Goal: Task Accomplishment & Management: Manage account settings

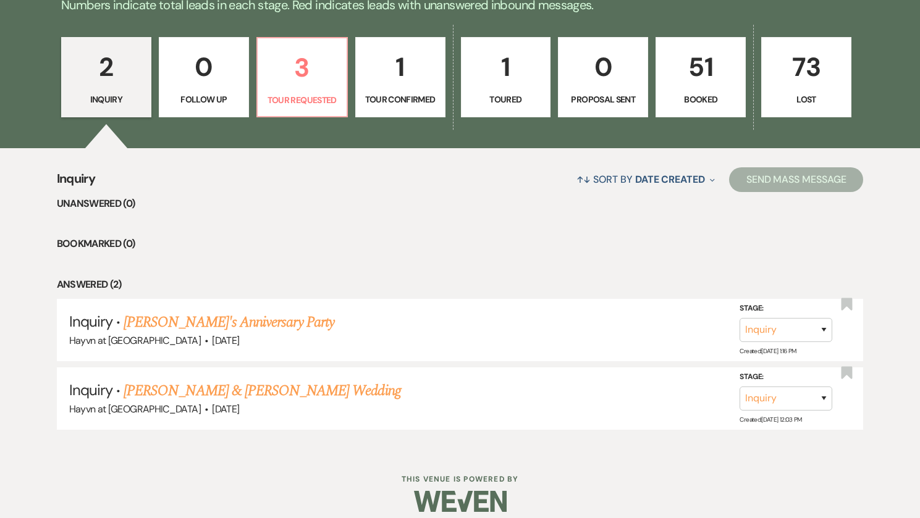
scroll to position [712, 0]
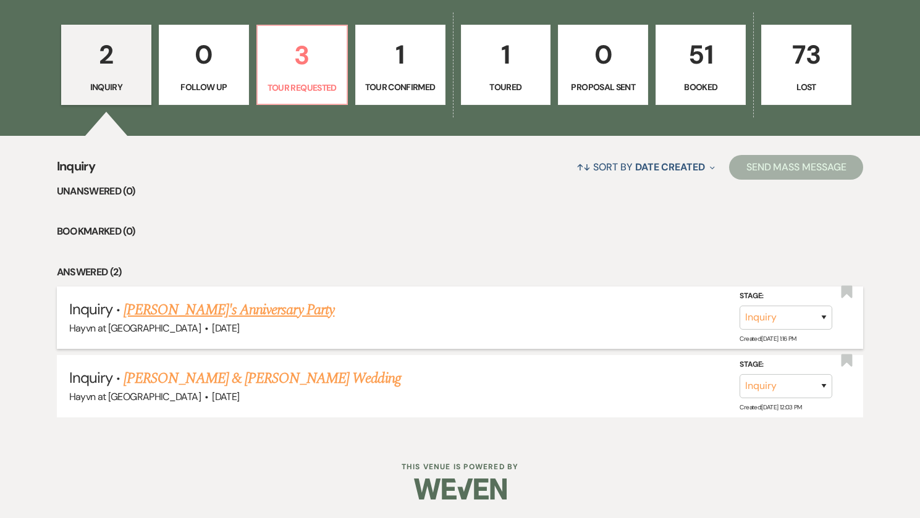
click at [200, 314] on link "[PERSON_NAME]'s Anniversary Party" at bounding box center [229, 310] width 211 height 22
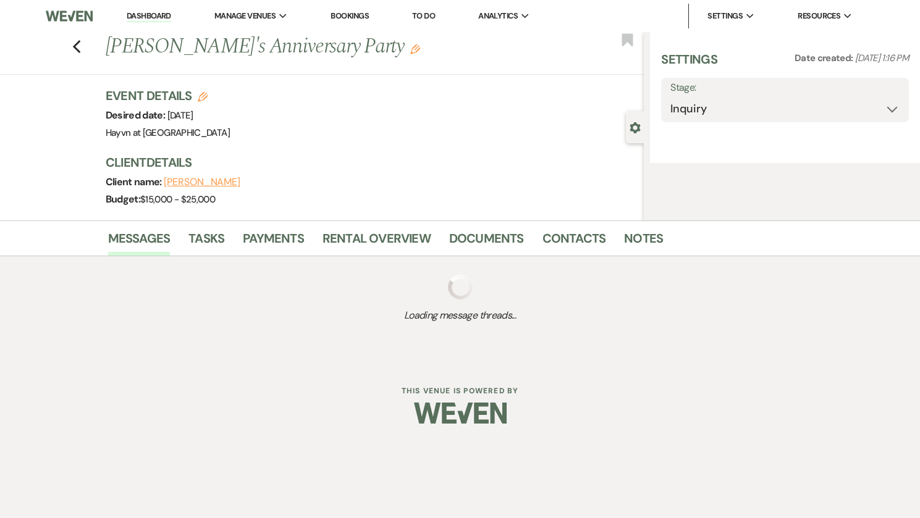
select select "5"
select select "17"
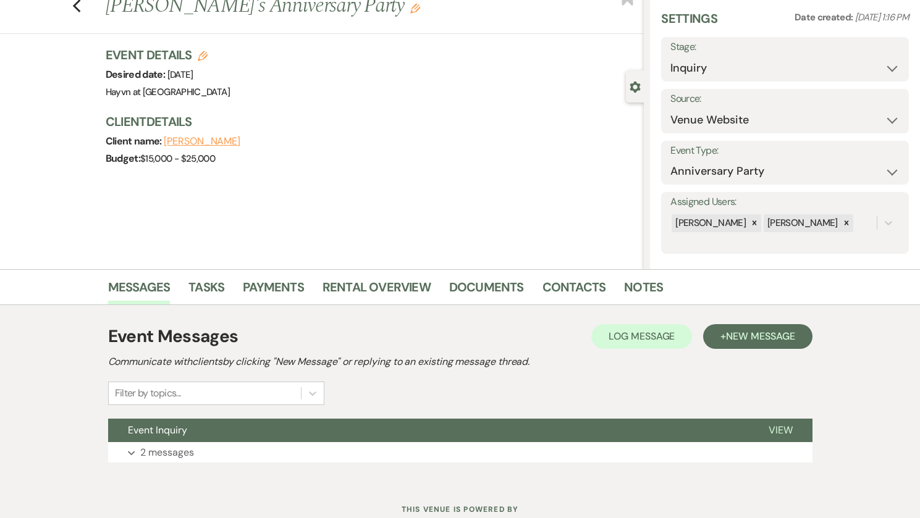
scroll to position [83, 0]
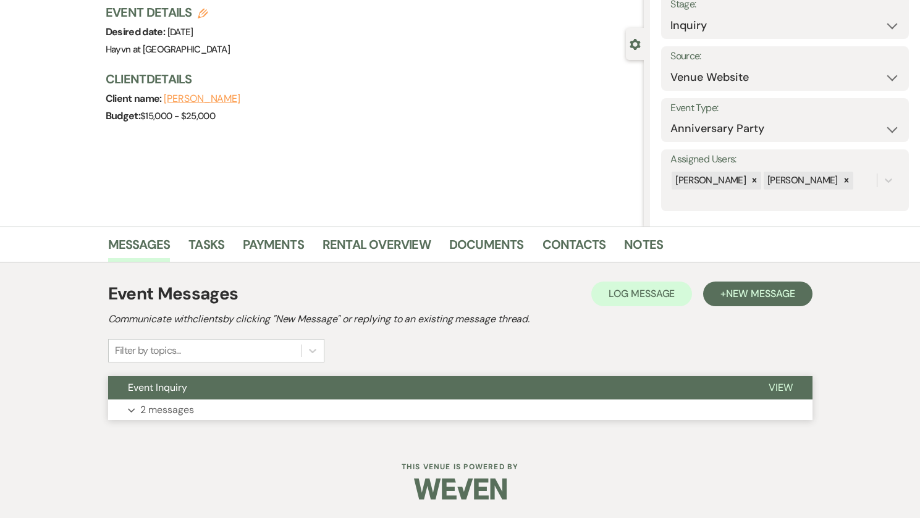
click at [138, 409] on button "Expand 2 messages" at bounding box center [460, 410] width 704 height 21
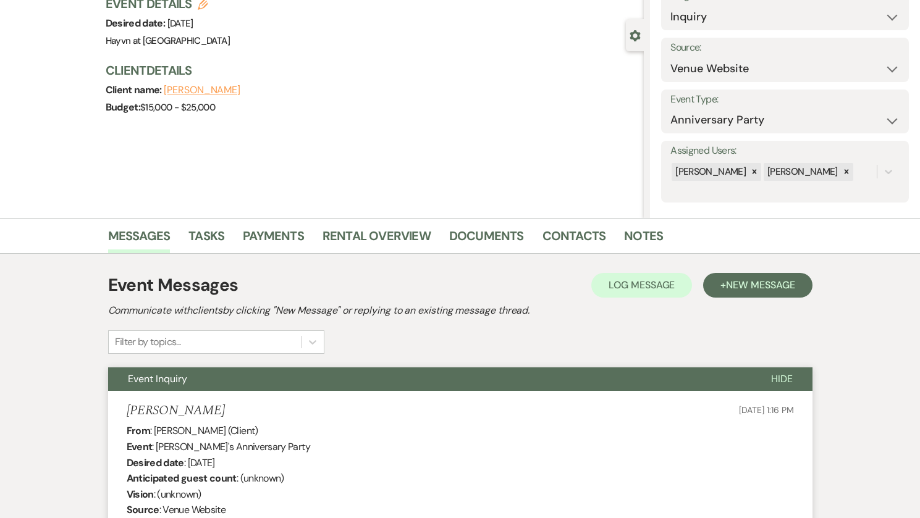
scroll to position [0, 0]
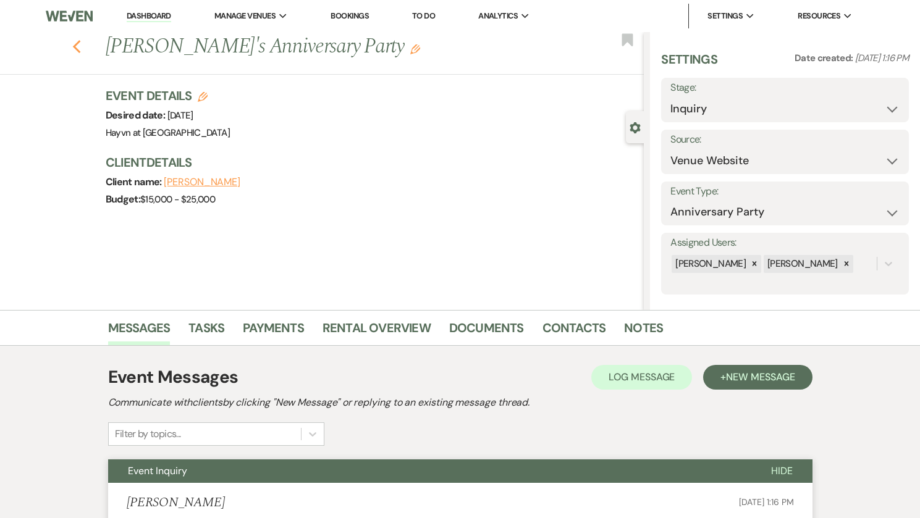
click at [77, 51] on icon "Previous" at bounding box center [76, 47] width 9 height 15
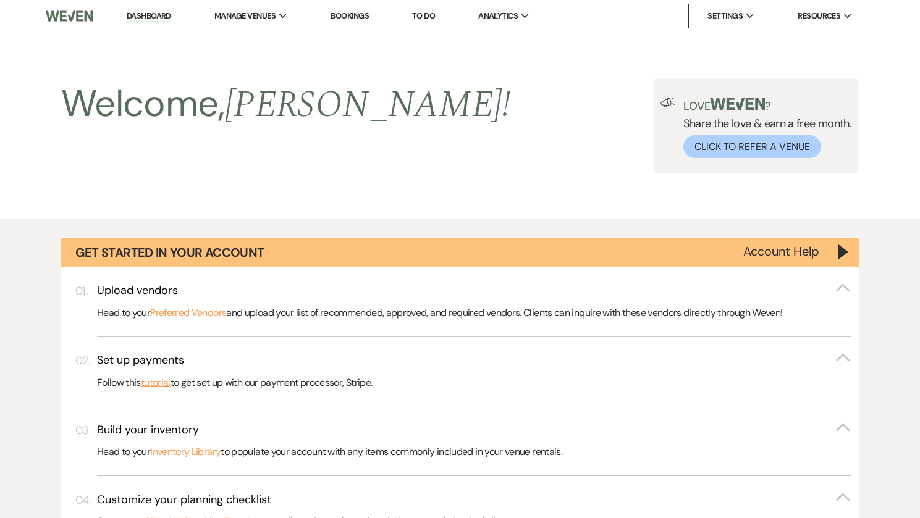
scroll to position [712, 0]
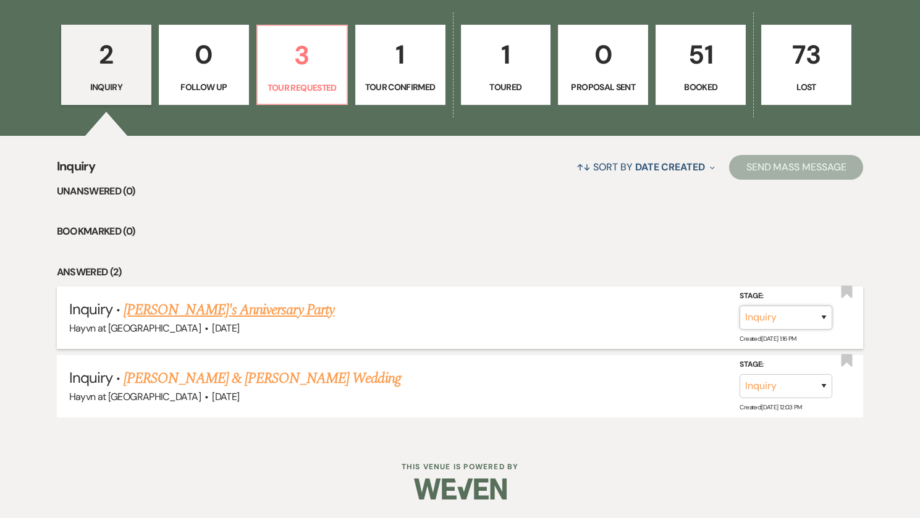
click at [828, 316] on select "Inquiry Follow Up Tour Requested Tour Confirmed Toured Proposal Sent Booked Lost" at bounding box center [785, 318] width 93 height 24
select select "4"
click at [739, 306] on select "Inquiry Follow Up Tour Requested Tour Confirmed Toured Proposal Sent Booked Lost" at bounding box center [785, 318] width 93 height 24
click at [791, 316] on button "Save" at bounding box center [808, 317] width 62 height 25
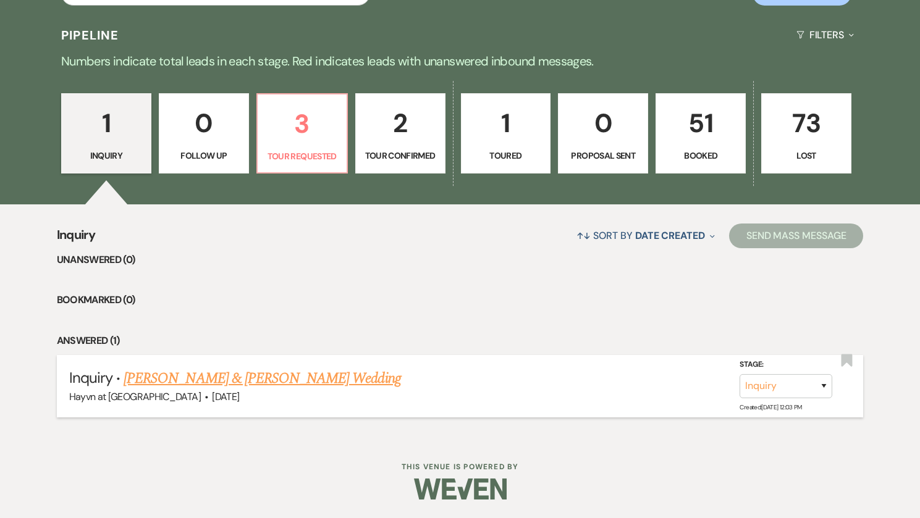
scroll to position [644, 0]
click at [233, 381] on link "[PERSON_NAME] & [PERSON_NAME] Wedding" at bounding box center [262, 379] width 277 height 22
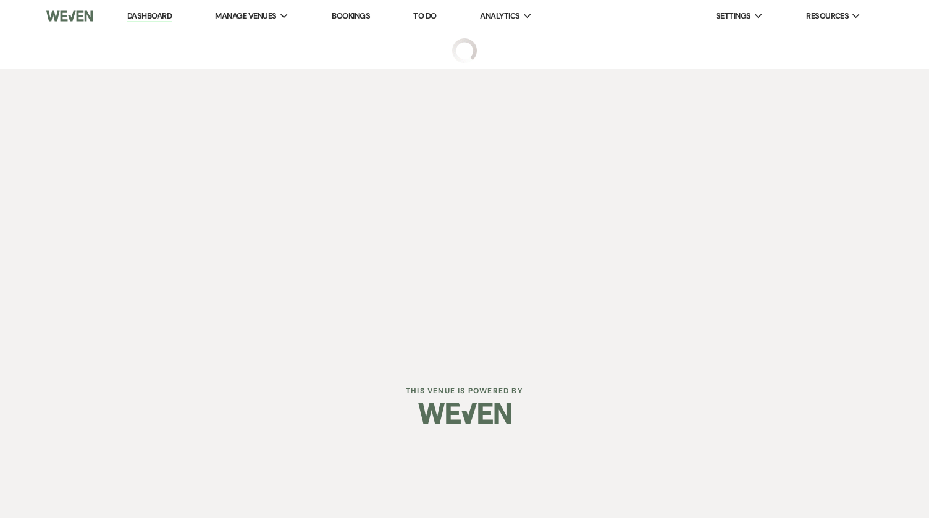
select select "5"
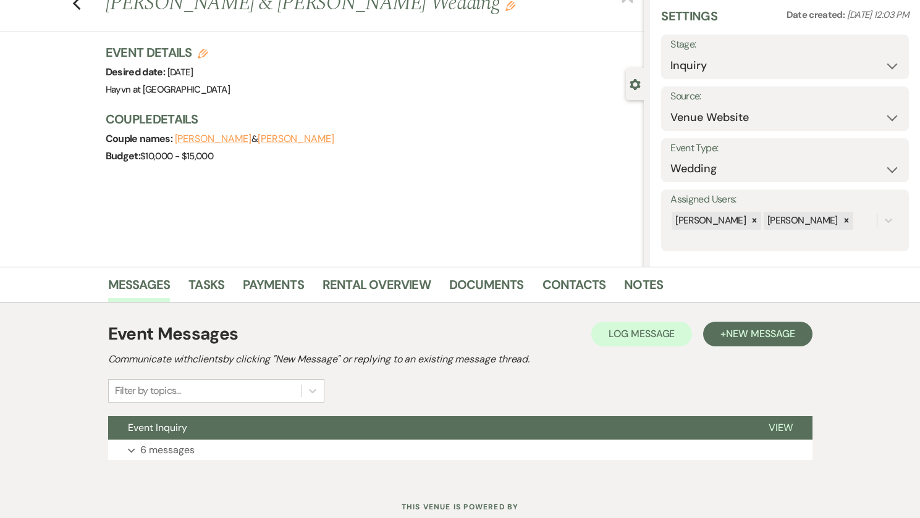
scroll to position [83, 0]
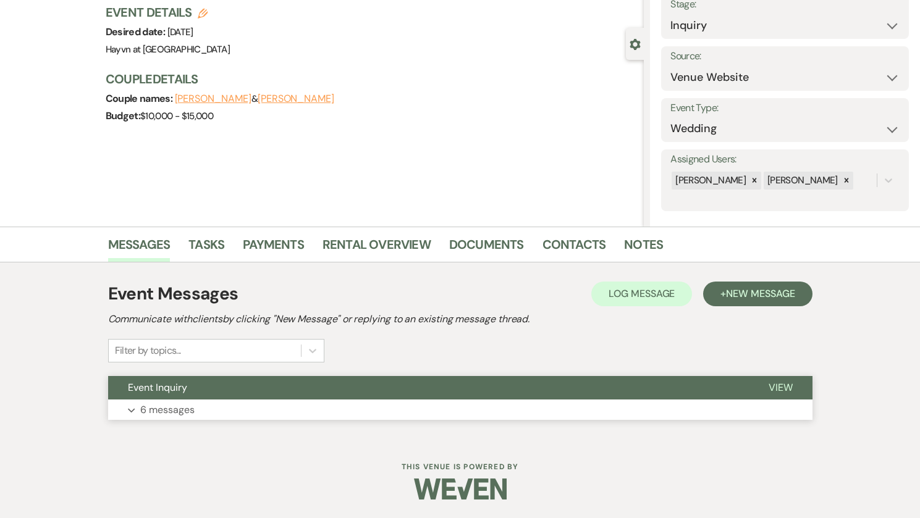
click at [129, 408] on button "Expand 6 messages" at bounding box center [460, 410] width 704 height 21
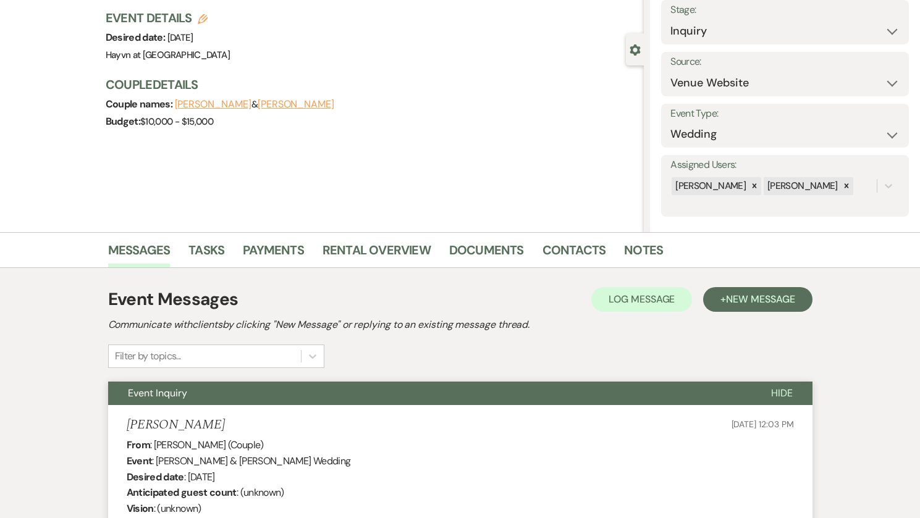
scroll to position [0, 0]
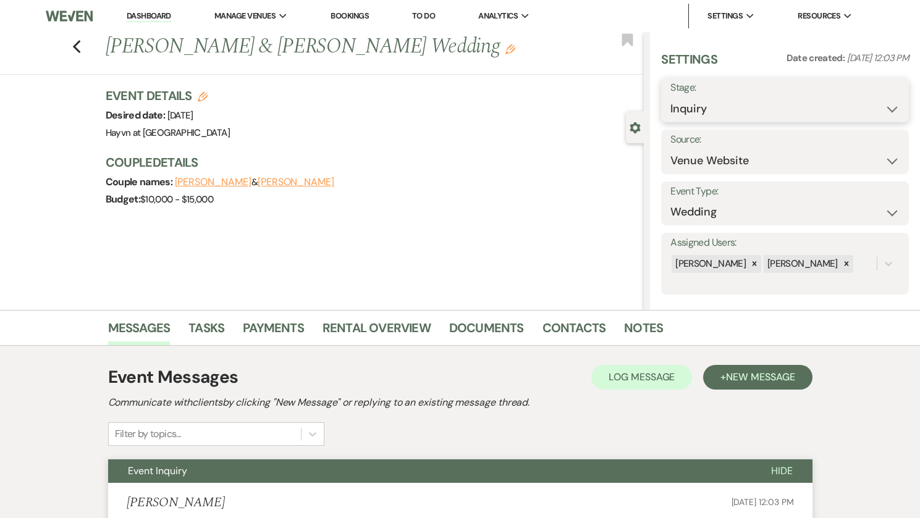
click at [885, 109] on select "Inquiry Follow Up Tour Requested Tour Confirmed Toured Proposal Sent Booked Lost" at bounding box center [784, 109] width 229 height 24
select select "4"
click at [670, 97] on select "Inquiry Follow Up Tour Requested Tour Confirmed Toured Proposal Sent Booked Lost" at bounding box center [784, 109] width 229 height 24
click at [878, 98] on button "Save" at bounding box center [882, 100] width 51 height 25
click at [151, 14] on link "Dashboard" at bounding box center [149, 17] width 44 height 12
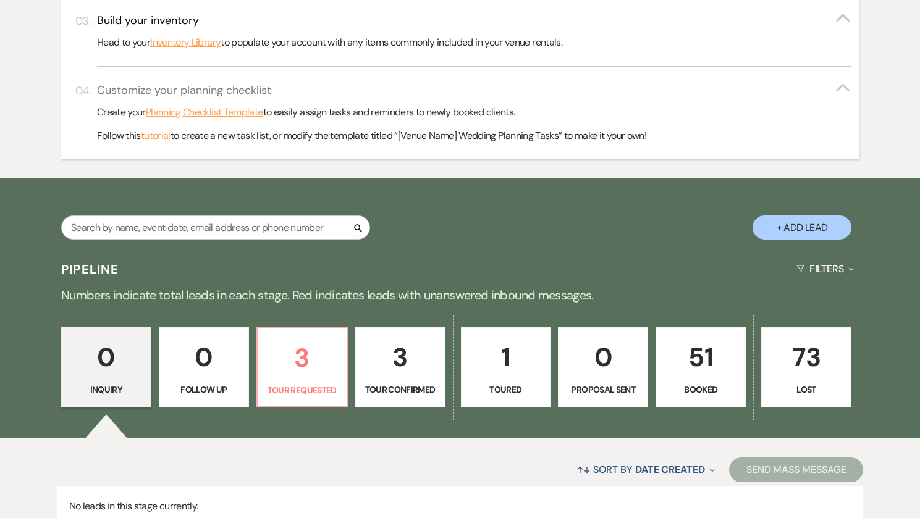
scroll to position [512, 0]
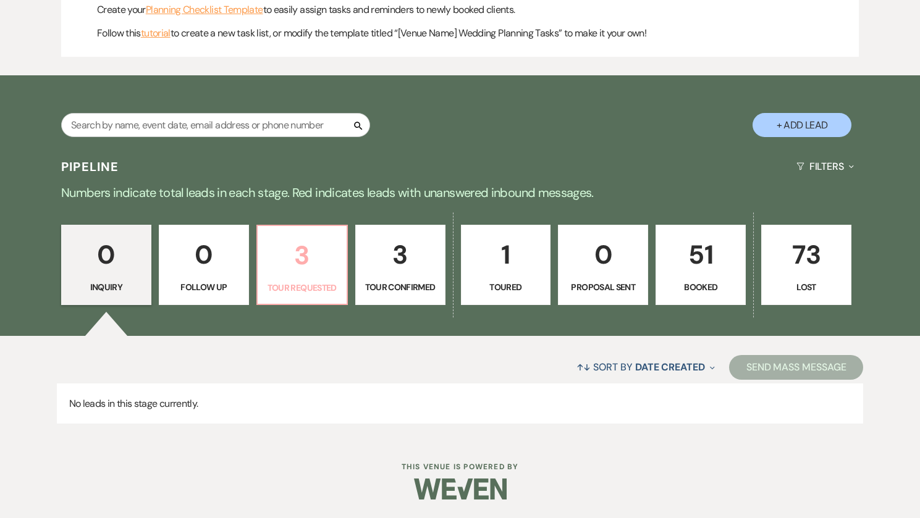
click at [295, 267] on p "3" at bounding box center [302, 255] width 74 height 41
select select "2"
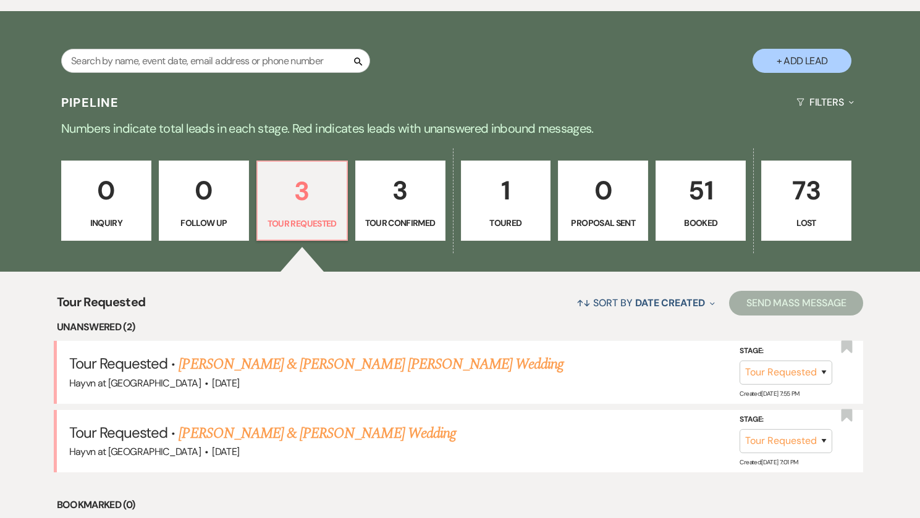
scroll to position [697, 0]
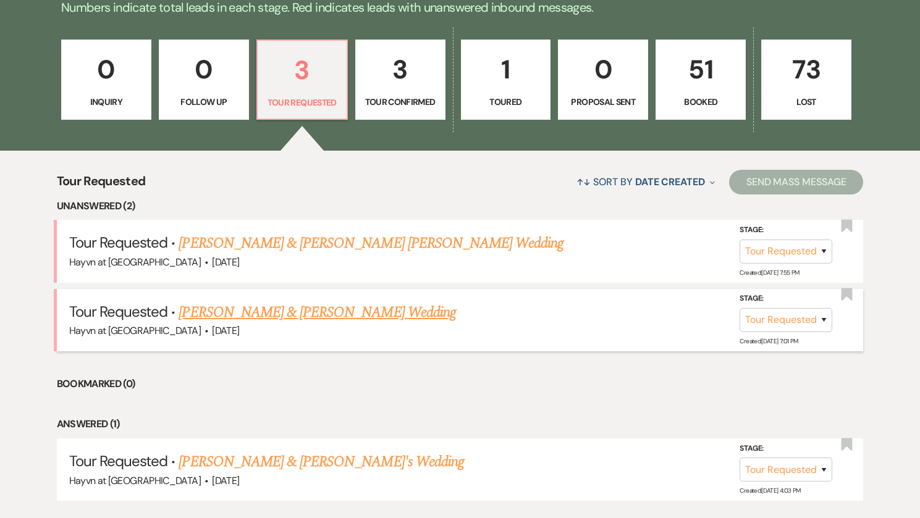
click at [325, 312] on link "[PERSON_NAME] & [PERSON_NAME] Wedding" at bounding box center [317, 312] width 277 height 22
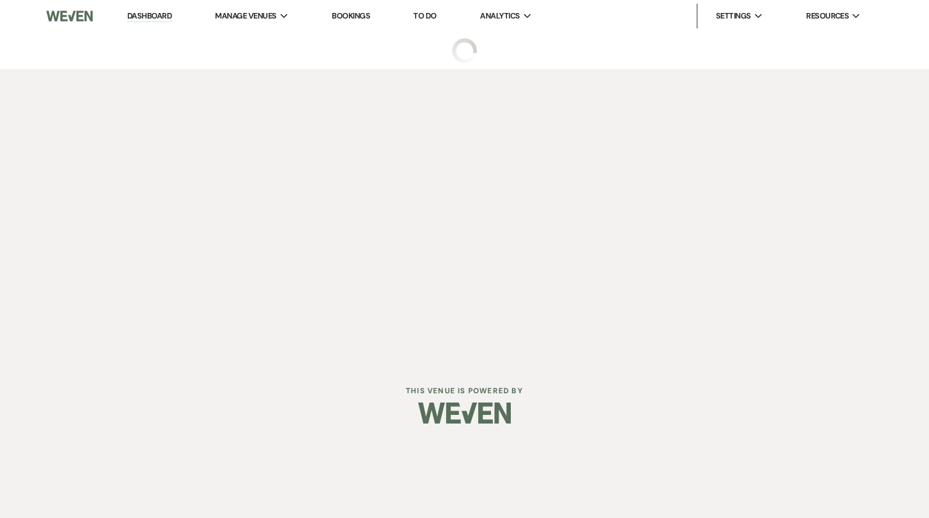
select select "2"
select select "5"
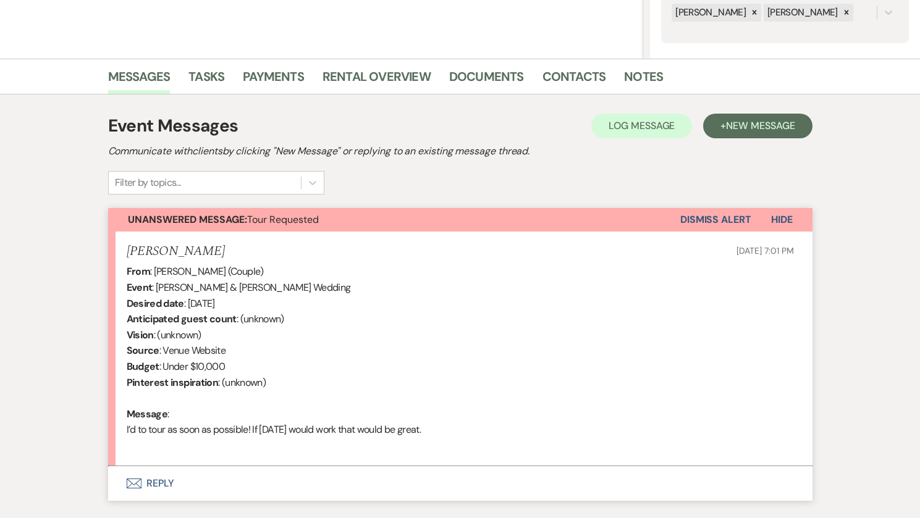
scroll to position [309, 0]
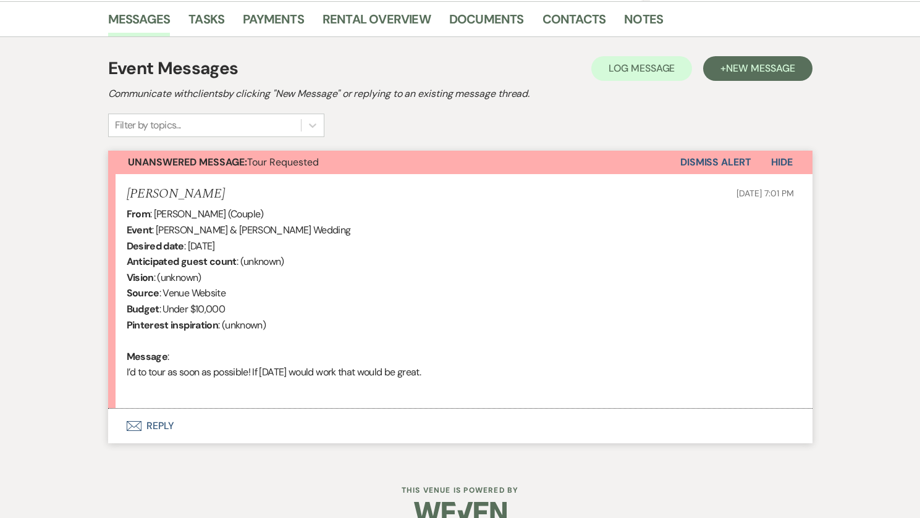
click at [156, 426] on button "Envelope Reply" at bounding box center [460, 426] width 704 height 35
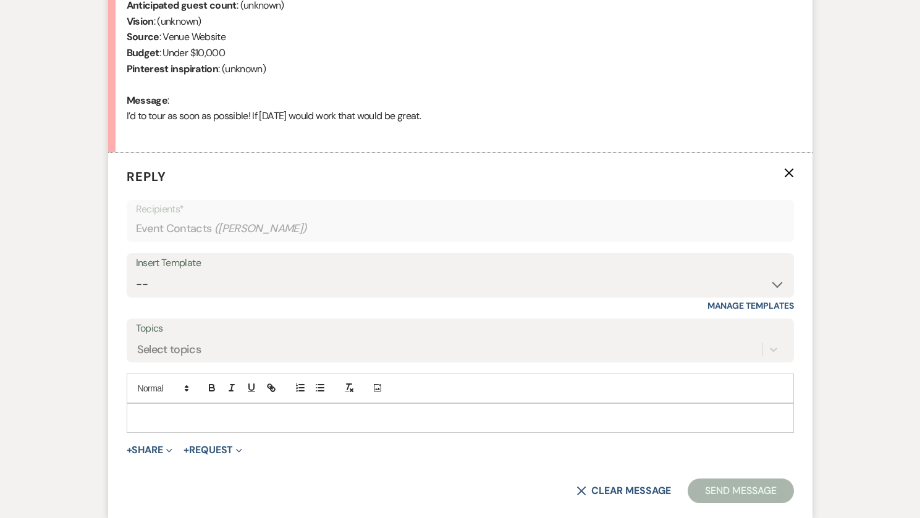
scroll to position [568, 0]
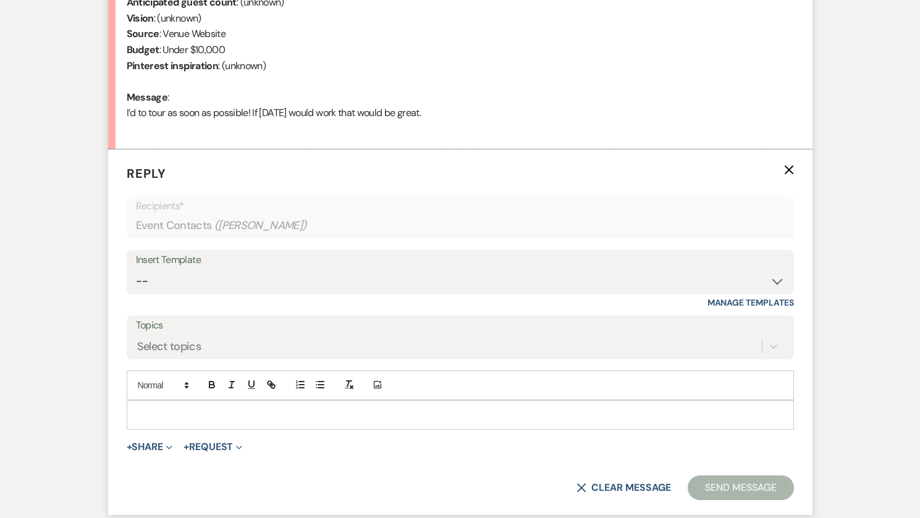
click at [195, 421] on p at bounding box center [460, 415] width 647 height 14
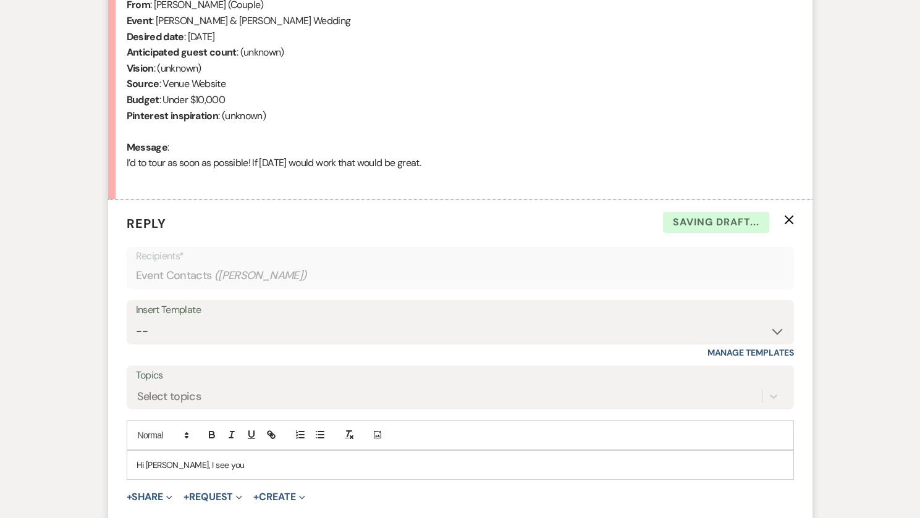
scroll to position [678, 0]
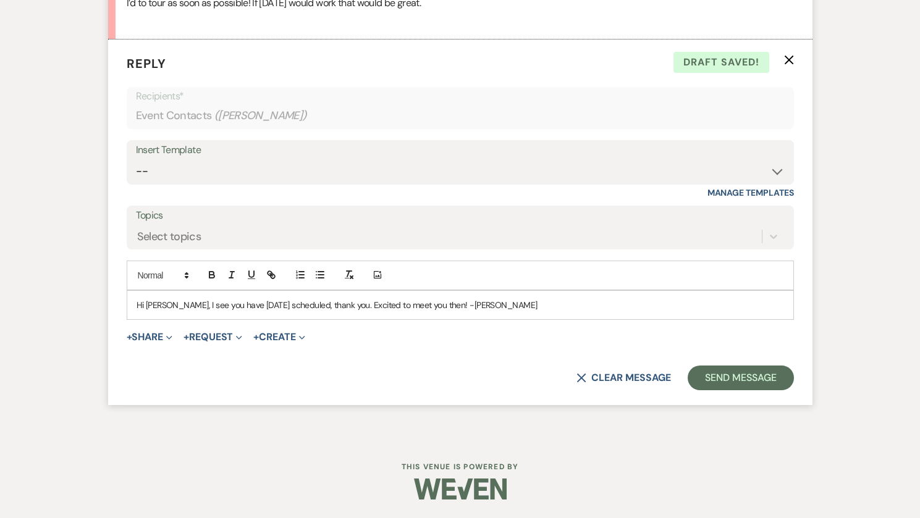
click at [311, 308] on p "Hi Becca, I see you have this Sunday scheduled, thank you. Excited to meet you …" at bounding box center [460, 305] width 647 height 14
click at [734, 377] on button "Send Message" at bounding box center [741, 378] width 106 height 25
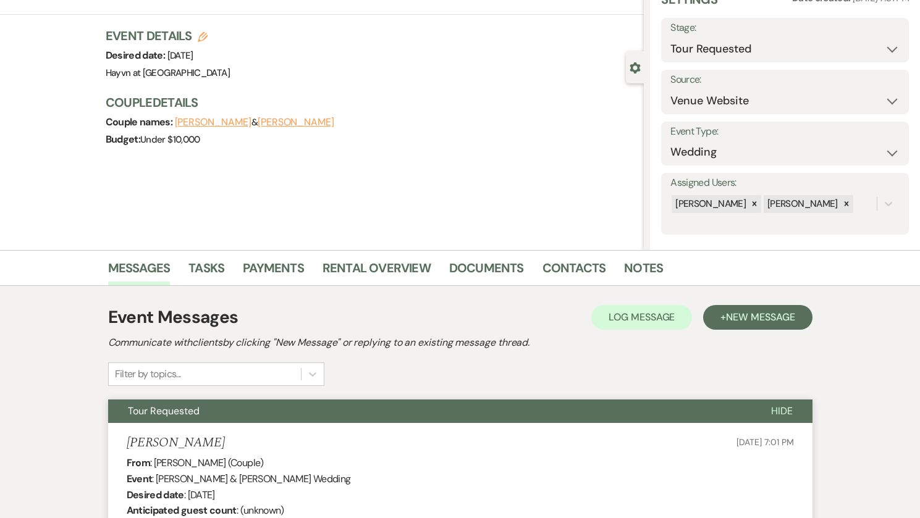
scroll to position [0, 0]
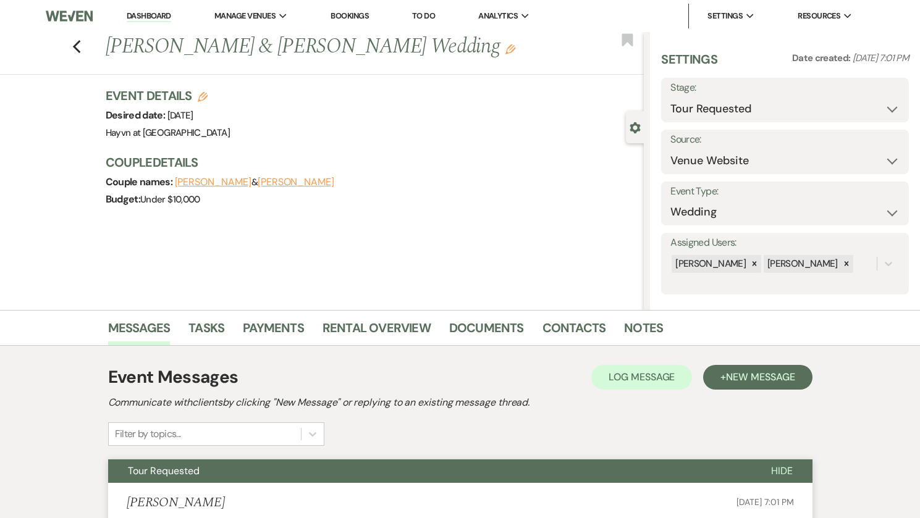
click at [144, 15] on link "Dashboard" at bounding box center [149, 17] width 44 height 12
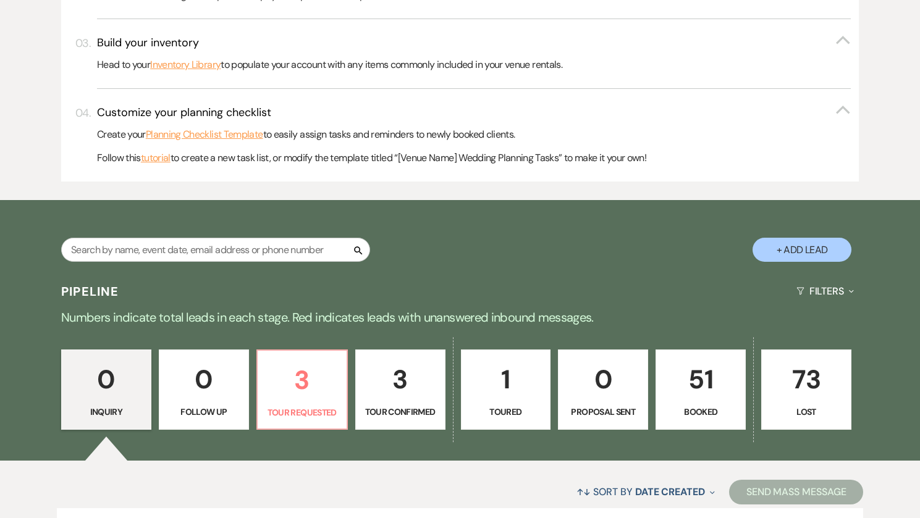
scroll to position [512, 0]
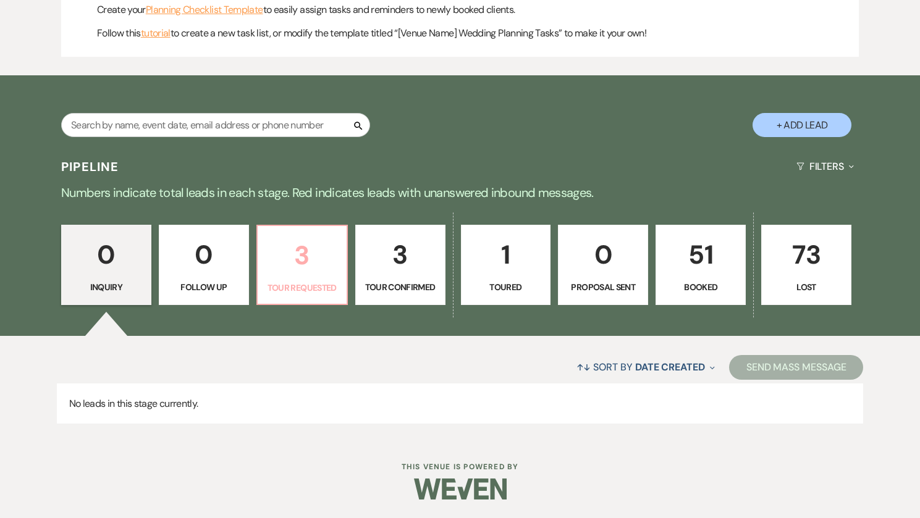
click at [303, 269] on p "3" at bounding box center [302, 255] width 74 height 41
select select "2"
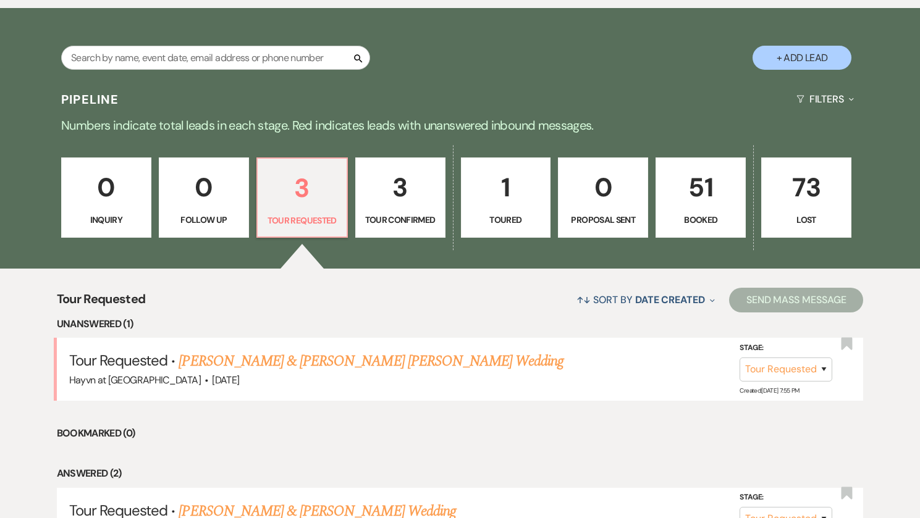
scroll to position [781, 0]
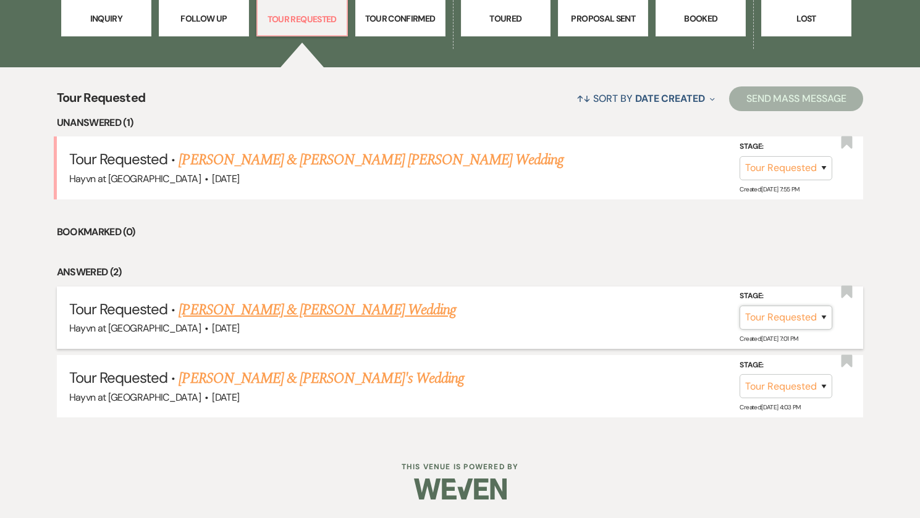
click at [828, 316] on select "Inquiry Follow Up Tour Requested Tour Confirmed Toured Proposal Sent Booked Lost" at bounding box center [785, 318] width 93 height 24
select select "4"
click at [739, 306] on select "Inquiry Follow Up Tour Requested Tour Confirmed Toured Proposal Sent Booked Lost" at bounding box center [785, 318] width 93 height 24
click at [804, 303] on form "Stage: Inquiry Follow Up Tour Requested Tour Confirmed Toured Proposal Sent Boo…" at bounding box center [758, 310] width 161 height 40
click at [806, 314] on button "Save" at bounding box center [808, 317] width 62 height 25
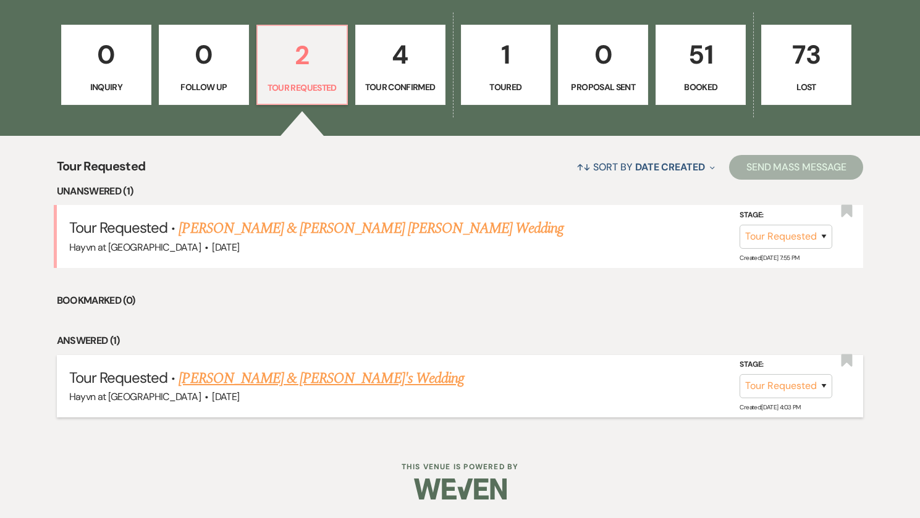
scroll to position [712, 0]
click at [245, 377] on link "Sam & Jadyn's Wedding" at bounding box center [321, 379] width 285 height 22
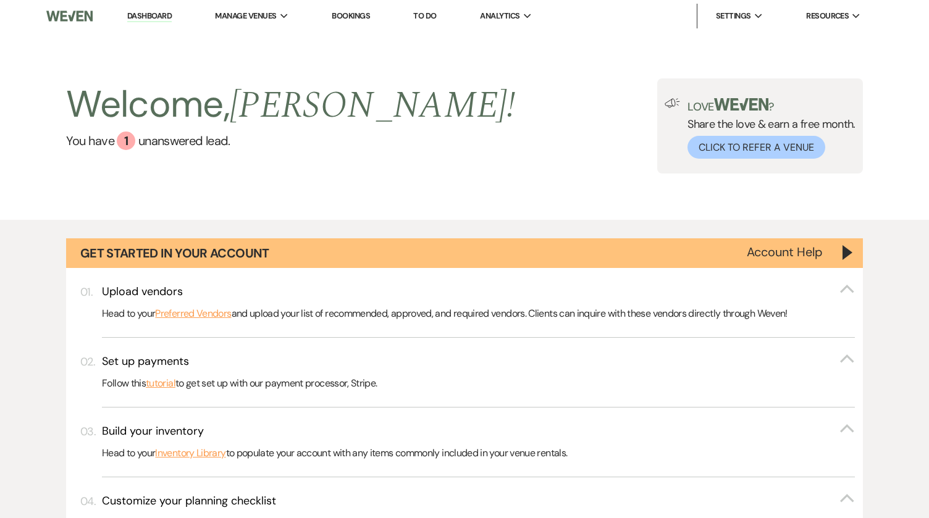
select select "2"
select select "5"
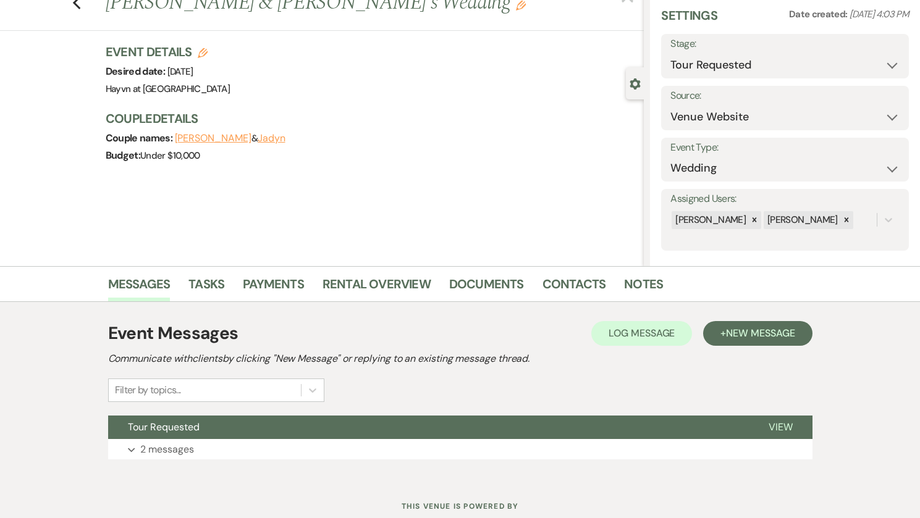
scroll to position [83, 0]
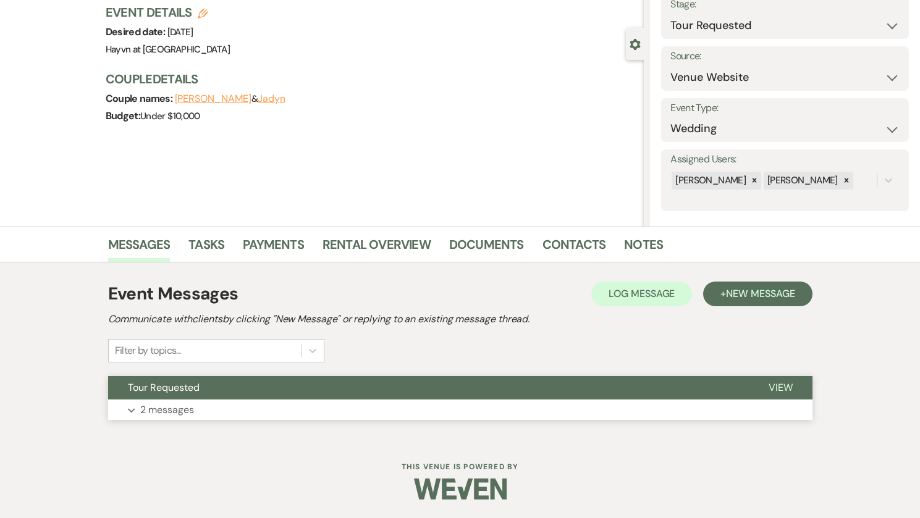
click at [135, 413] on icon "Expand" at bounding box center [131, 410] width 7 height 5
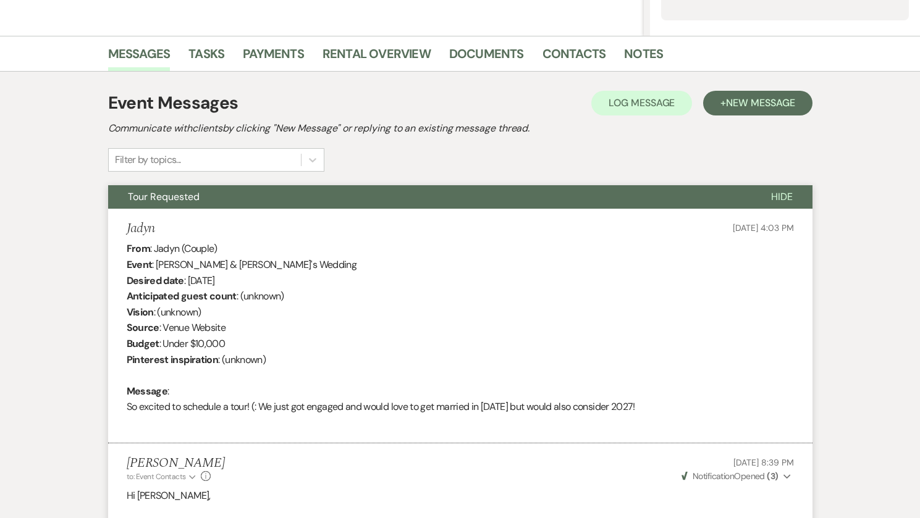
scroll to position [256, 0]
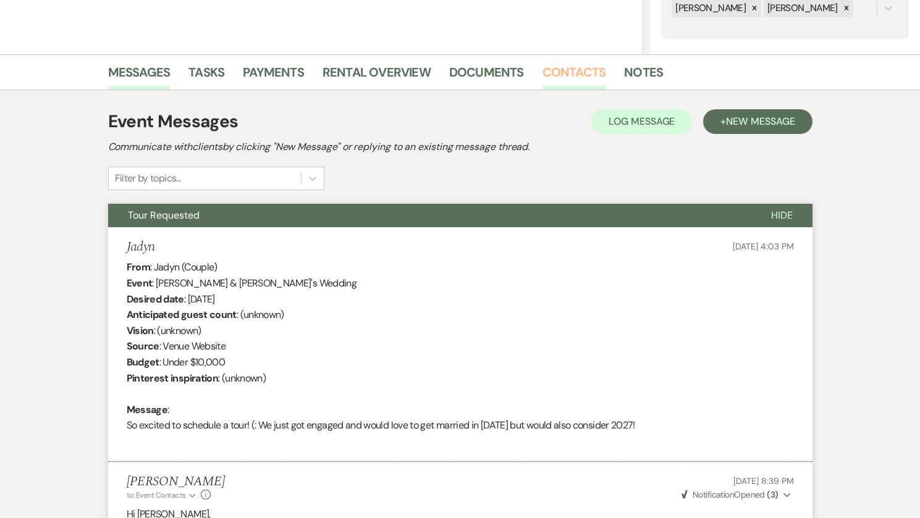
click at [570, 76] on link "Contacts" at bounding box center [574, 75] width 64 height 27
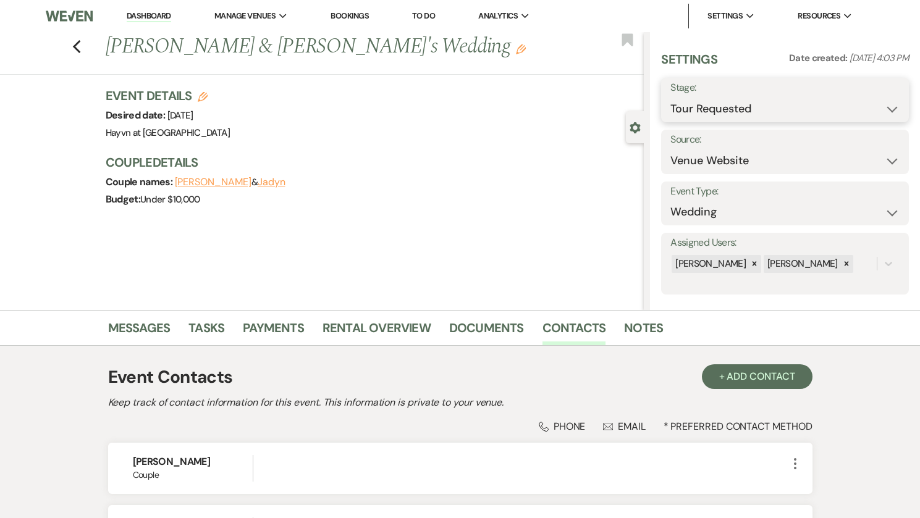
click at [878, 107] on select "Inquiry Follow Up Tour Requested Tour Confirmed Toured Proposal Sent Booked Lost" at bounding box center [784, 109] width 229 height 24
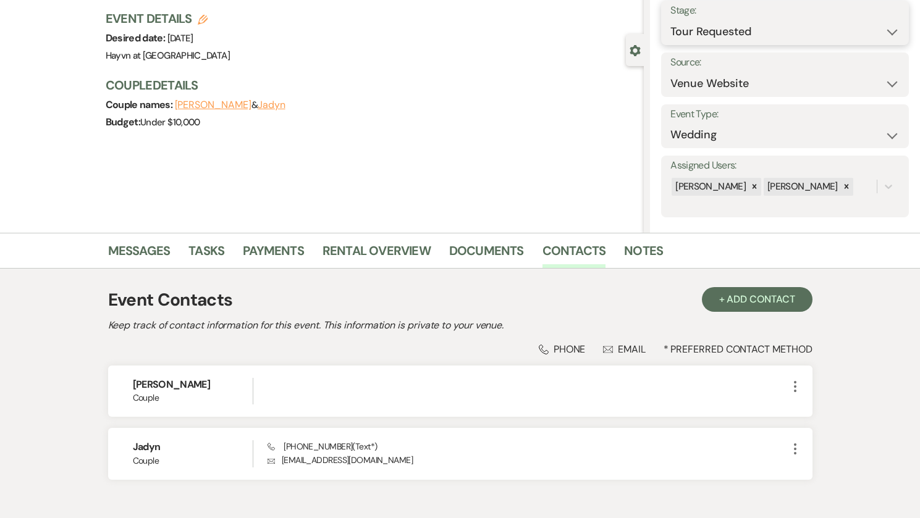
scroll to position [148, 0]
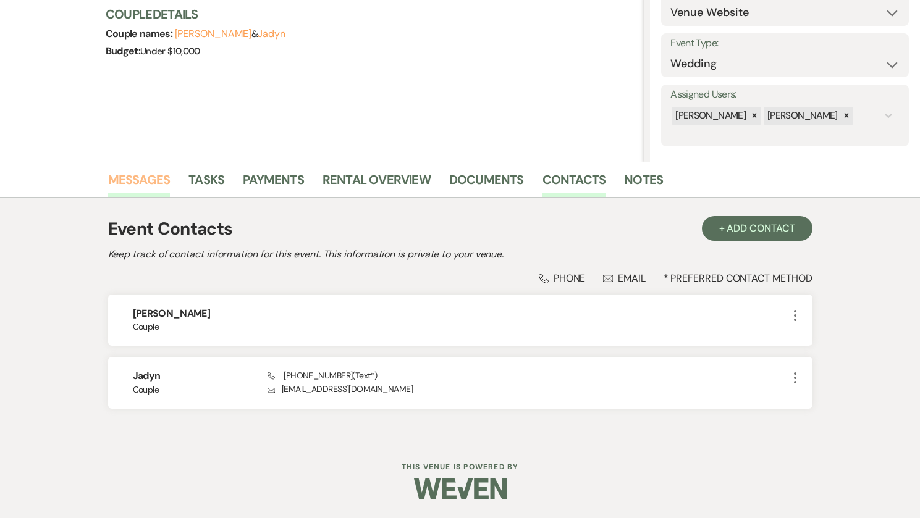
click at [126, 182] on link "Messages" at bounding box center [139, 183] width 62 height 27
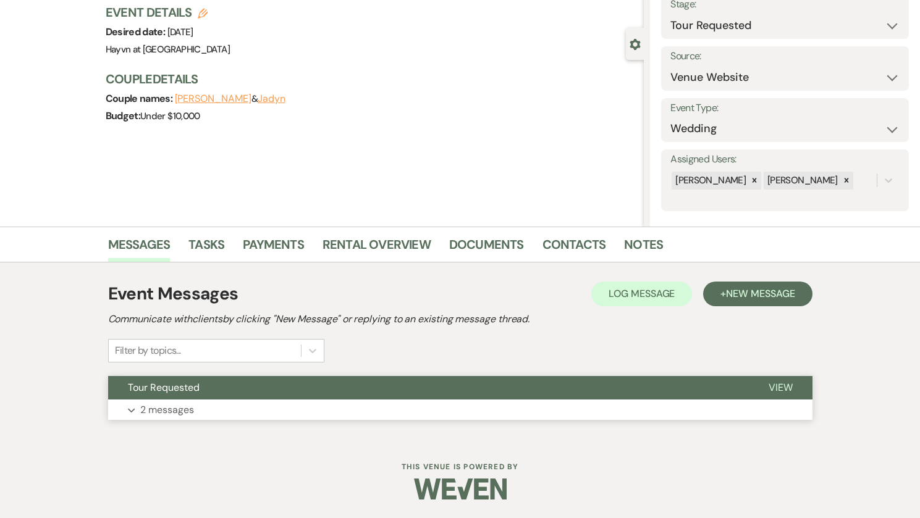
click at [135, 410] on icon "Expand" at bounding box center [131, 410] width 7 height 5
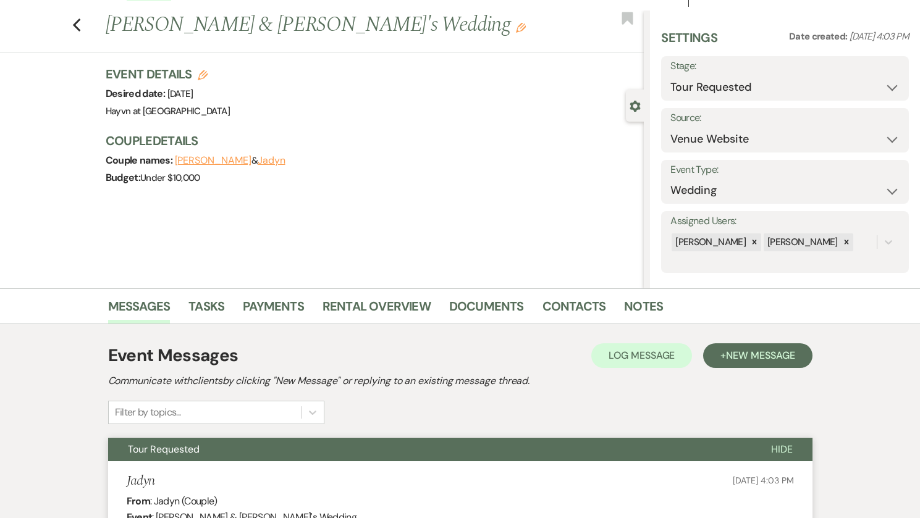
scroll to position [0, 0]
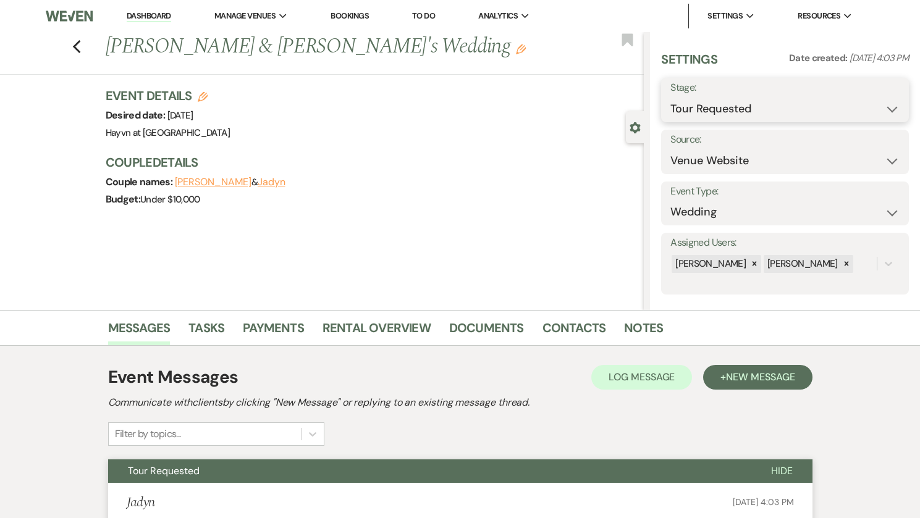
click at [885, 110] on select "Inquiry Follow Up Tour Requested Tour Confirmed Toured Proposal Sent Booked Lost" at bounding box center [784, 109] width 229 height 24
select select "8"
click at [670, 97] on select "Inquiry Follow Up Tour Requested Tour Confirmed Toured Proposal Sent Booked Lost" at bounding box center [784, 109] width 229 height 24
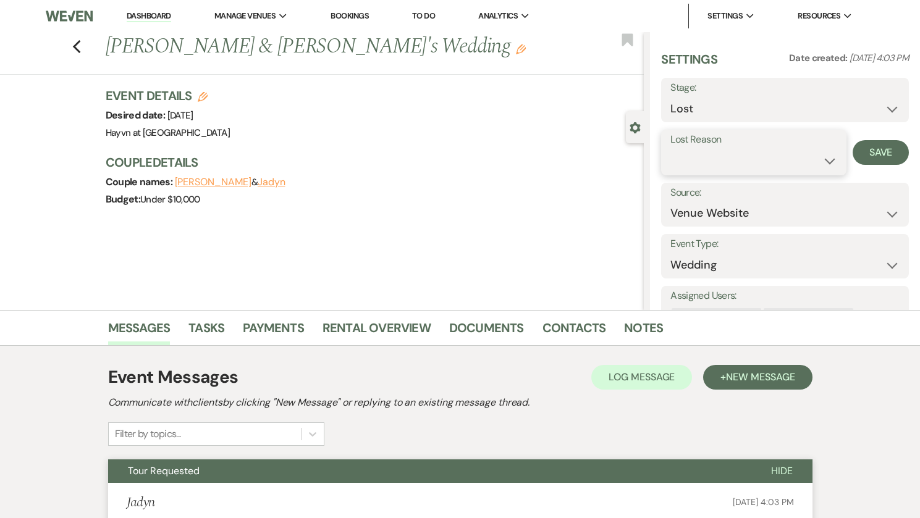
click at [819, 162] on select "Booked Elsewhere Budget Date Unavailable No Response Not a Good Match Capacity …" at bounding box center [753, 161] width 167 height 24
select select "5"
click at [670, 149] on select "Booked Elsewhere Budget Date Unavailable No Response Not a Good Match Capacity …" at bounding box center [753, 161] width 167 height 24
click at [870, 156] on button "Save" at bounding box center [880, 152] width 56 height 25
click at [135, 12] on link "Dashboard" at bounding box center [149, 17] width 44 height 12
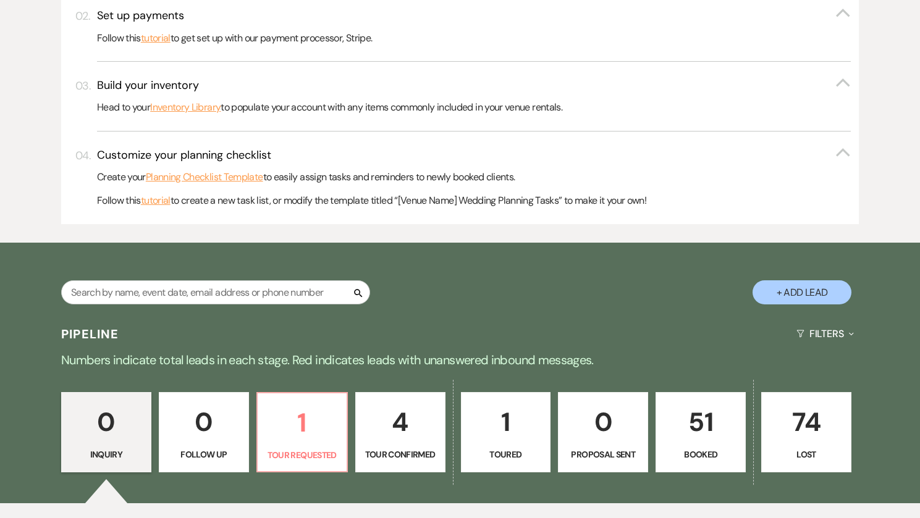
scroll to position [432, 0]
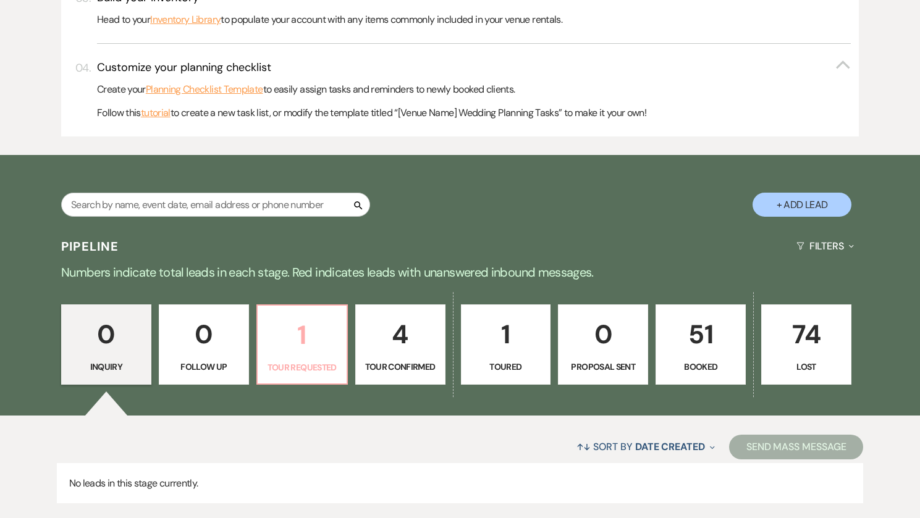
click at [313, 366] on p "Tour Requested" at bounding box center [302, 368] width 74 height 14
select select "2"
select select "8"
select select "5"
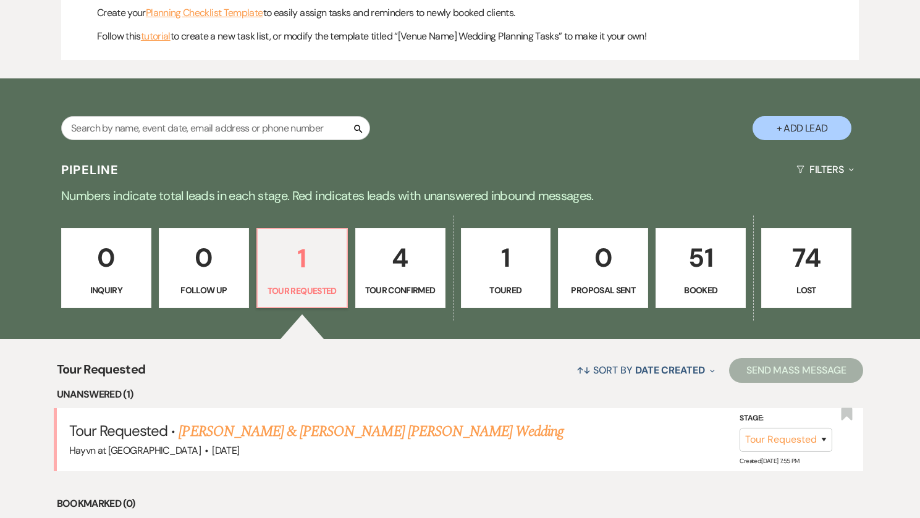
scroll to position [638, 0]
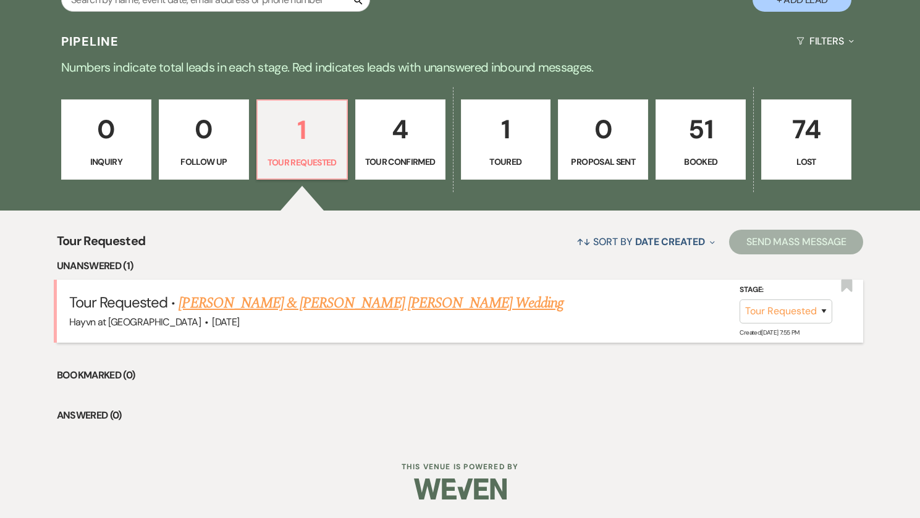
click at [288, 308] on link "Alexis Petersen & Jackson Pothast's Wedding" at bounding box center [371, 303] width 385 height 22
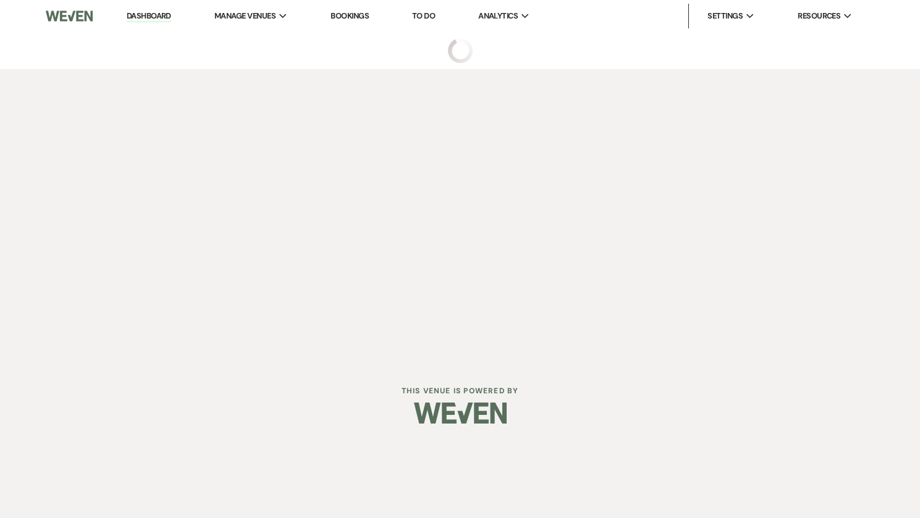
select select "2"
select select "5"
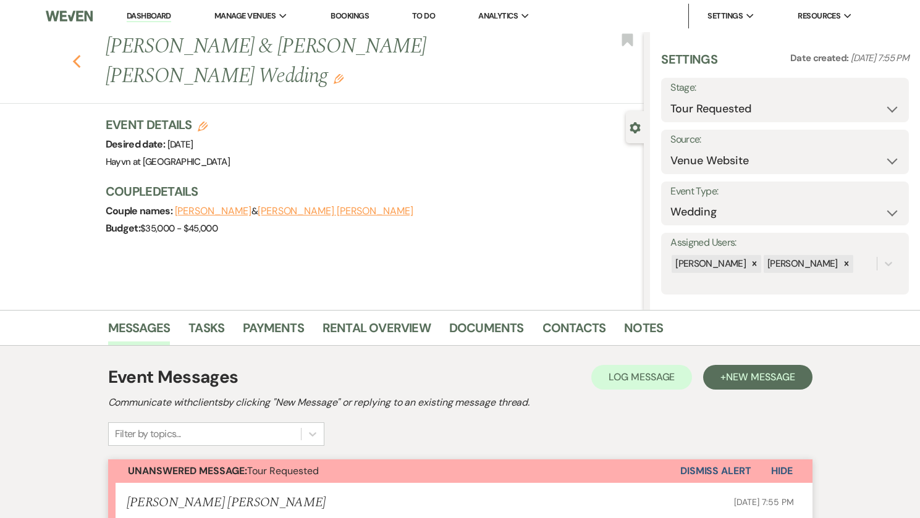
click at [80, 55] on use "button" at bounding box center [76, 62] width 8 height 14
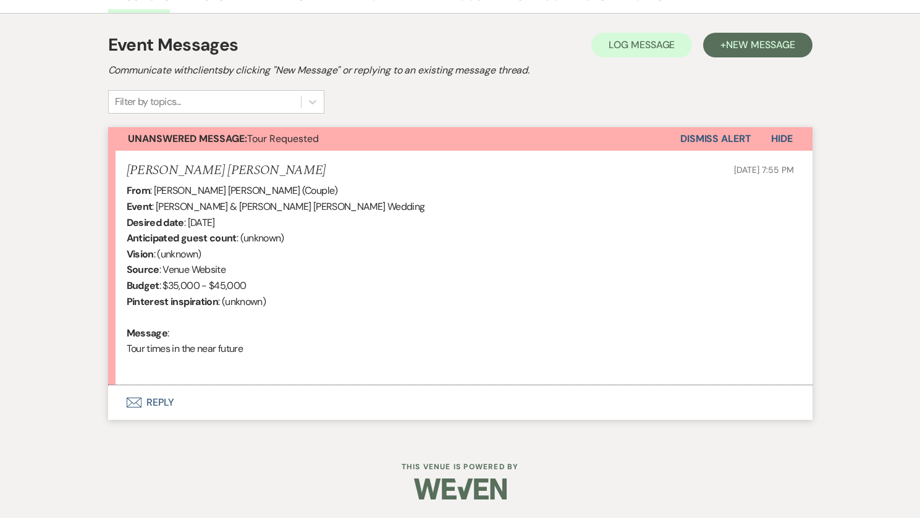
select select "2"
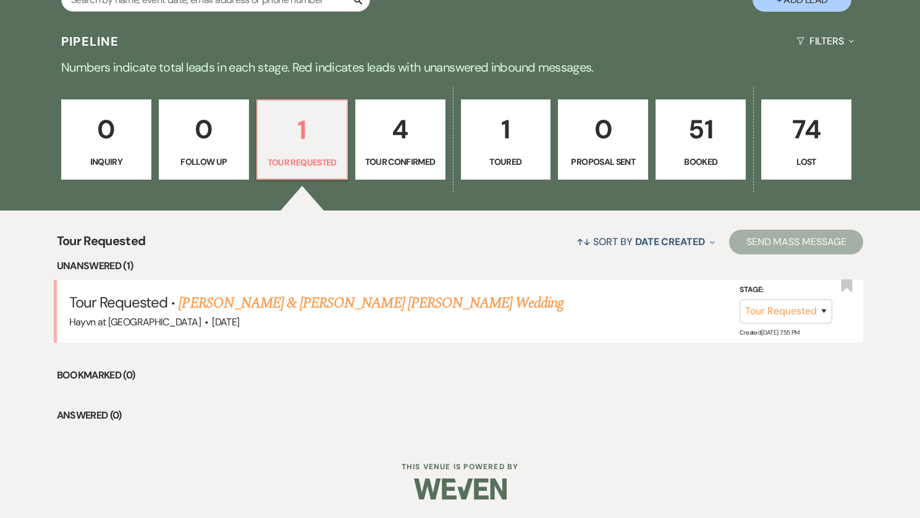
click at [411, 161] on p "Tour Confirmed" at bounding box center [400, 162] width 74 height 14
select select "4"
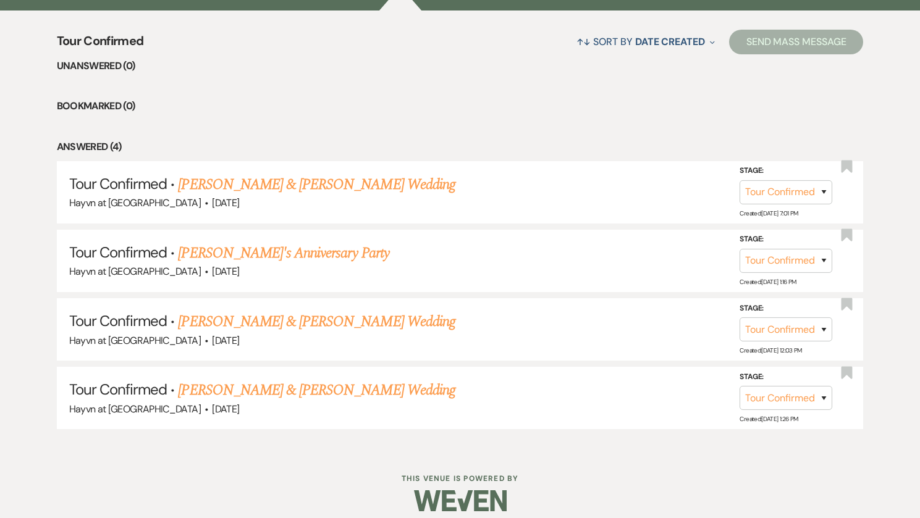
scroll to position [849, 0]
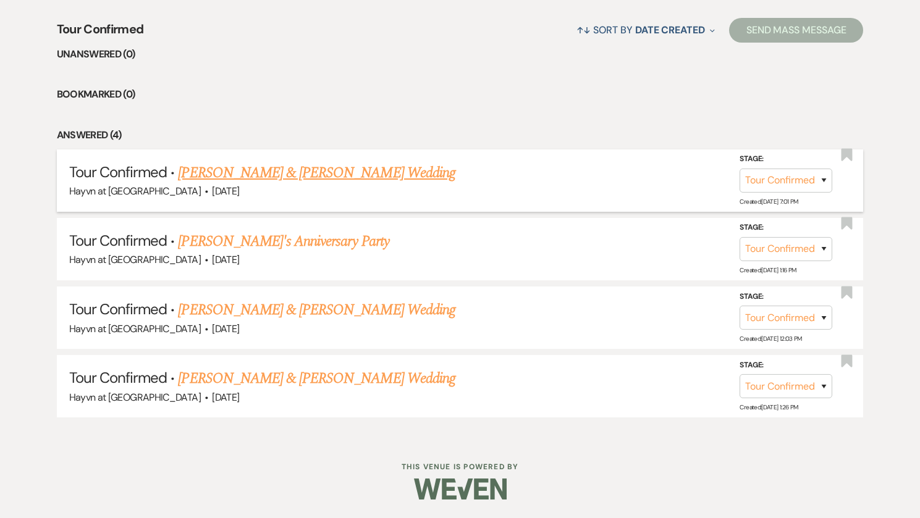
click at [278, 179] on link "[PERSON_NAME] & [PERSON_NAME] Wedding" at bounding box center [316, 173] width 277 height 22
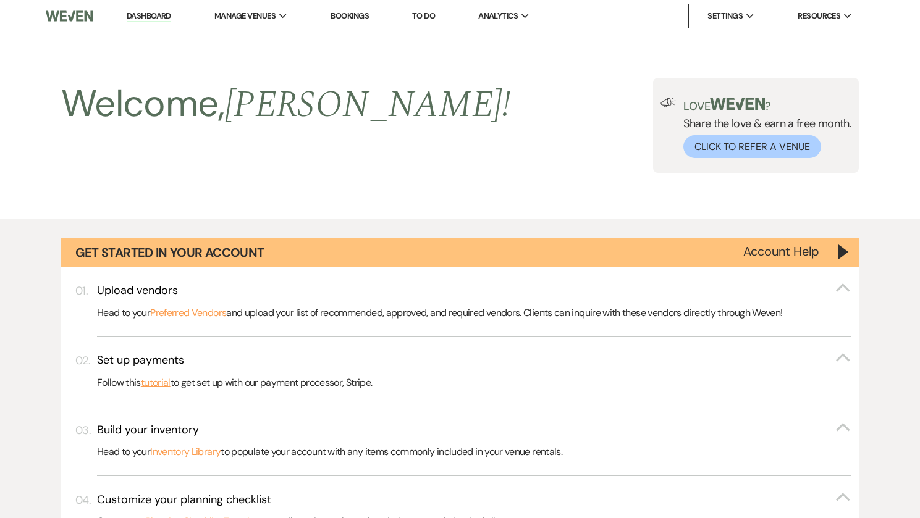
select select "4"
select select "5"
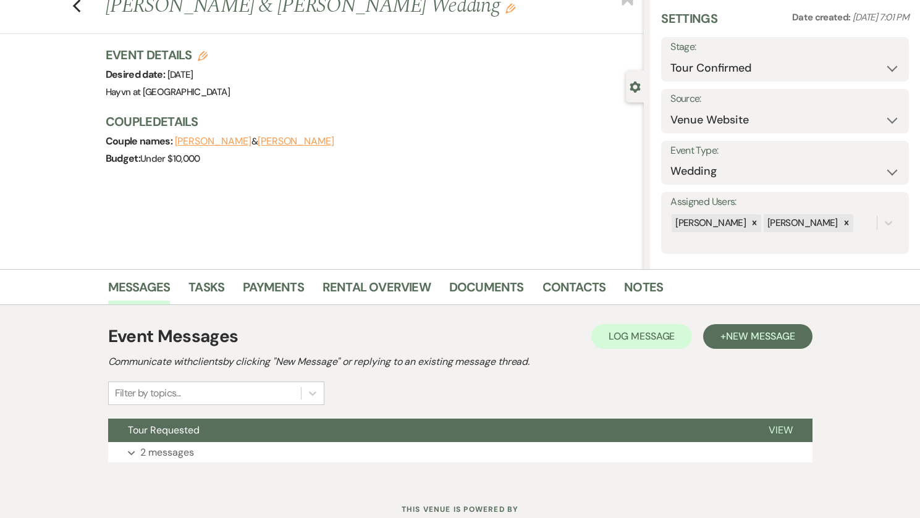
scroll to position [83, 0]
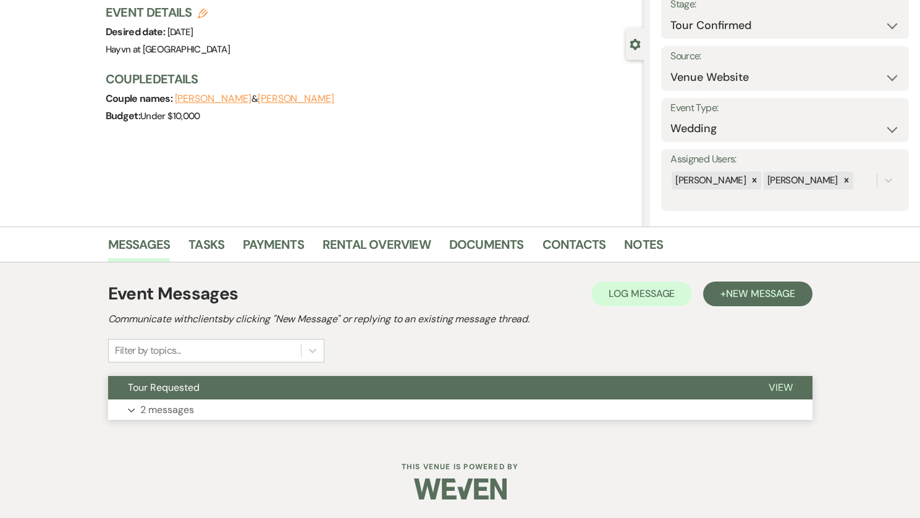
click at [118, 400] on button "Expand 2 messages" at bounding box center [460, 410] width 704 height 21
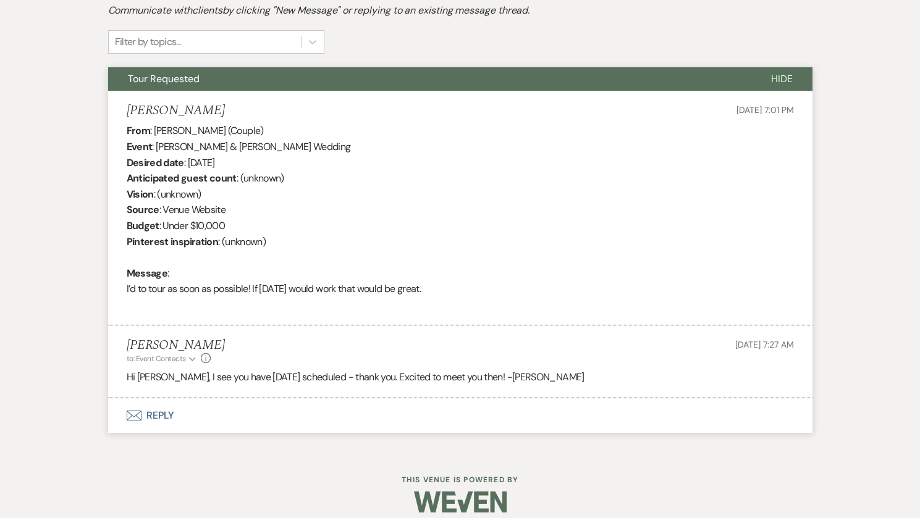
scroll to position [405, 0]
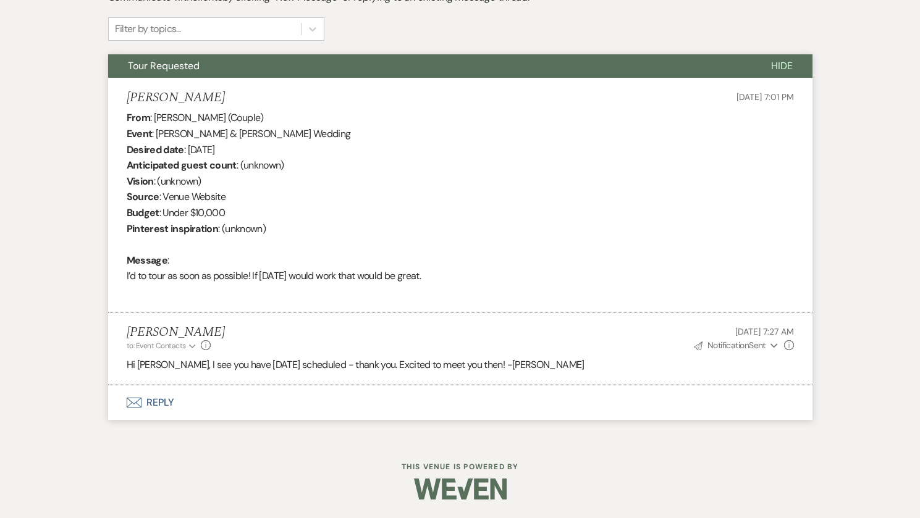
select select "4"
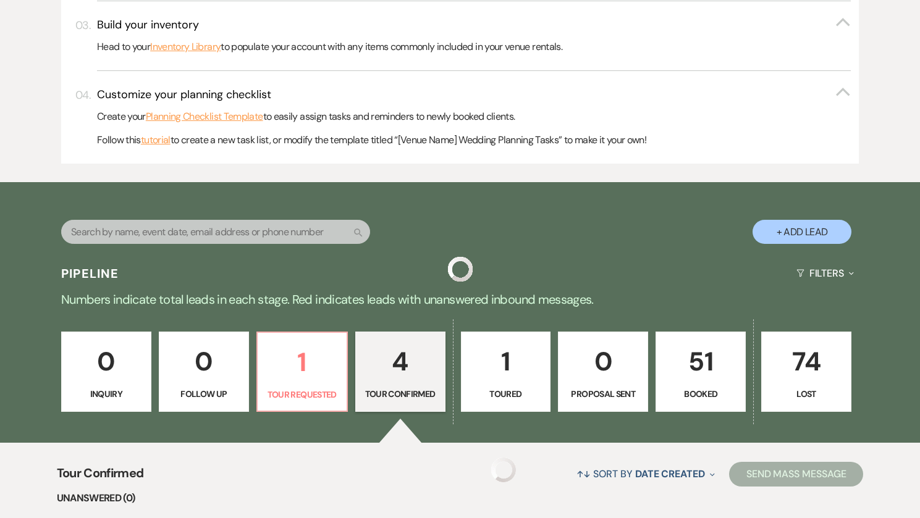
scroll to position [849, 0]
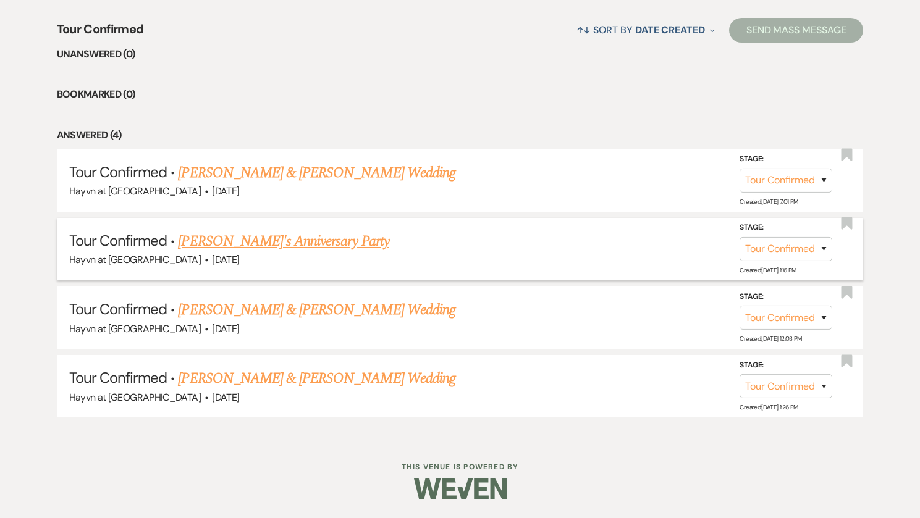
click at [260, 245] on link "Kaitlin's Anniversary Party" at bounding box center [283, 241] width 211 height 22
select select "4"
select select "5"
select select "17"
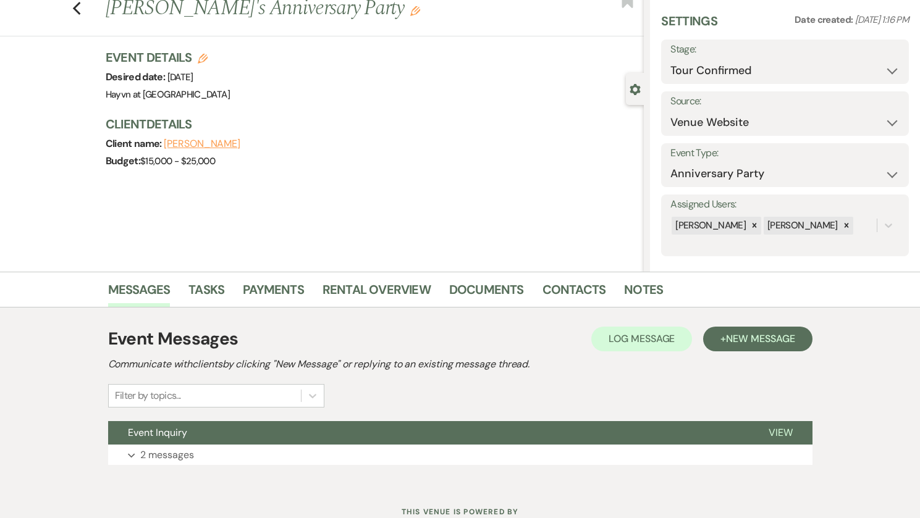
scroll to position [83, 0]
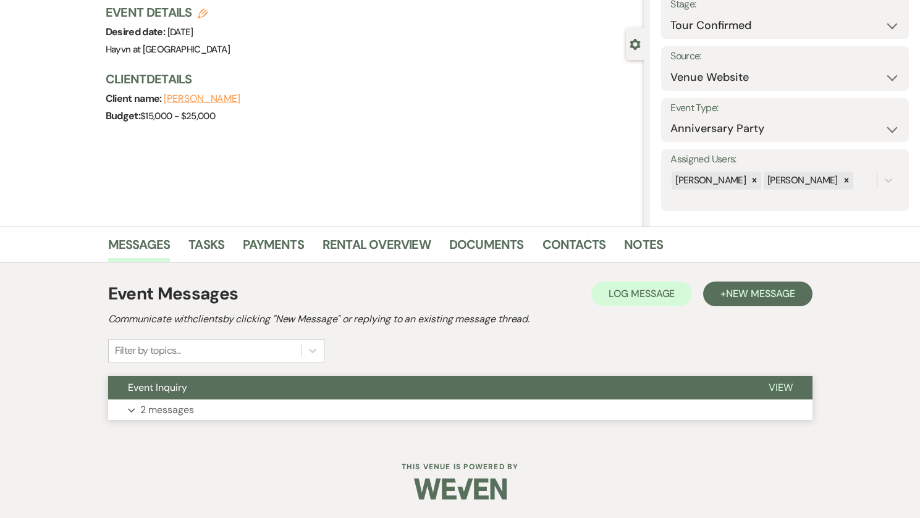
click at [135, 410] on icon "Expand" at bounding box center [131, 410] width 7 height 5
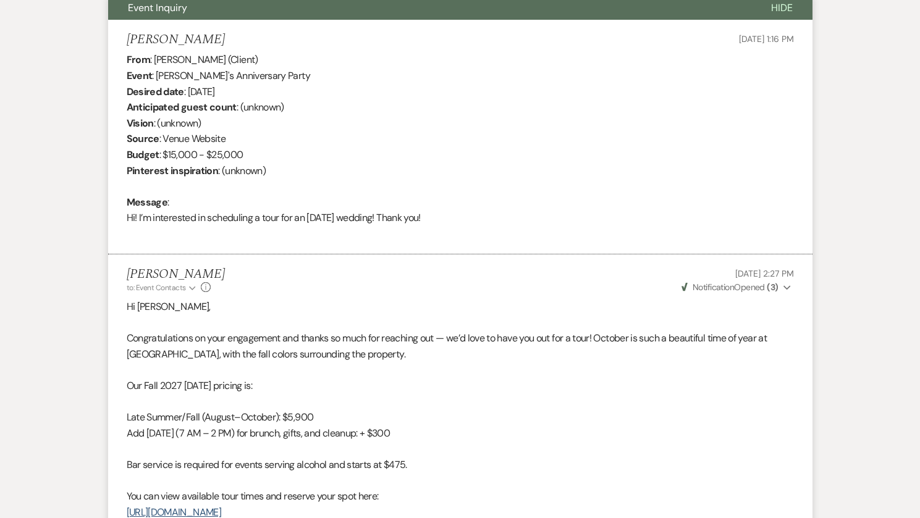
scroll to position [639, 0]
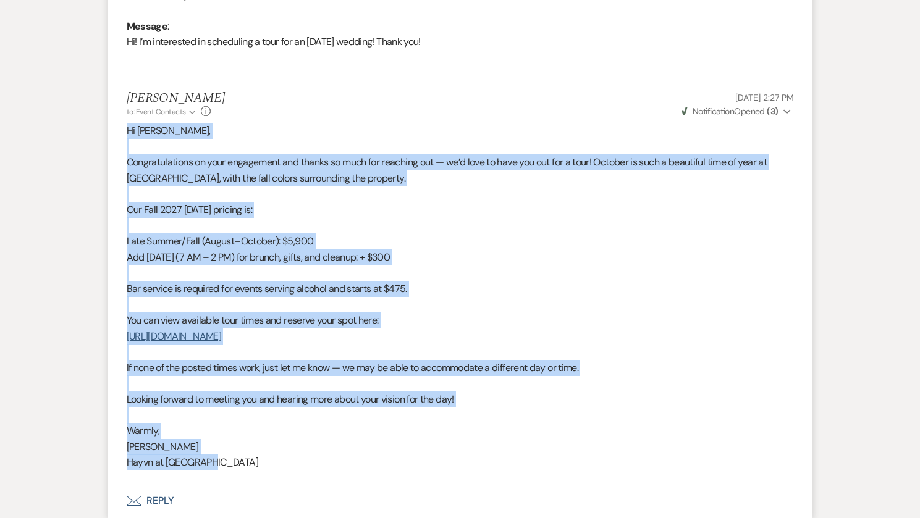
drag, startPoint x: 219, startPoint y: 465, endPoint x: 114, endPoint y: 133, distance: 347.4
click at [114, 133] on li "Shawn Vanlandingham to: Event Contacts Expand Info Oct 14, 2025, 2:27 PM Weven …" at bounding box center [460, 280] width 704 height 405
copy div "Hi Kaitlin, Congratulations on your engagement and thanks so much for reaching …"
select select "4"
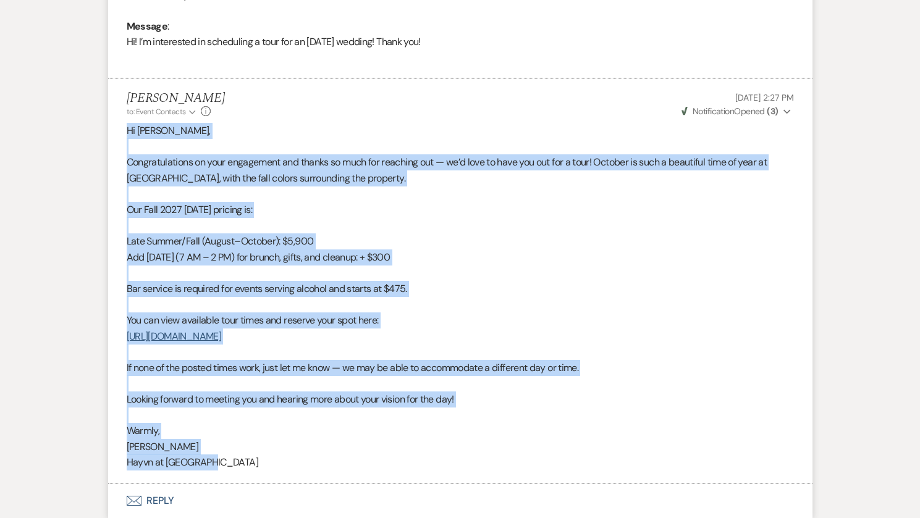
select select "4"
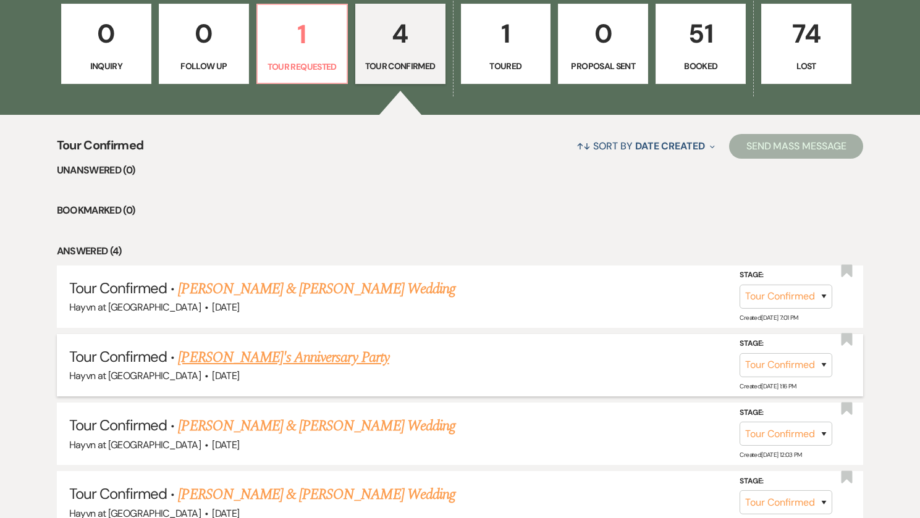
scroll to position [541, 0]
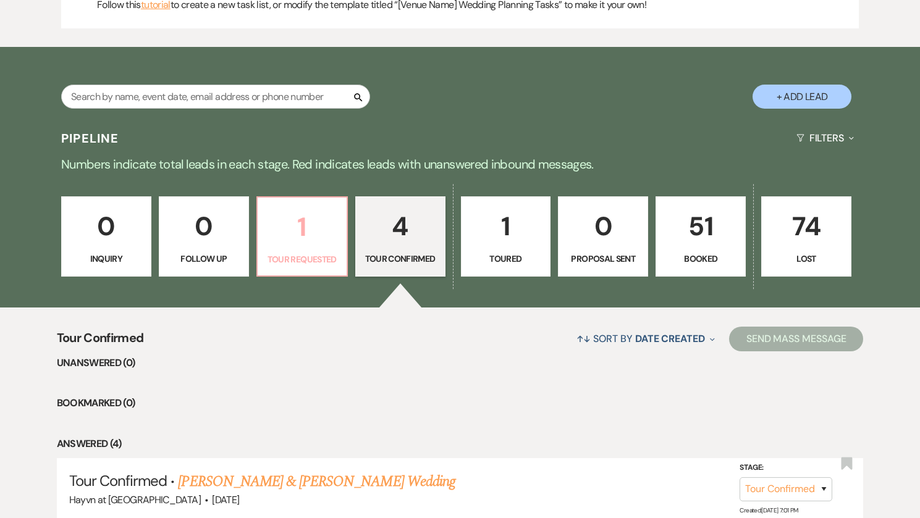
click at [284, 244] on p "1" at bounding box center [302, 226] width 74 height 41
select select "2"
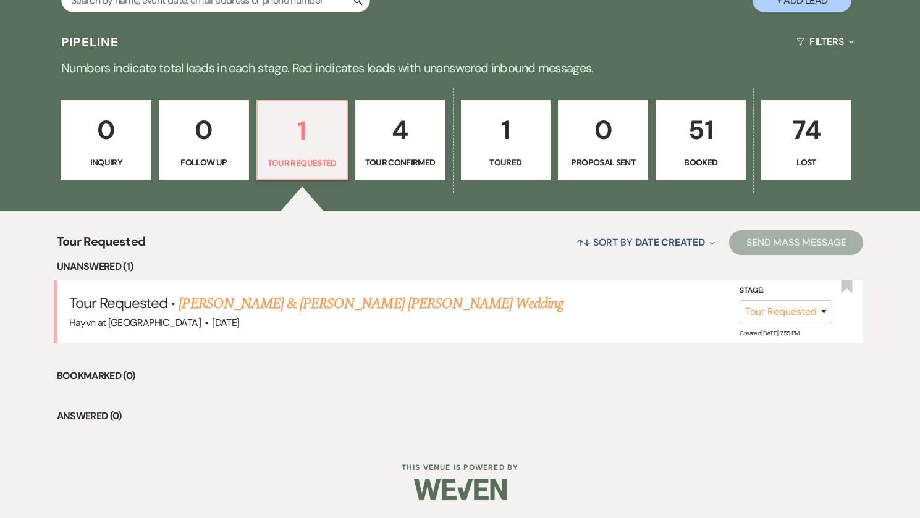
scroll to position [638, 0]
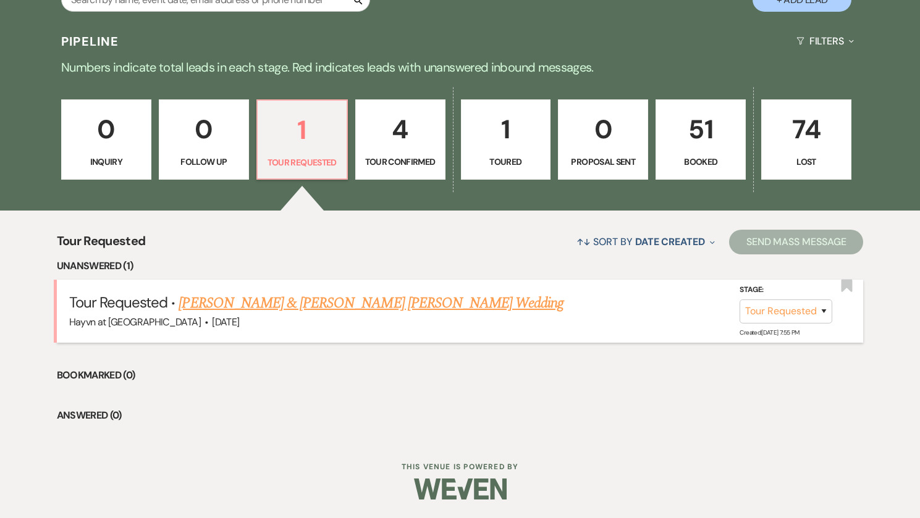
click at [289, 305] on link "Alexis Petersen & Jackson Pothast's Wedding" at bounding box center [371, 303] width 385 height 22
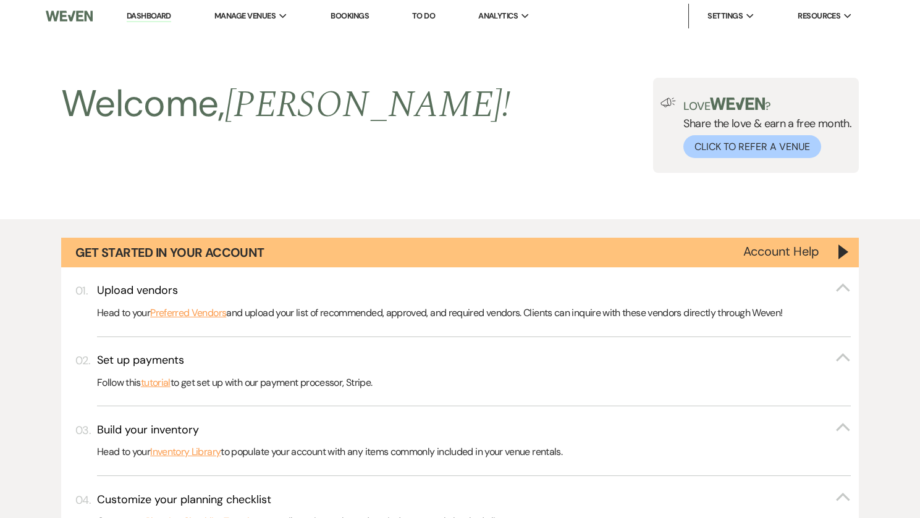
select select "2"
select select "5"
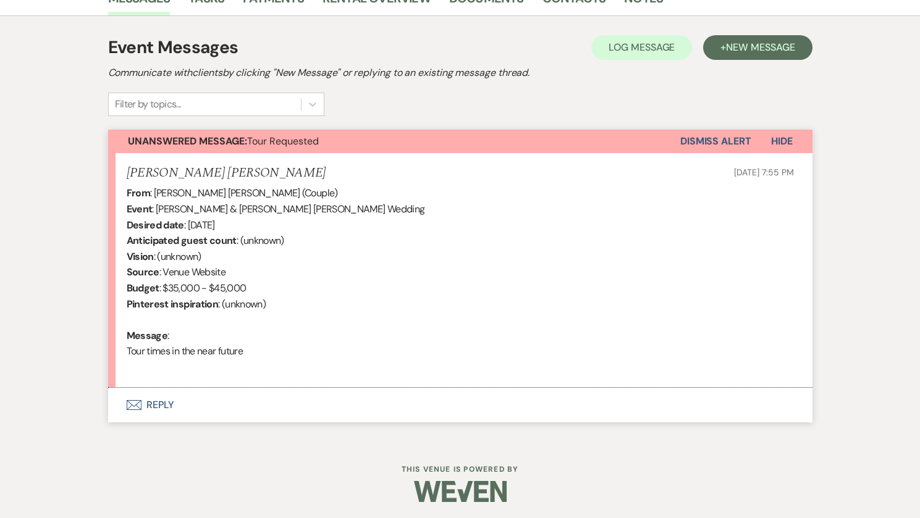
scroll to position [332, 0]
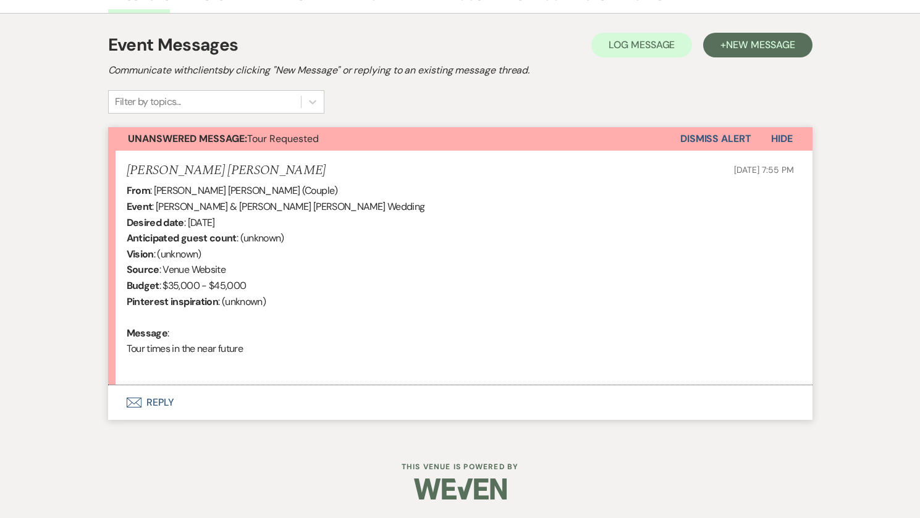
click at [163, 402] on button "Envelope Reply" at bounding box center [460, 402] width 704 height 35
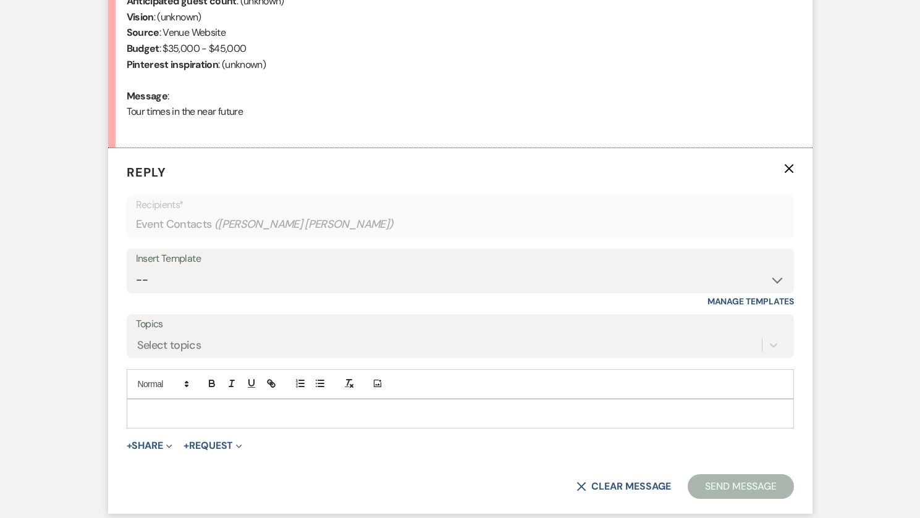
scroll to position [431, 0]
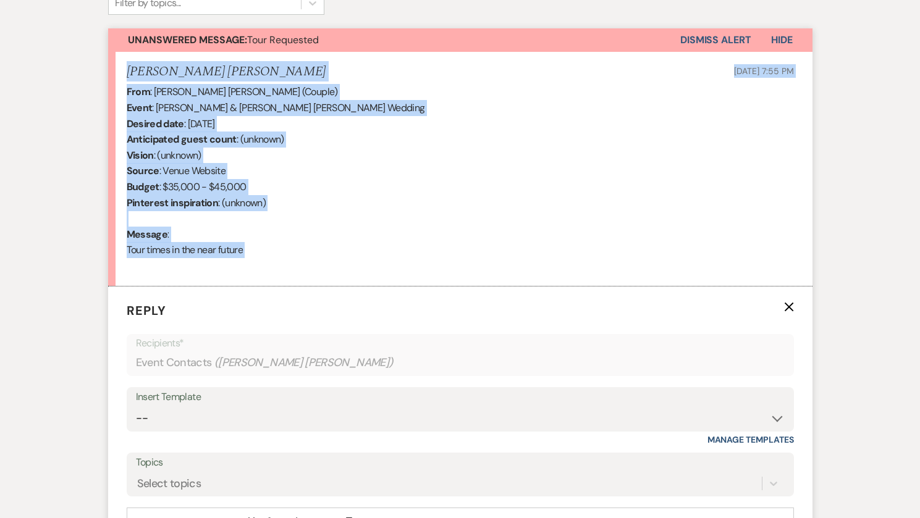
drag, startPoint x: 279, startPoint y: 271, endPoint x: 123, endPoint y: 67, distance: 256.9
click at [123, 67] on li "Jackson Pothast Oct 14, 2025, 7:55 PM From : Jackson Pothast (Couple) Event : A…" at bounding box center [460, 169] width 704 height 235
copy li "Jackson Pothast Oct 14, 2025, 7:55 PM From : Jackson Pothast (Couple) Event : A…"
click at [429, 111] on div "From : Jackson Pothast (Couple) Event : Alexis Petersen & Jackson Pothast's Wed…" at bounding box center [460, 179] width 667 height 190
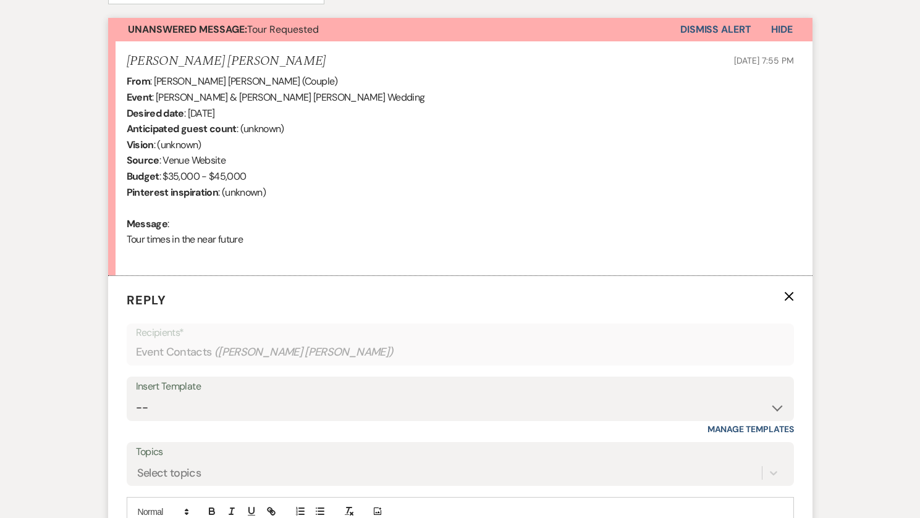
scroll to position [493, 0]
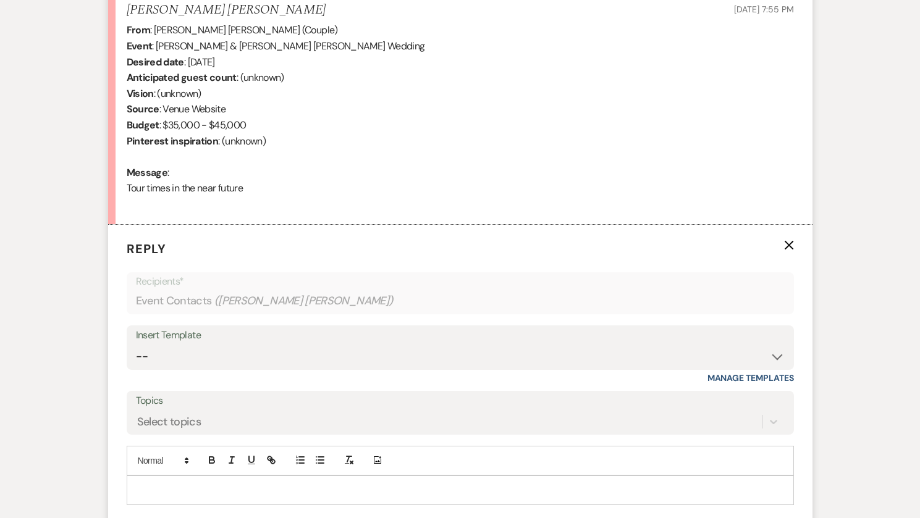
click at [166, 486] on p at bounding box center [460, 491] width 647 height 14
paste div
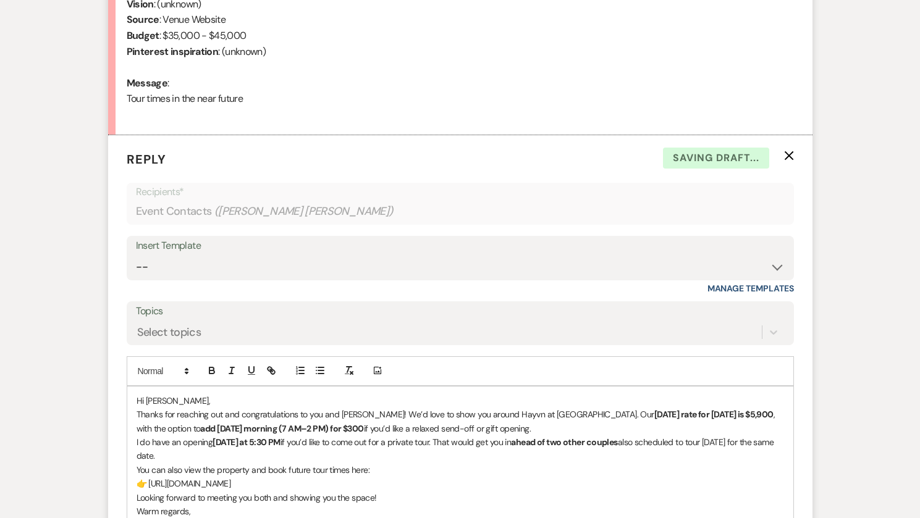
scroll to position [740, 0]
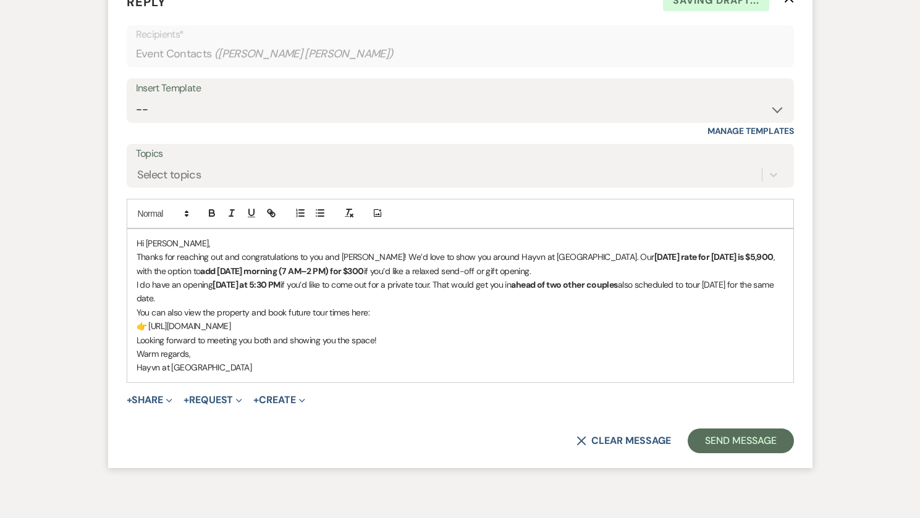
click at [175, 243] on p "Hi Jackson," at bounding box center [460, 244] width 647 height 14
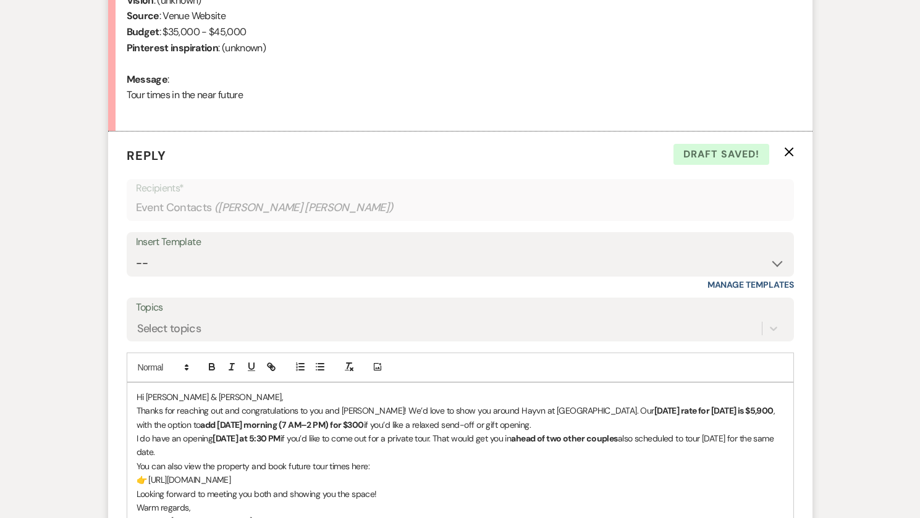
scroll to position [678, 0]
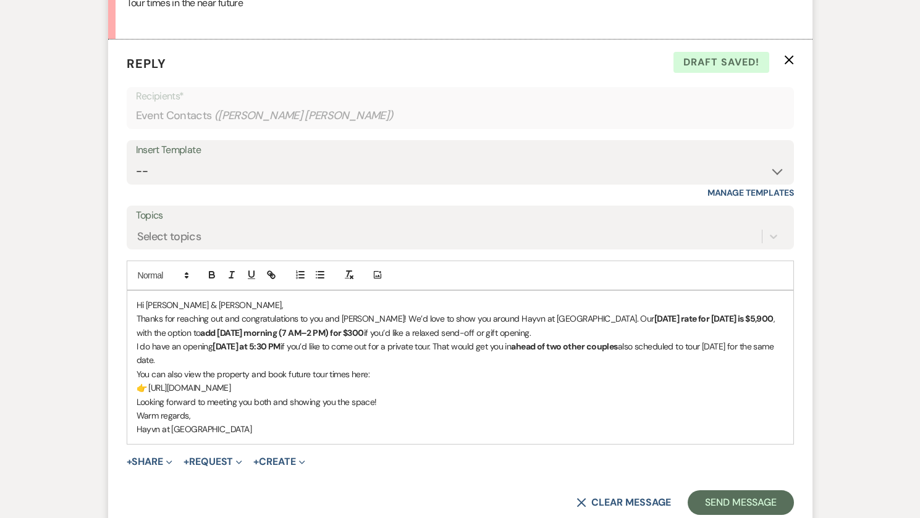
click at [267, 308] on p "Hi Jackson & Alexis," at bounding box center [460, 305] width 647 height 14
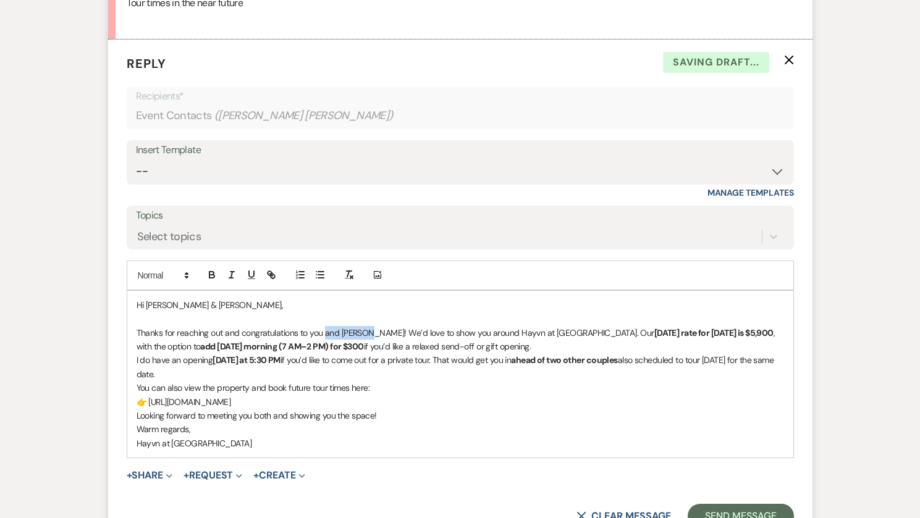
drag, startPoint x: 363, startPoint y: 332, endPoint x: 325, endPoint y: 336, distance: 38.5
click at [325, 336] on p "Thanks for reaching out and congratulations to you and Alexis! We’d love to sho…" at bounding box center [460, 340] width 647 height 28
click at [587, 332] on p "Thanks for reaching out and congratulations to you on your engagement! We’d lov…" at bounding box center [460, 340] width 647 height 28
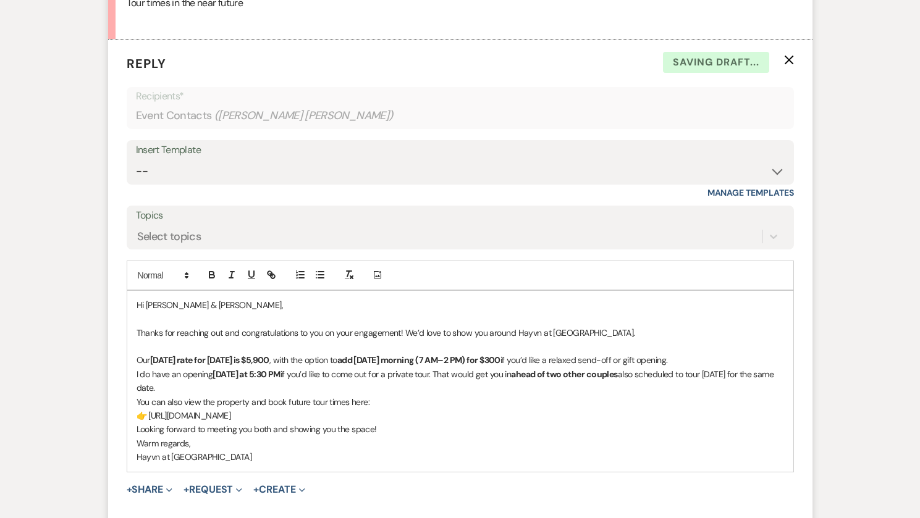
click at [729, 359] on p "Our Saturday rate for October 2027 is $5,900 , with the option to add Sunday mo…" at bounding box center [460, 360] width 647 height 14
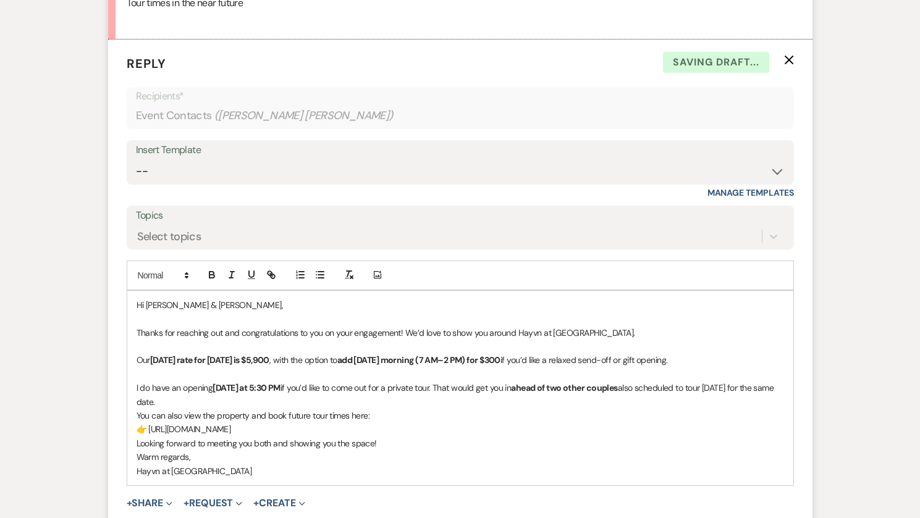
click at [224, 408] on p "I do have an opening tomorrow at 5:30 PM if you’d like to come out for a privat…" at bounding box center [460, 395] width 647 height 28
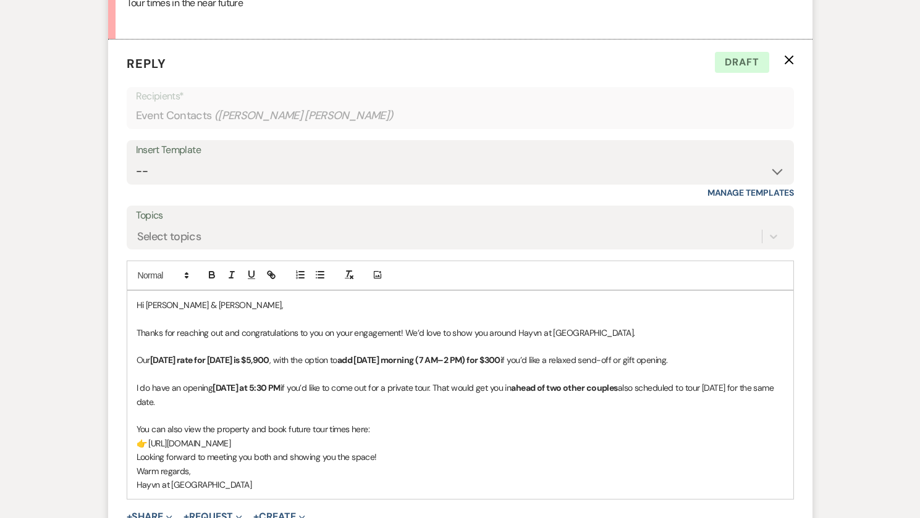
click at [714, 360] on p "Our Saturday rate for October 2027 is $5,900 , with the option to add Sunday mo…" at bounding box center [460, 360] width 647 height 14
click at [715, 362] on p "Our Saturday rate for October 2027 is $5,900 , with the option to add Sunday mo…" at bounding box center [460, 360] width 647 height 14
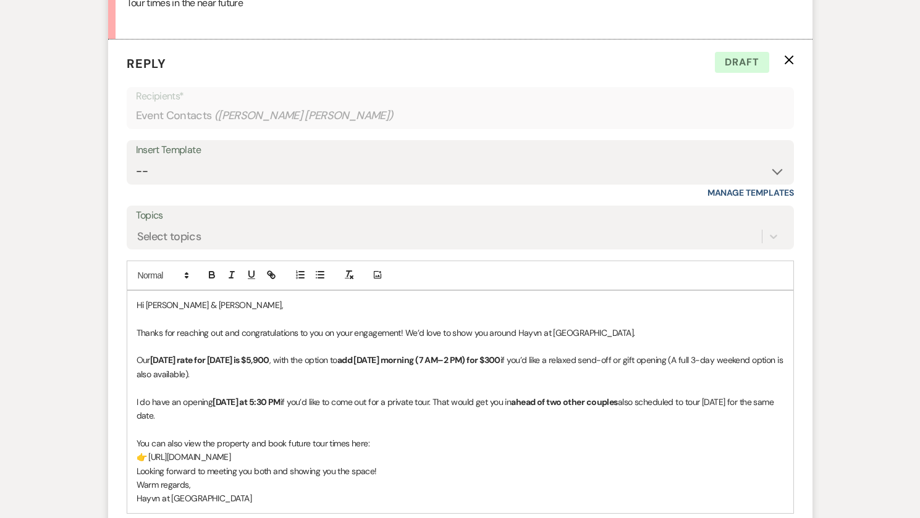
click at [298, 402] on p "I do have an opening tomorrow at 5:30 PM if you’d like to come out for a privat…" at bounding box center [460, 409] width 647 height 28
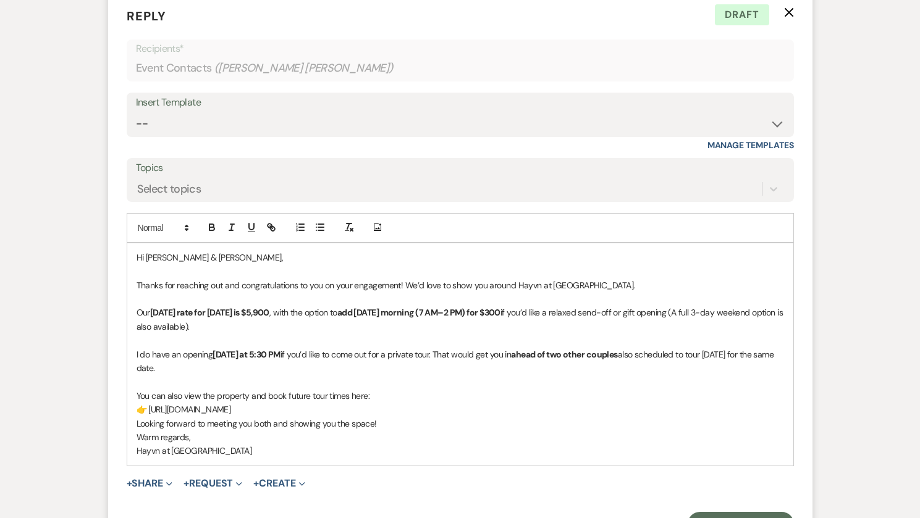
scroll to position [740, 0]
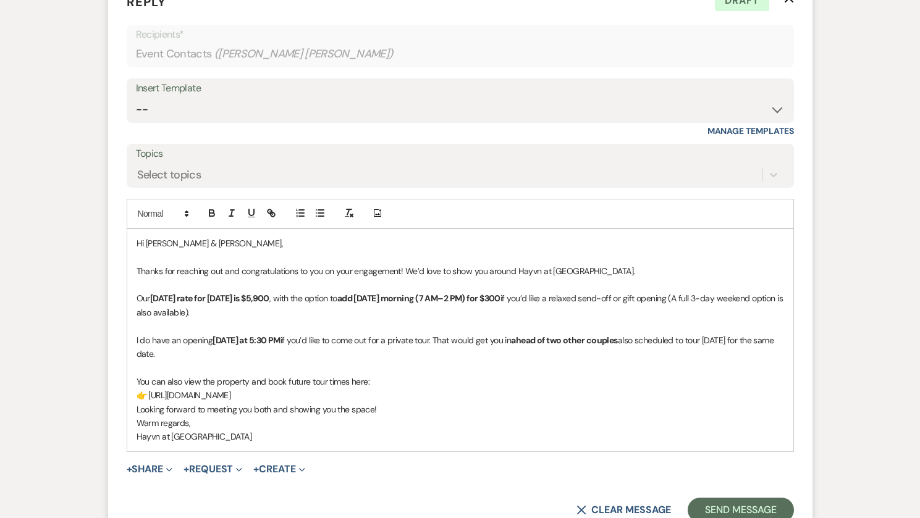
click at [385, 382] on p "You can also view the property and book future tour times here:" at bounding box center [460, 382] width 647 height 14
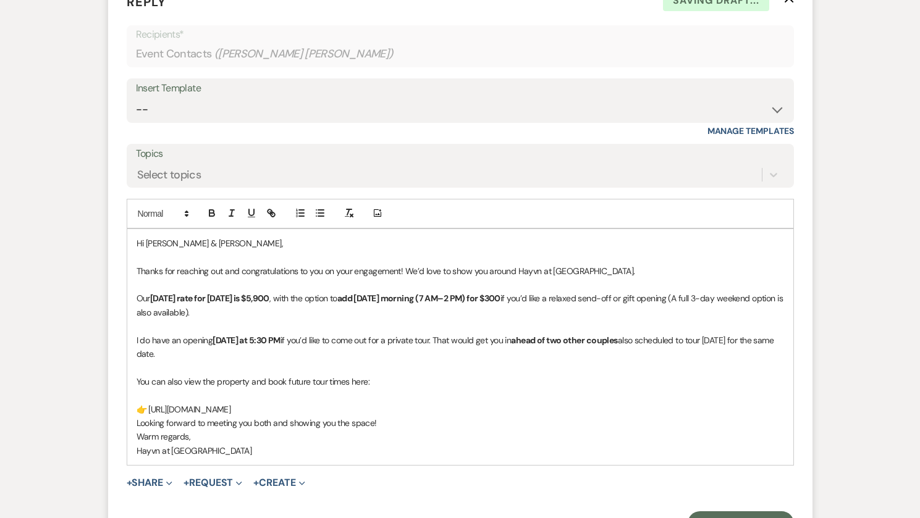
click at [457, 411] on p "👉 https://www.hayvnathayriver.com/wedding-venue-menomonie-eauclaire-tours" at bounding box center [460, 410] width 647 height 14
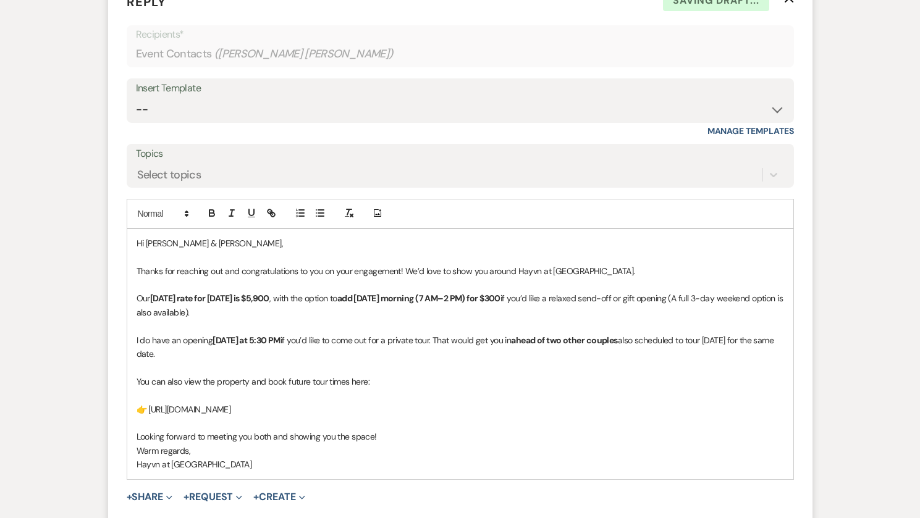
click at [187, 452] on p "Warm regards," at bounding box center [460, 451] width 647 height 14
click at [179, 455] on p "Warmly," at bounding box center [460, 451] width 647 height 14
click at [142, 481] on p "Hayvn at [GEOGRAPHIC_DATA]" at bounding box center [460, 479] width 647 height 14
click at [141, 481] on p "Hayvn at [GEOGRAPHIC_DATA]" at bounding box center [460, 479] width 647 height 14
click at [389, 438] on p "Looking forward to meeting you both and showing you the space!" at bounding box center [460, 437] width 647 height 14
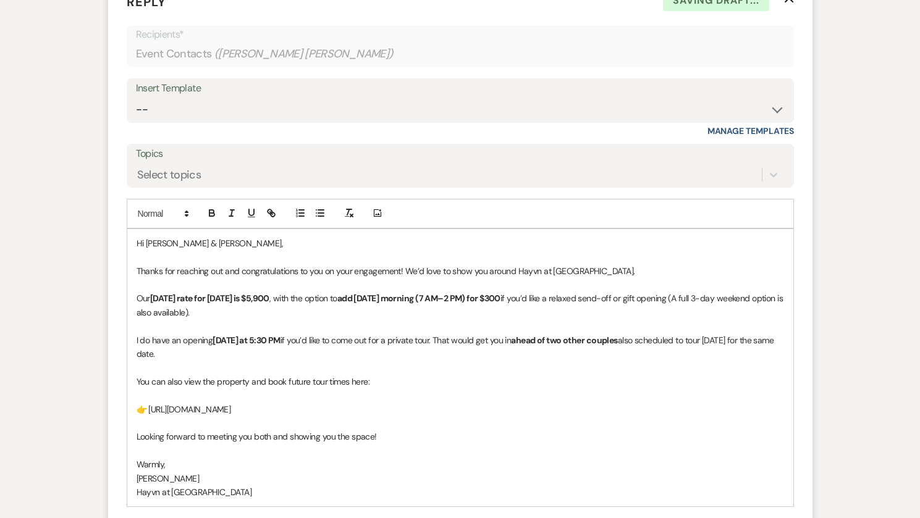
click at [145, 397] on p at bounding box center [460, 396] width 647 height 14
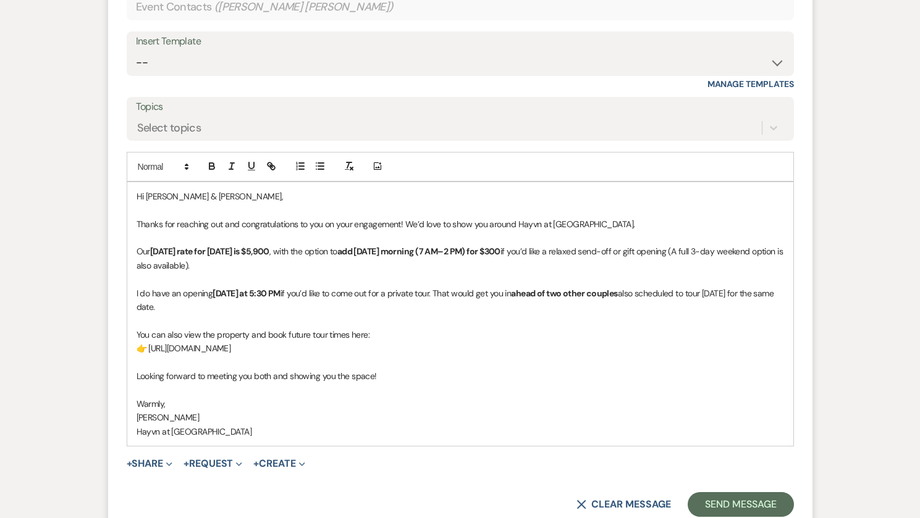
scroll to position [864, 0]
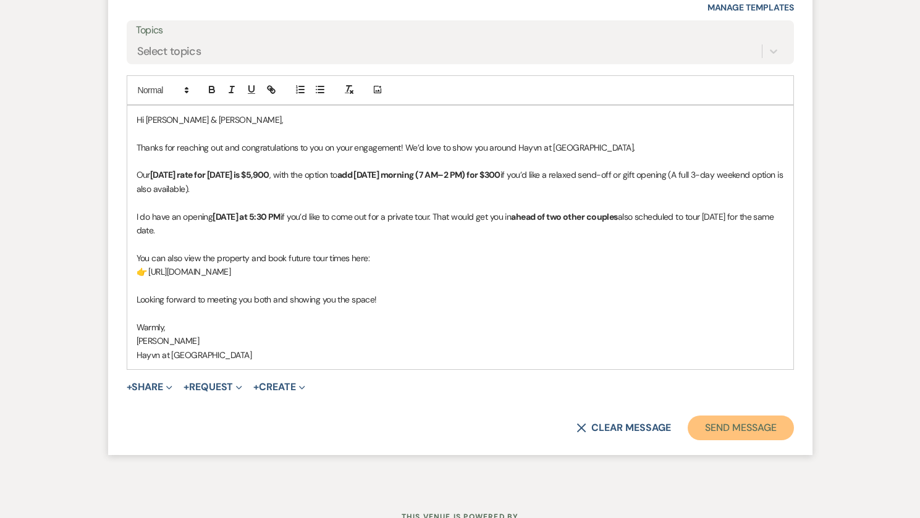
click at [749, 431] on button "Send Message" at bounding box center [741, 428] width 106 height 25
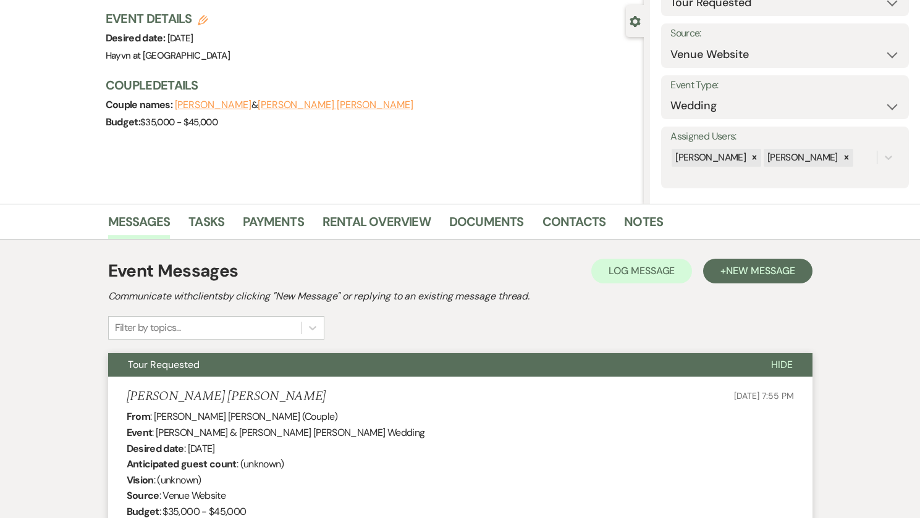
scroll to position [0, 0]
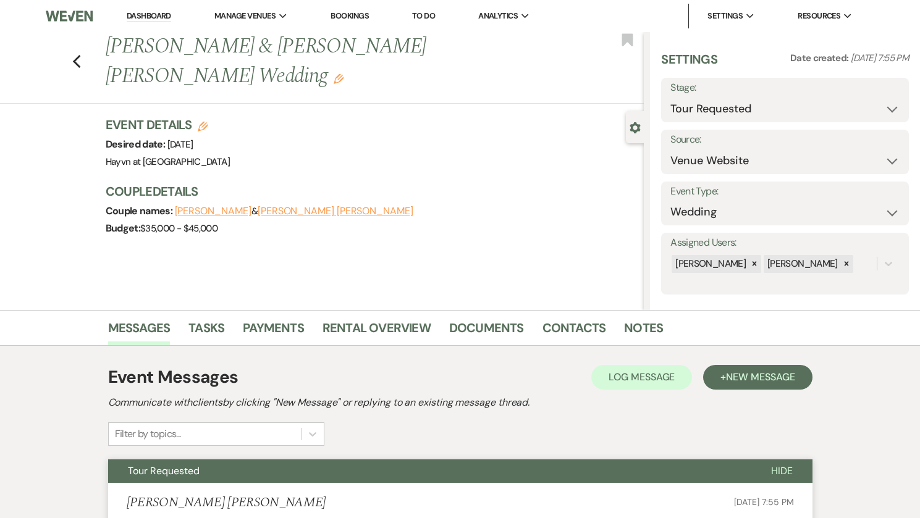
click at [75, 19] on img at bounding box center [69, 16] width 46 height 26
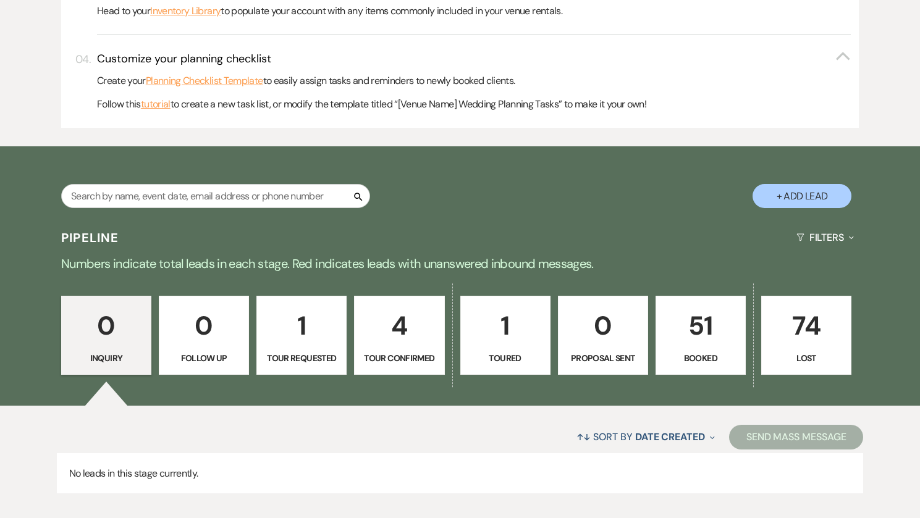
scroll to position [511, 0]
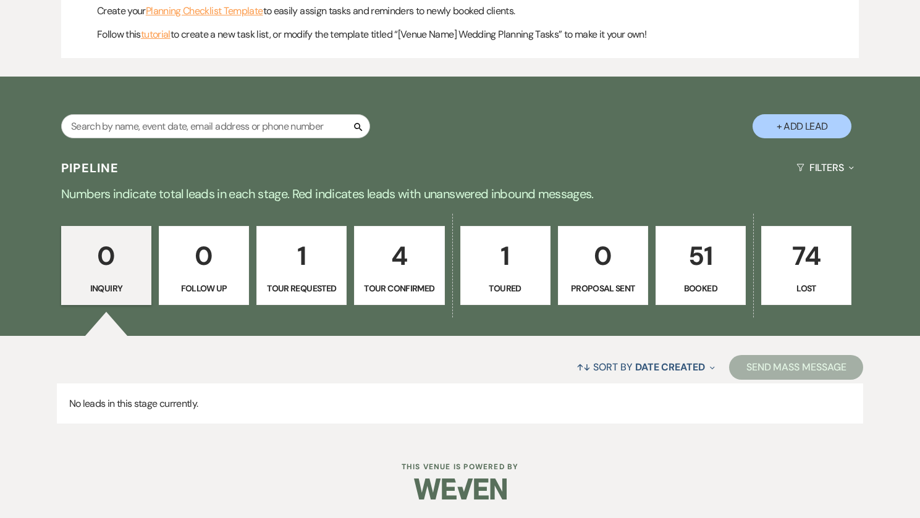
click at [308, 266] on p "1" at bounding box center [301, 255] width 74 height 41
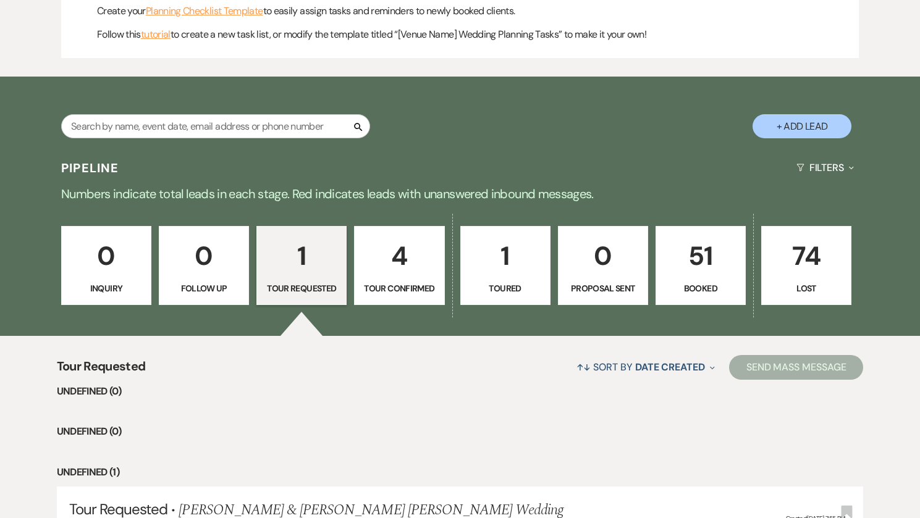
select select "2"
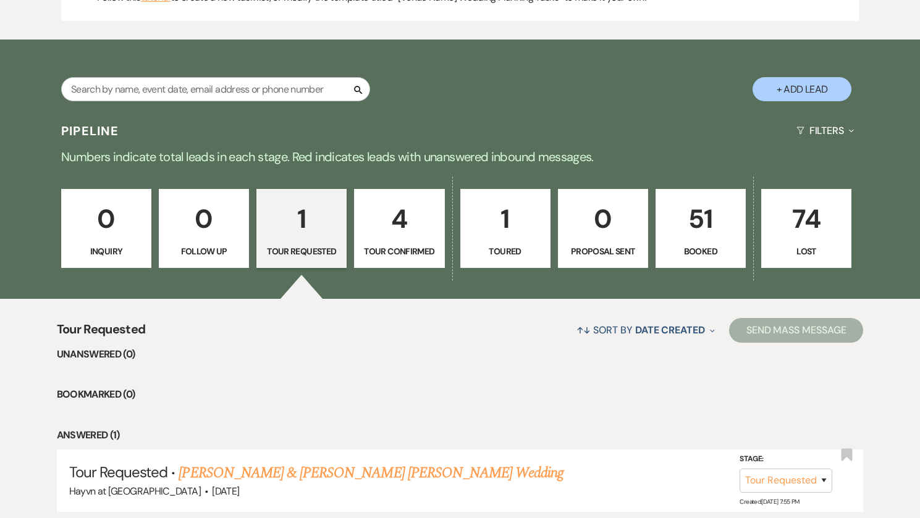
scroll to position [642, 0]
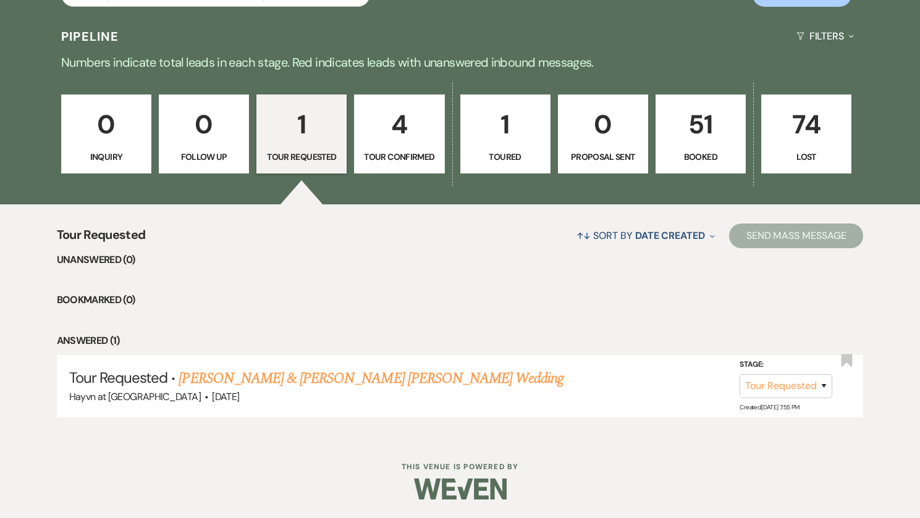
click at [382, 139] on p "4" at bounding box center [399, 124] width 74 height 41
select select "4"
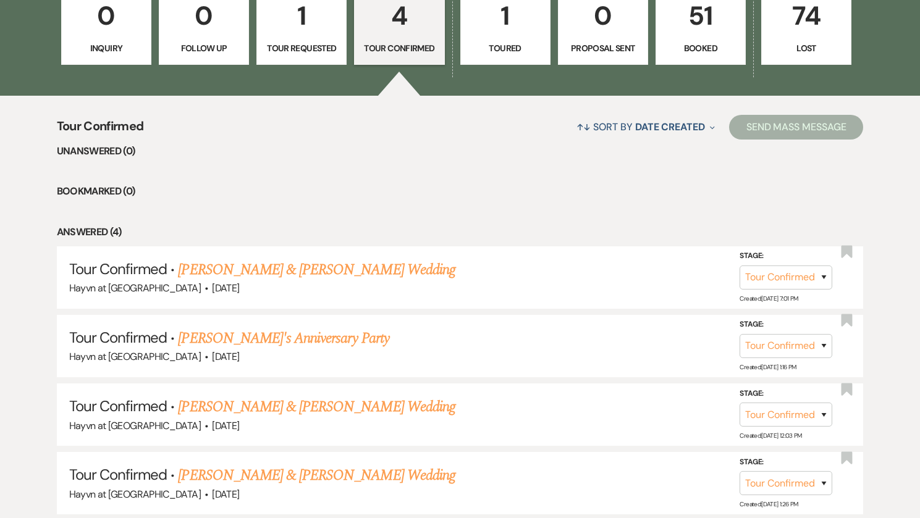
scroll to position [848, 0]
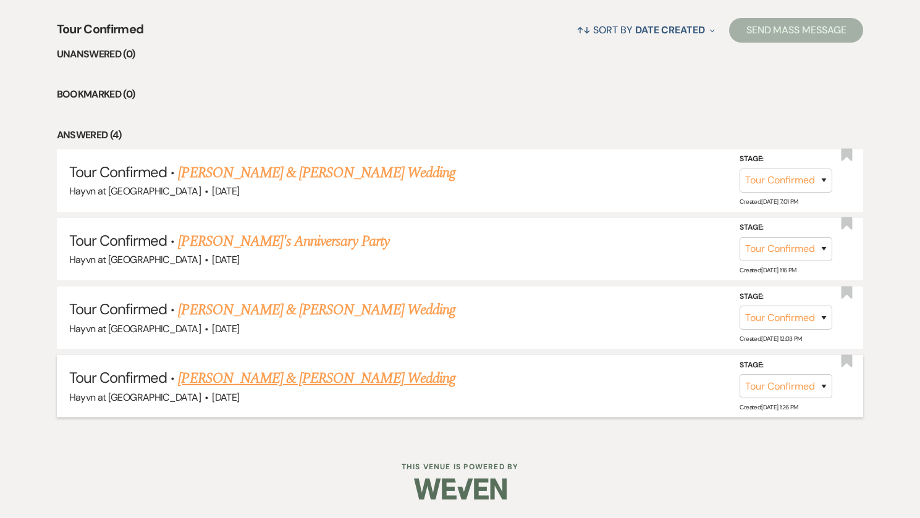
click at [255, 372] on link "[PERSON_NAME] & [PERSON_NAME] Wedding" at bounding box center [316, 379] width 277 height 22
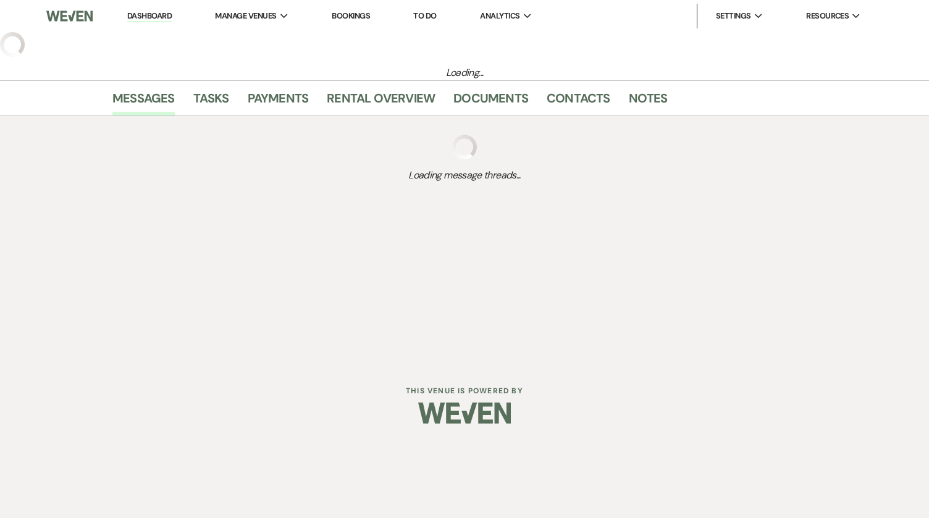
select select "4"
select select "5"
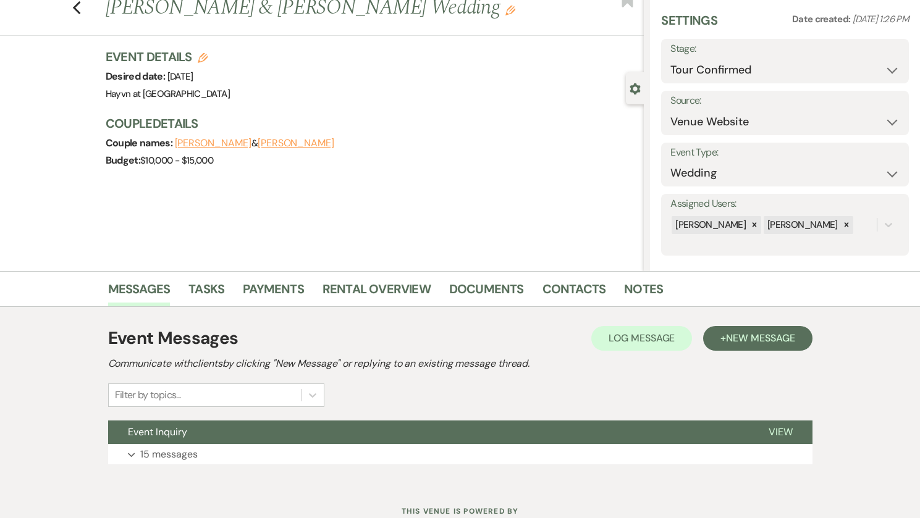
scroll to position [83, 0]
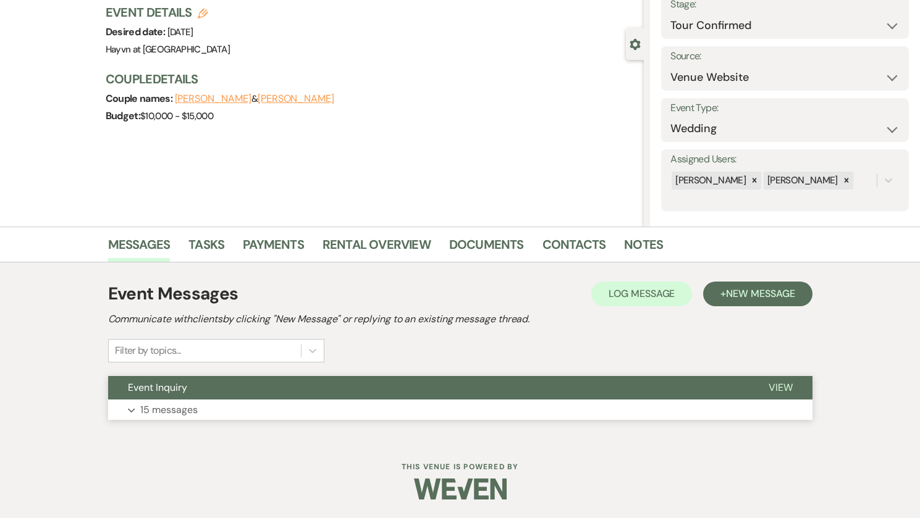
click at [140, 412] on p "15 messages" at bounding box center [168, 410] width 57 height 16
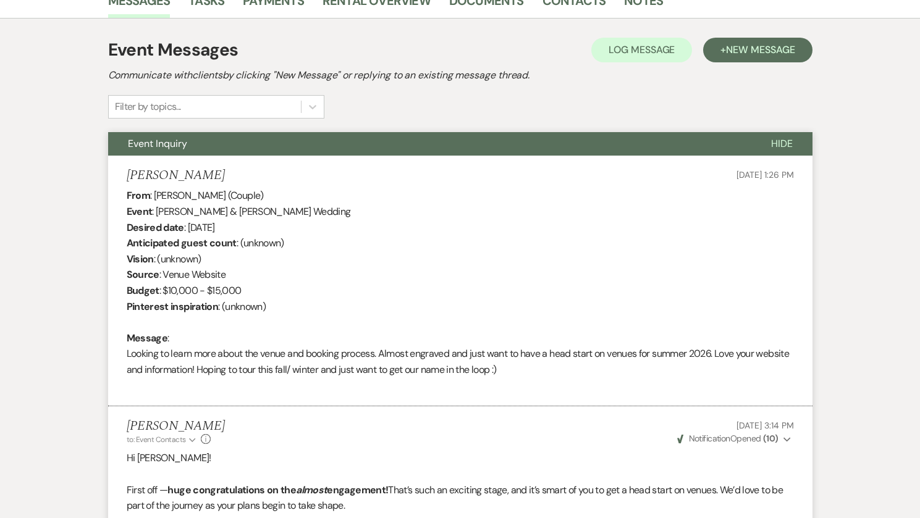
scroll to position [392, 0]
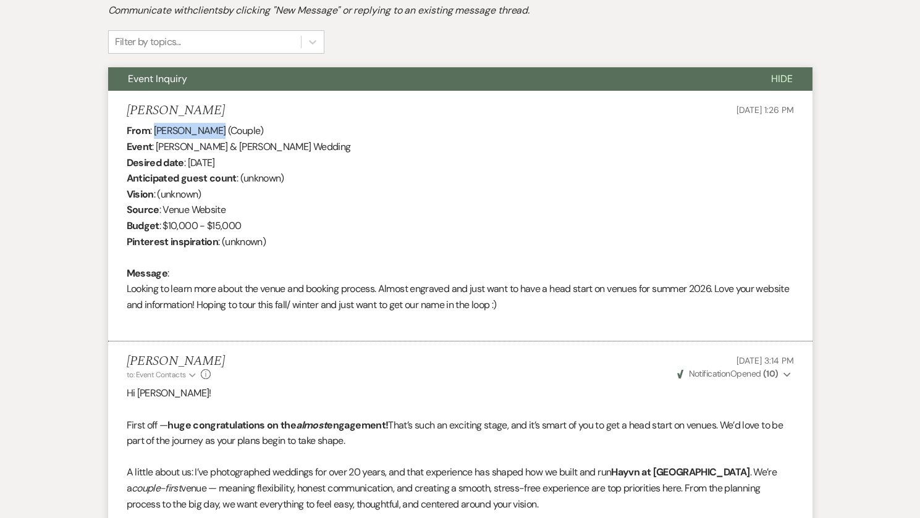
drag, startPoint x: 210, startPoint y: 132, endPoint x: 155, endPoint y: 128, distance: 55.1
click at [155, 128] on div "From : [PERSON_NAME] (Couple) Event : [PERSON_NAME] & [PERSON_NAME] Wedding Des…" at bounding box center [460, 226] width 667 height 206
copy div "[PERSON_NAME]"
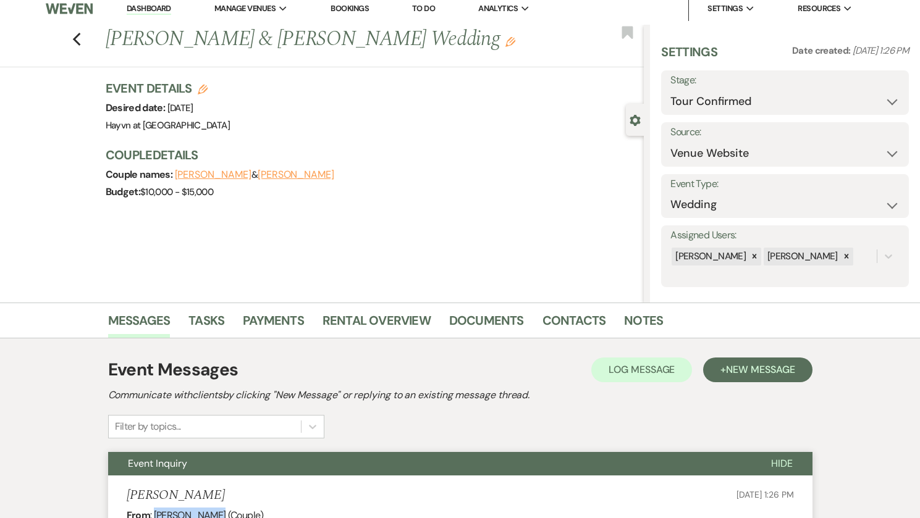
scroll to position [0, 0]
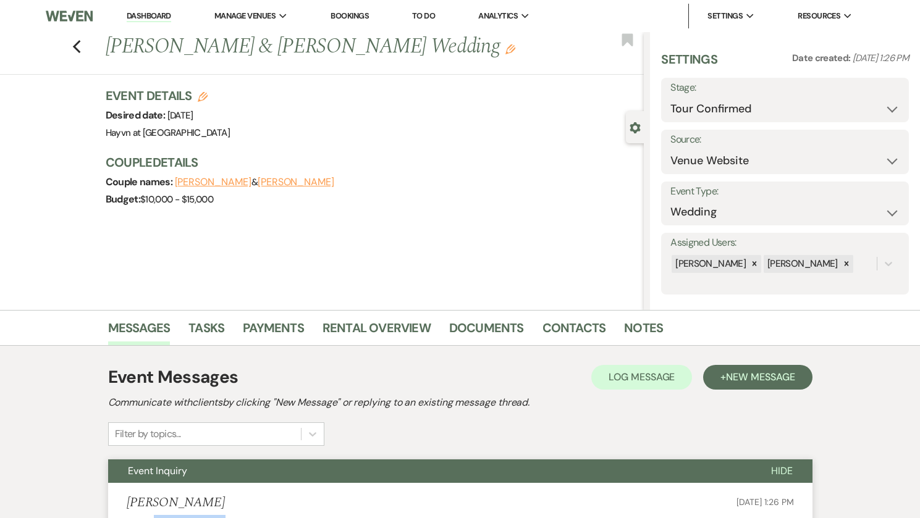
click at [82, 18] on img at bounding box center [69, 16] width 46 height 26
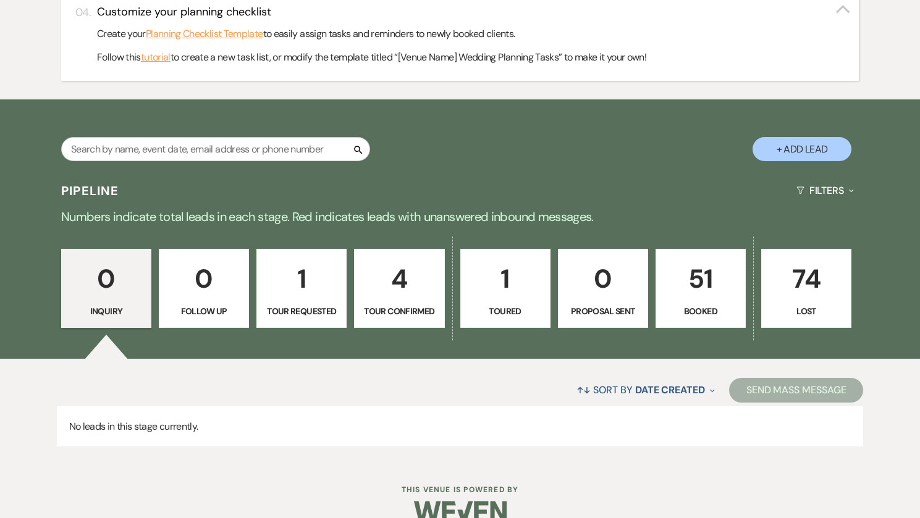
scroll to position [494, 0]
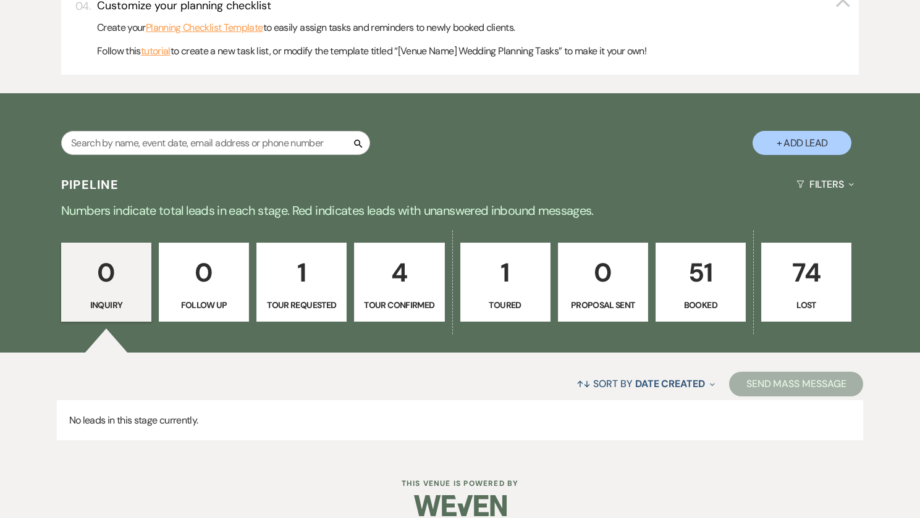
click at [399, 288] on p "4" at bounding box center [399, 272] width 74 height 41
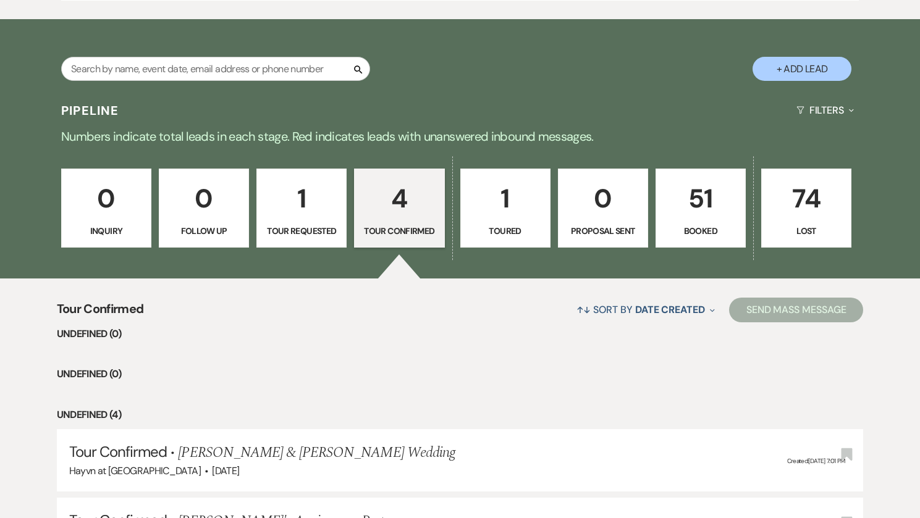
select select "4"
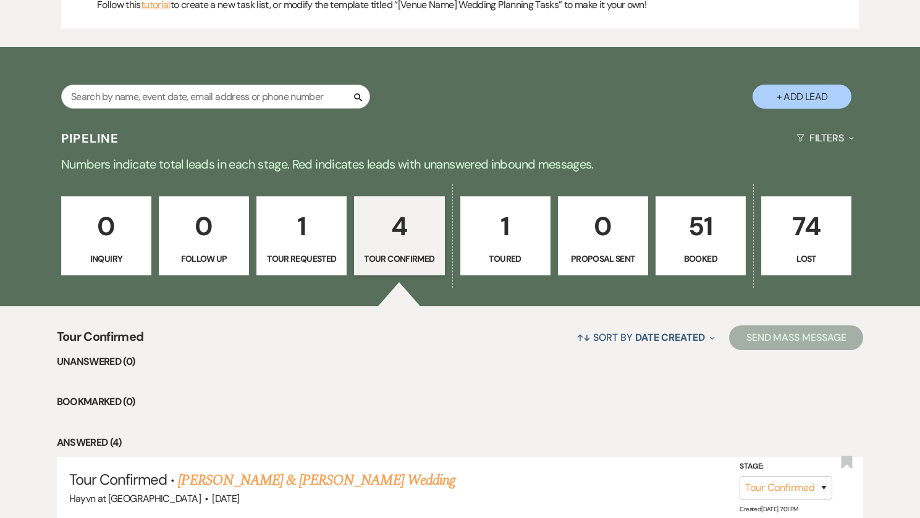
scroll to position [539, 0]
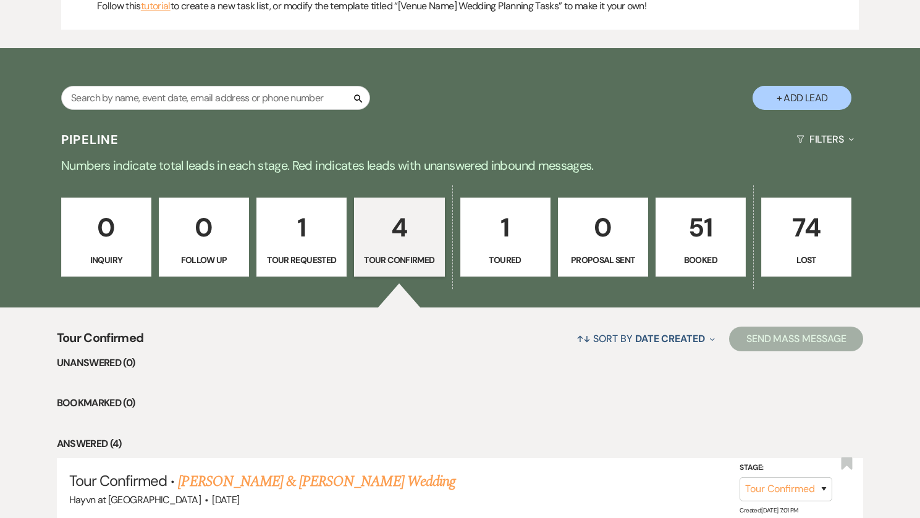
click at [506, 247] on p "1" at bounding box center [505, 227] width 74 height 41
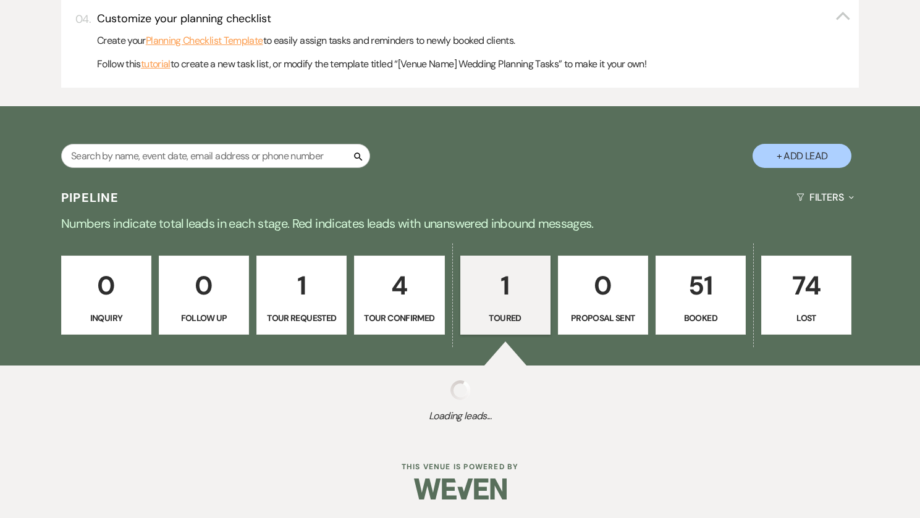
select select "5"
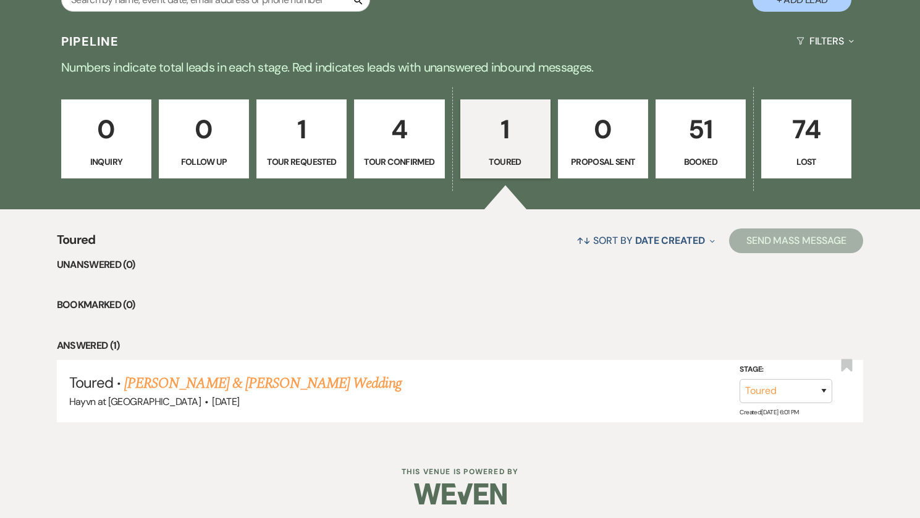
scroll to position [642, 0]
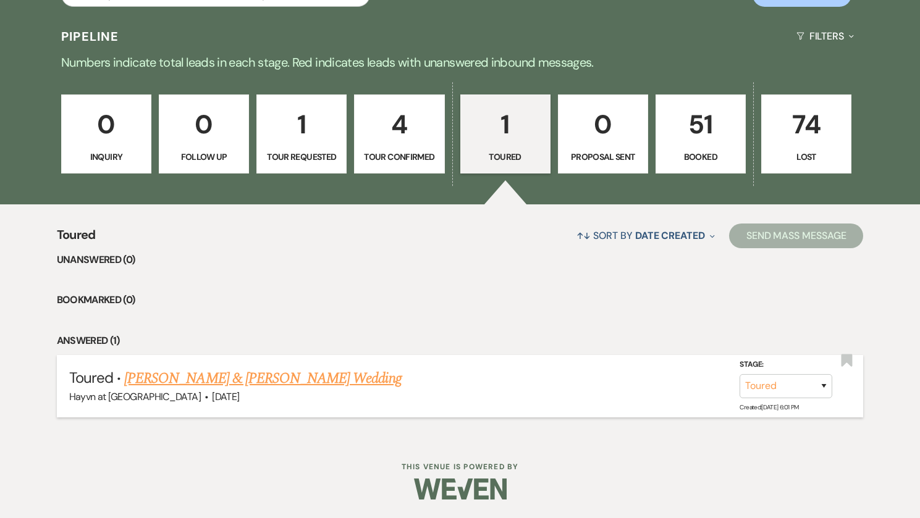
click at [261, 374] on link "Jared McCann & Jared McCann's Wedding" at bounding box center [262, 379] width 277 height 22
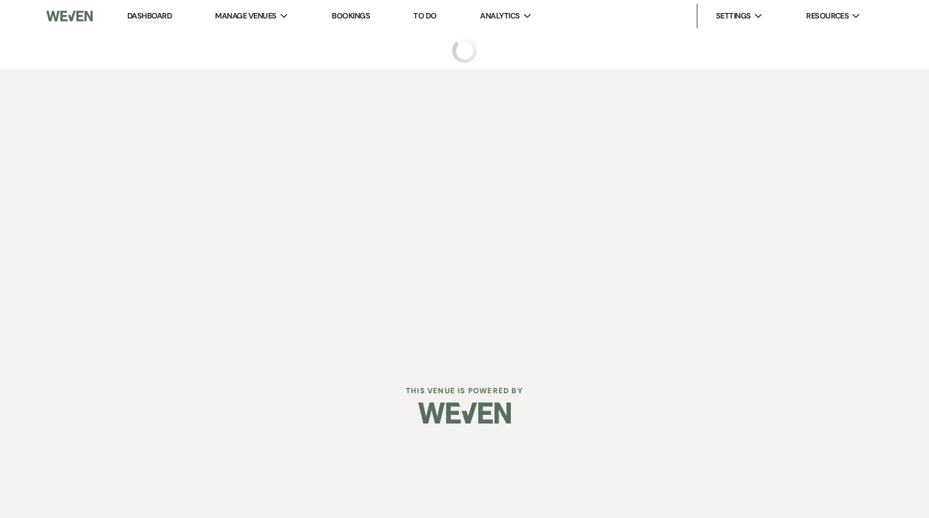
select select "5"
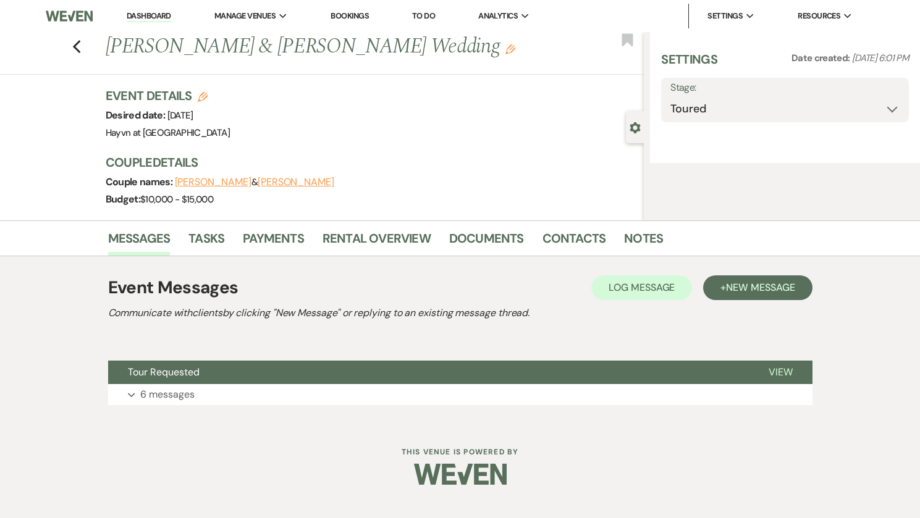
select select "5"
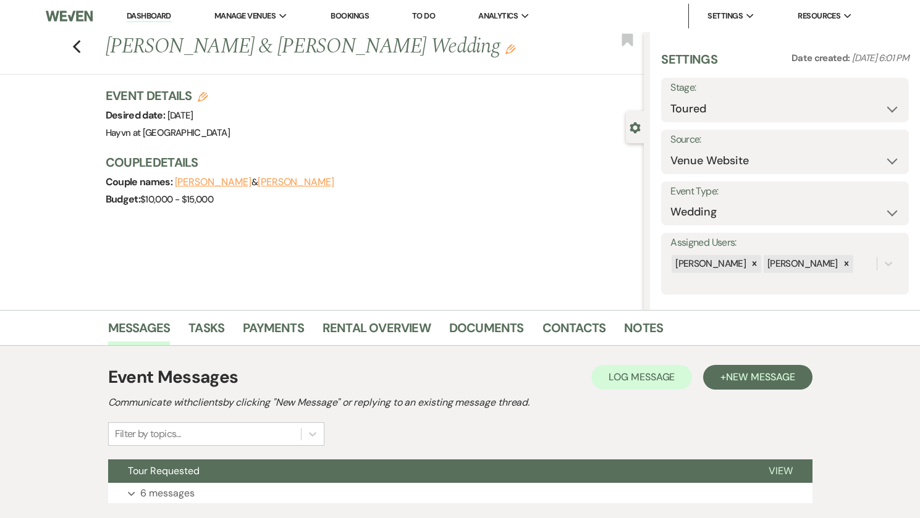
scroll to position [83, 0]
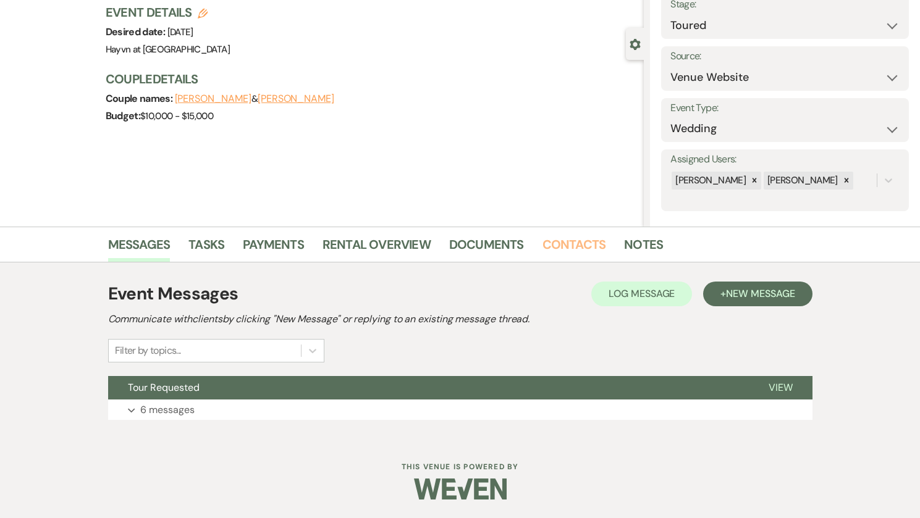
click at [562, 241] on link "Contacts" at bounding box center [574, 248] width 64 height 27
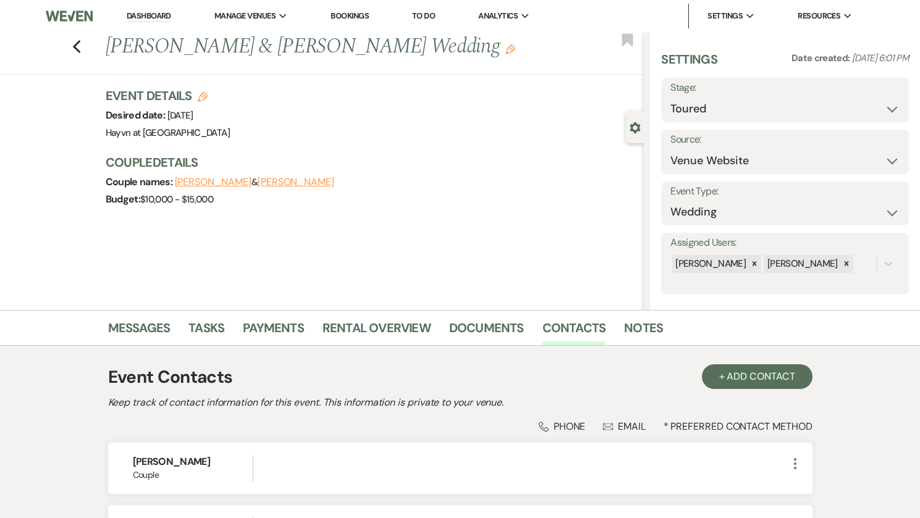
click at [138, 15] on link "Dashboard" at bounding box center [149, 17] width 44 height 12
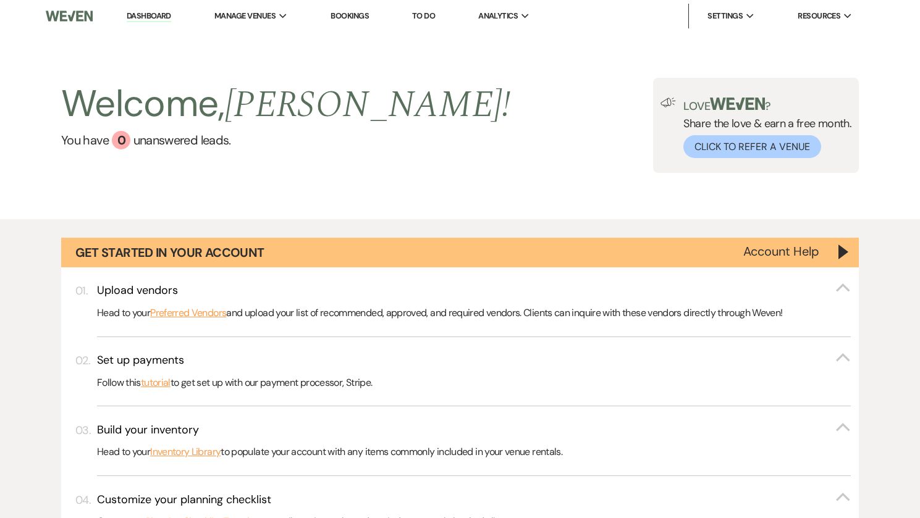
click at [141, 14] on link "Dashboard" at bounding box center [149, 17] width 44 height 12
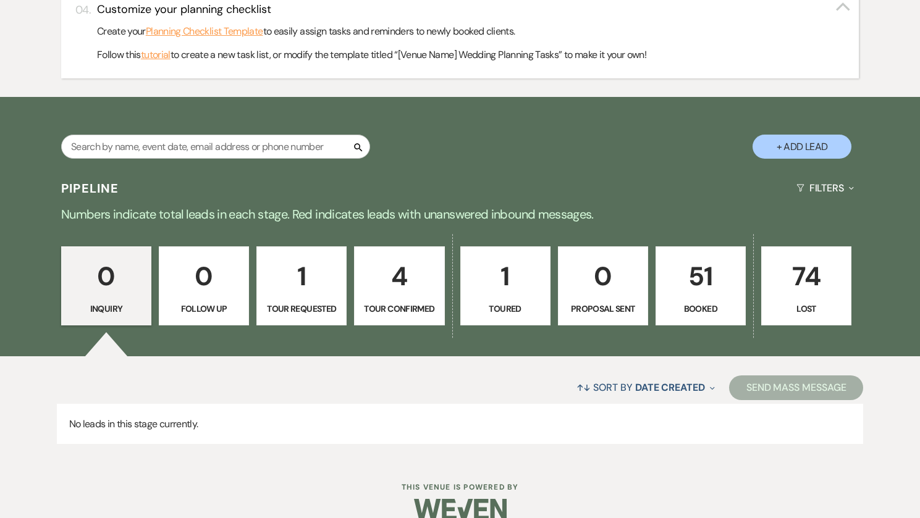
scroll to position [494, 0]
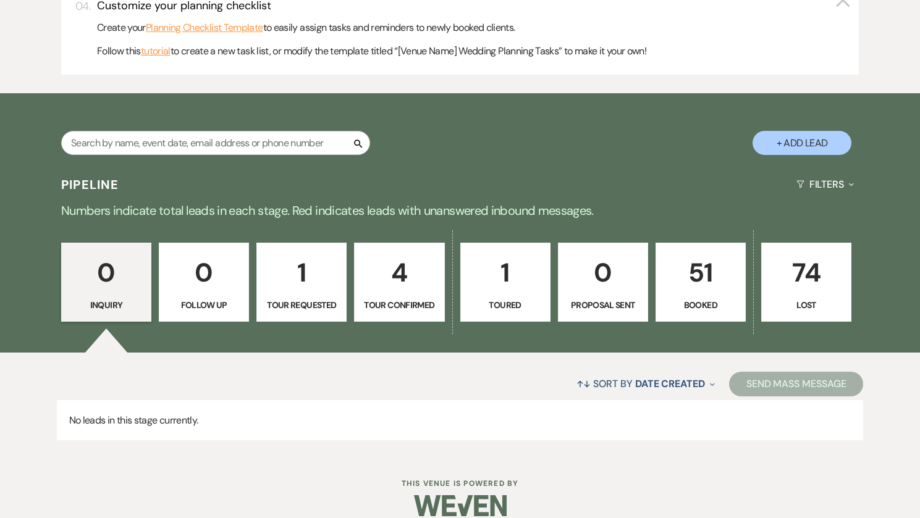
click at [322, 295] on link "1 Tour Requested" at bounding box center [301, 282] width 90 height 79
select select "2"
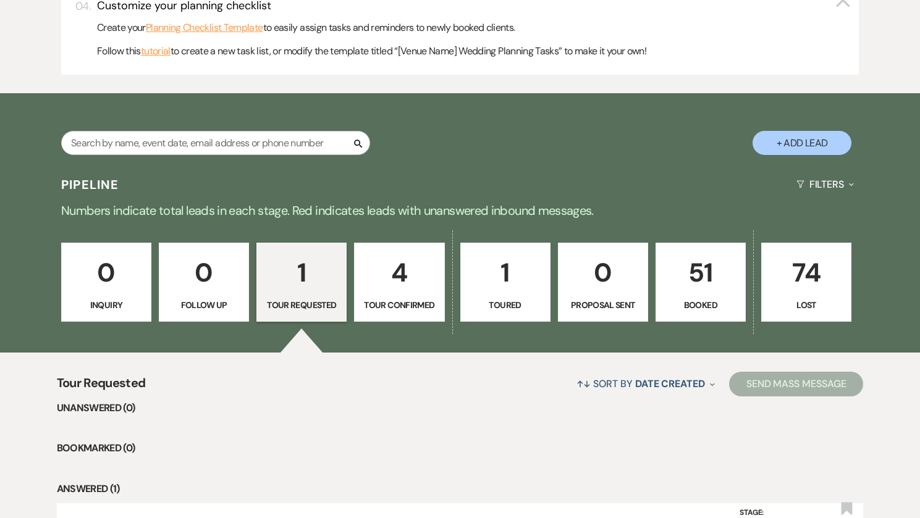
scroll to position [642, 0]
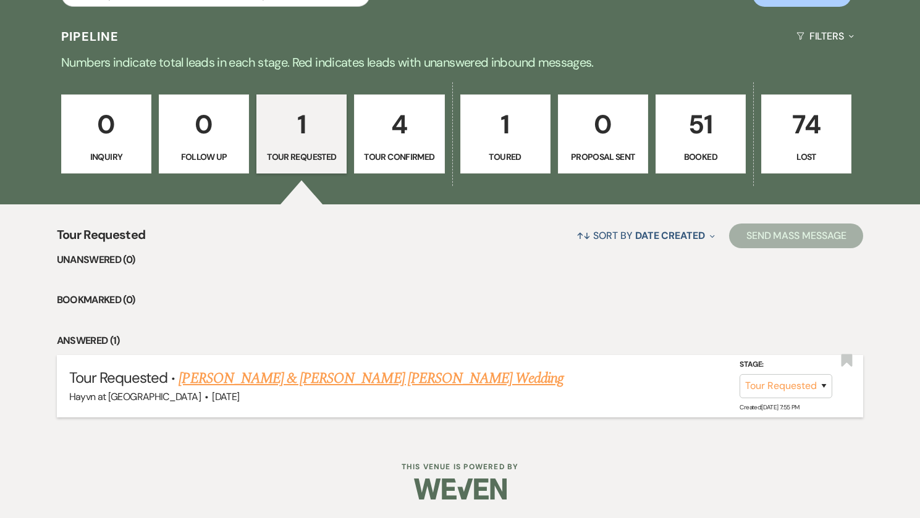
click at [246, 383] on link "Alexis Petersen & Jackson Pothast's Wedding" at bounding box center [371, 379] width 385 height 22
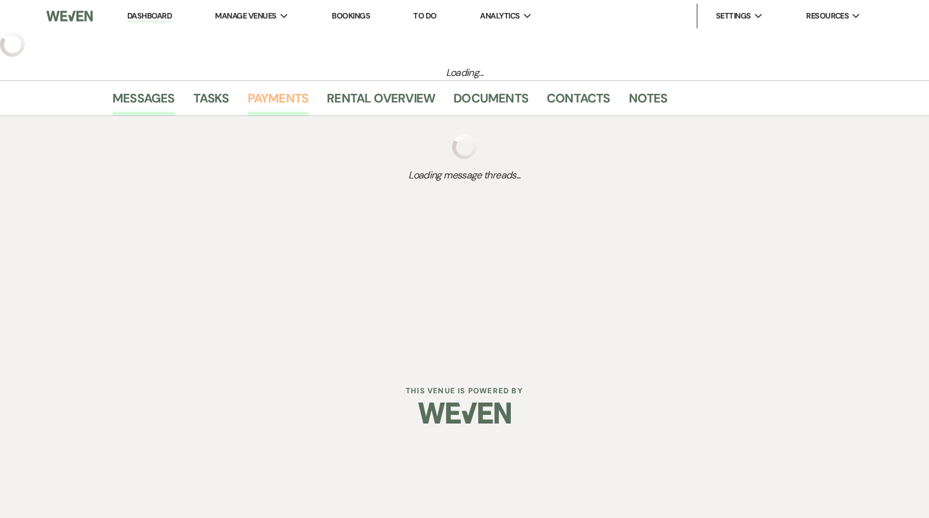
select select "2"
select select "5"
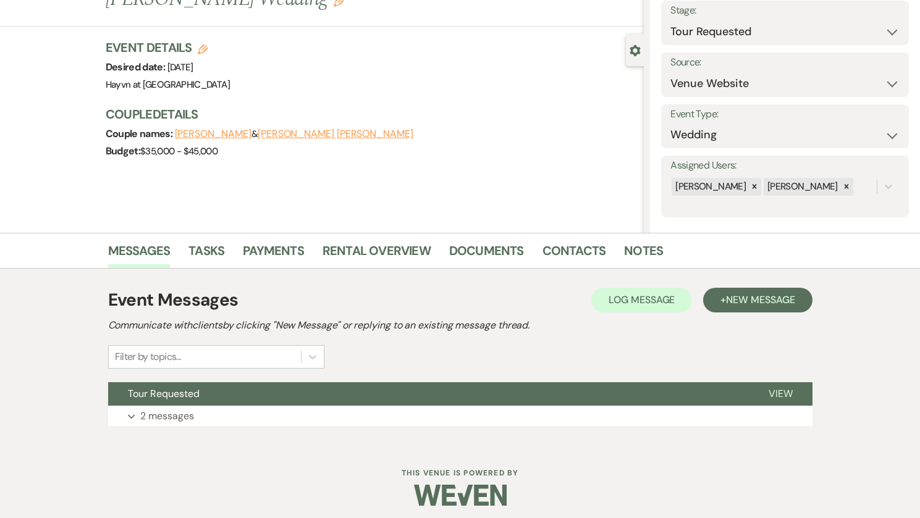
scroll to position [83, 0]
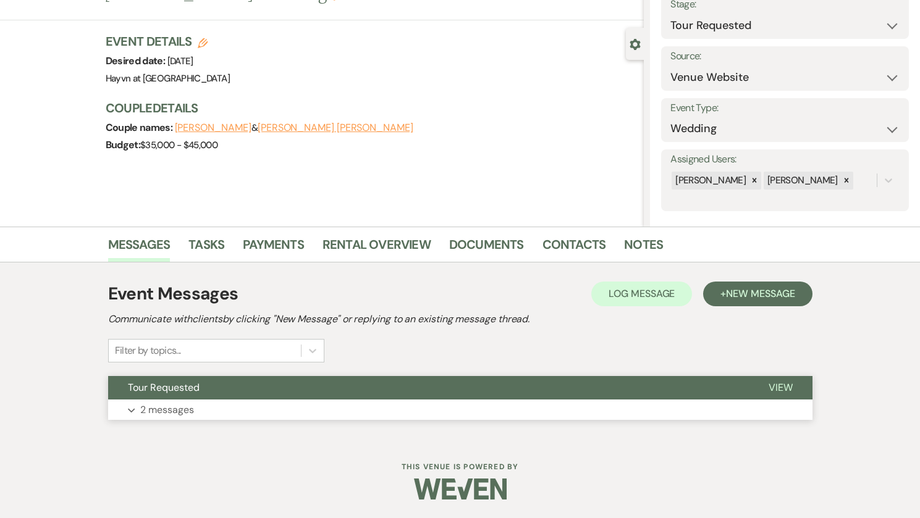
click at [156, 408] on p "2 messages" at bounding box center [167, 410] width 54 height 16
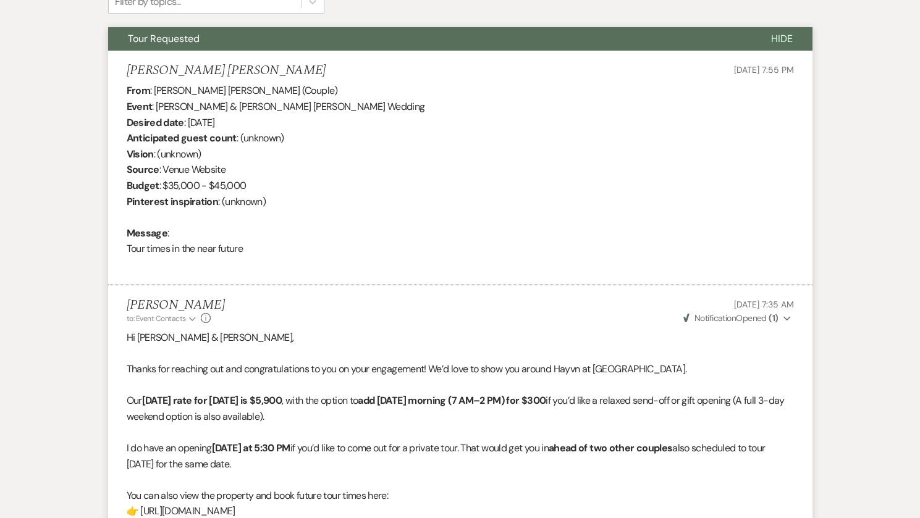
scroll to position [454, 0]
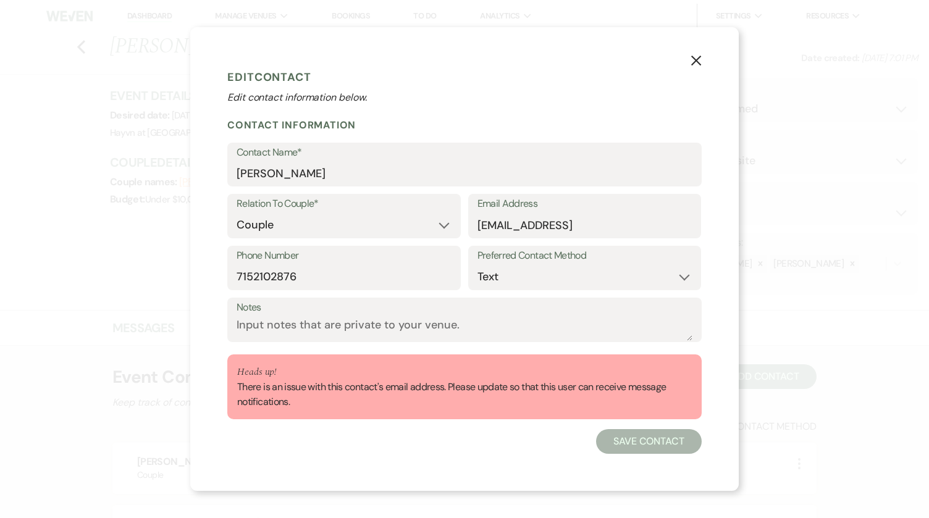
select select "1"
select select "text"
click at [612, 222] on input "beccabeaudrie@gmail.ckm" at bounding box center [585, 225] width 215 height 24
type input "beccabeaudrie@gmail.c0m"
click at [659, 439] on button "Save Contact" at bounding box center [649, 441] width 106 height 25
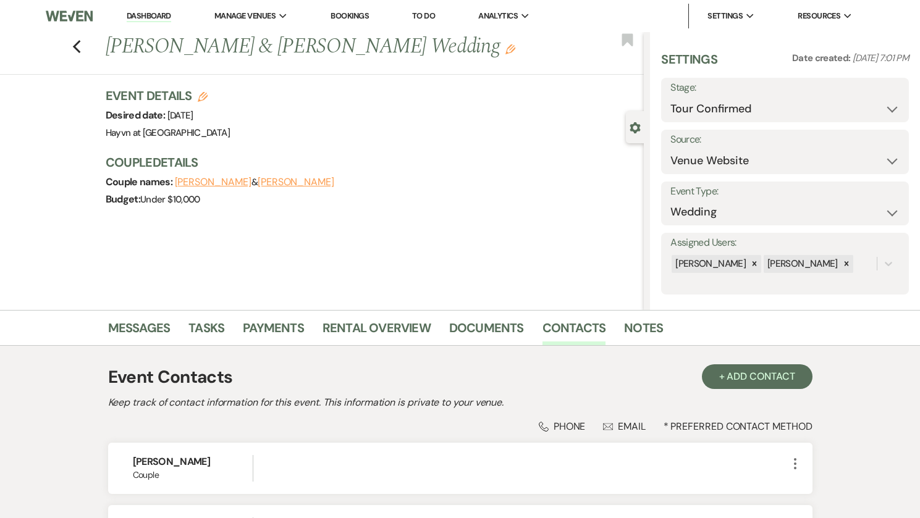
click at [208, 93] on use "button" at bounding box center [203, 97] width 10 height 10
select select "844"
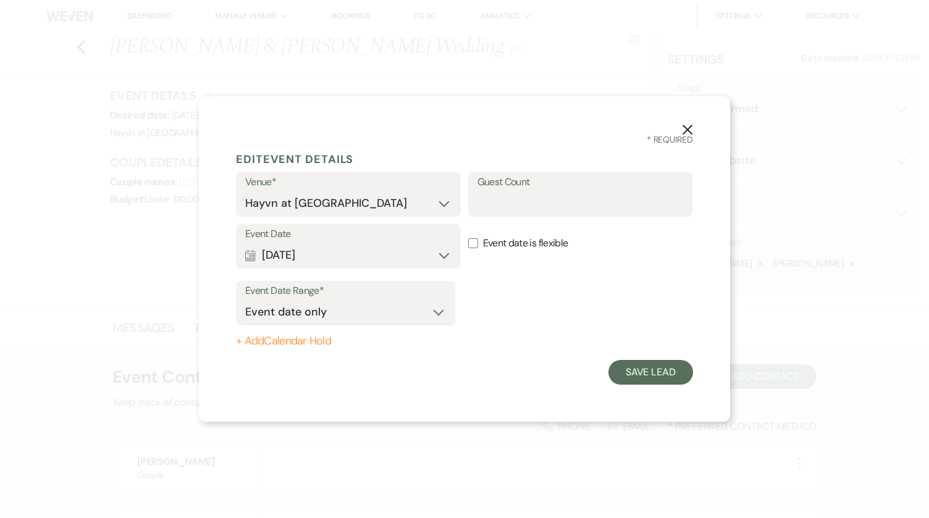
click at [686, 125] on icon "X" at bounding box center [687, 129] width 11 height 11
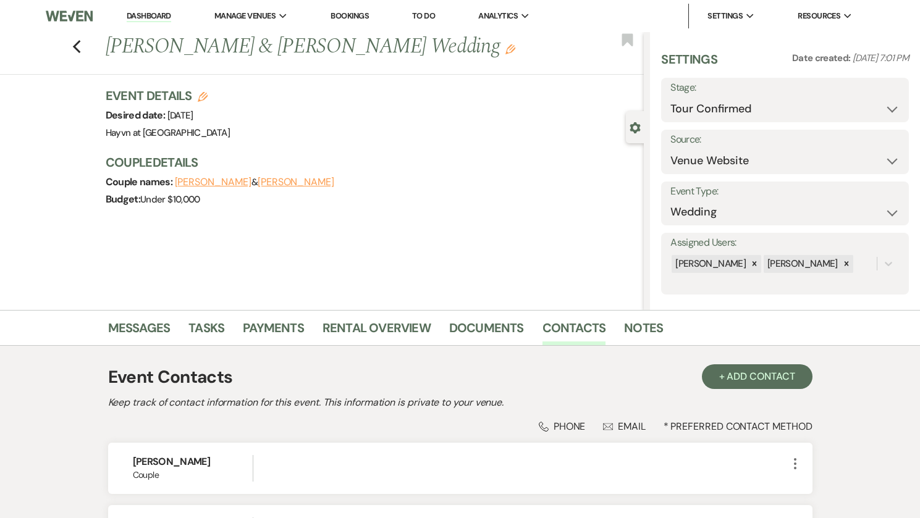
click at [221, 185] on button "Rebecca Beaudrie" at bounding box center [213, 182] width 77 height 10
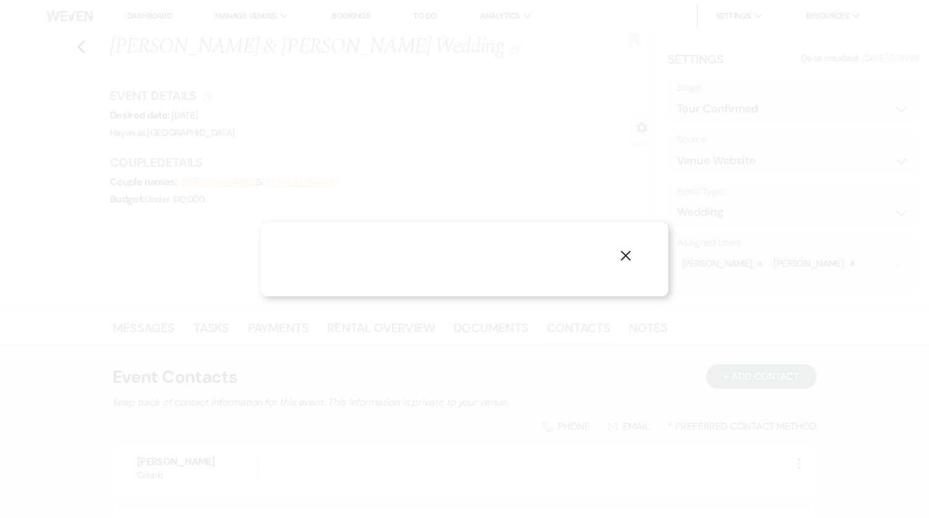
select select "1"
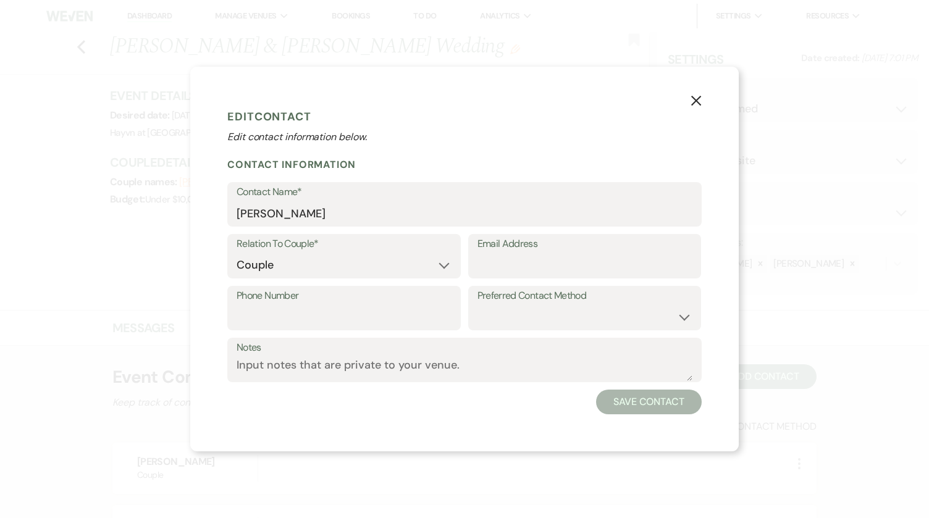
click at [698, 99] on use "button" at bounding box center [696, 101] width 10 height 10
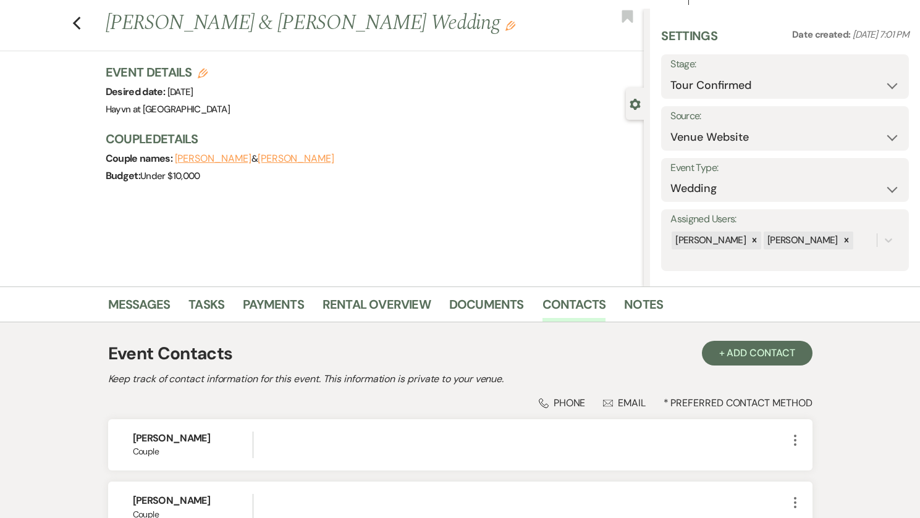
scroll to position [62, 0]
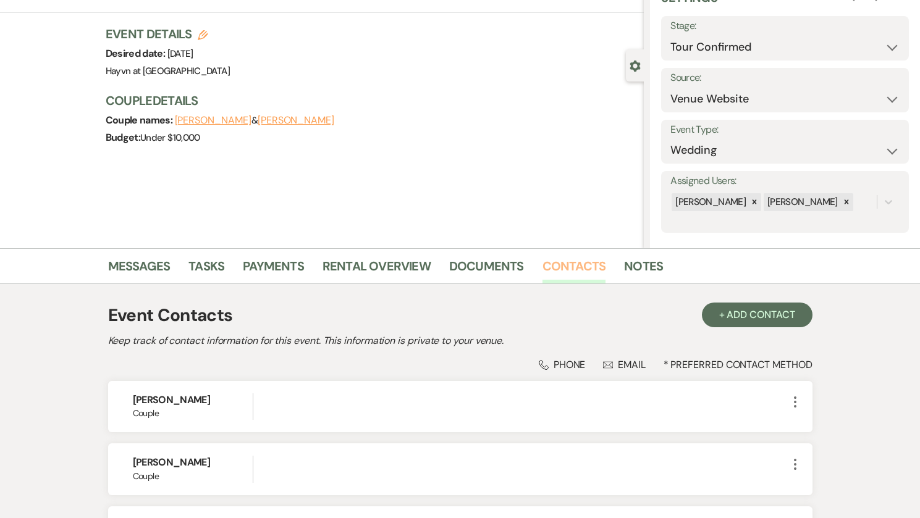
click at [571, 264] on link "Contacts" at bounding box center [574, 269] width 64 height 27
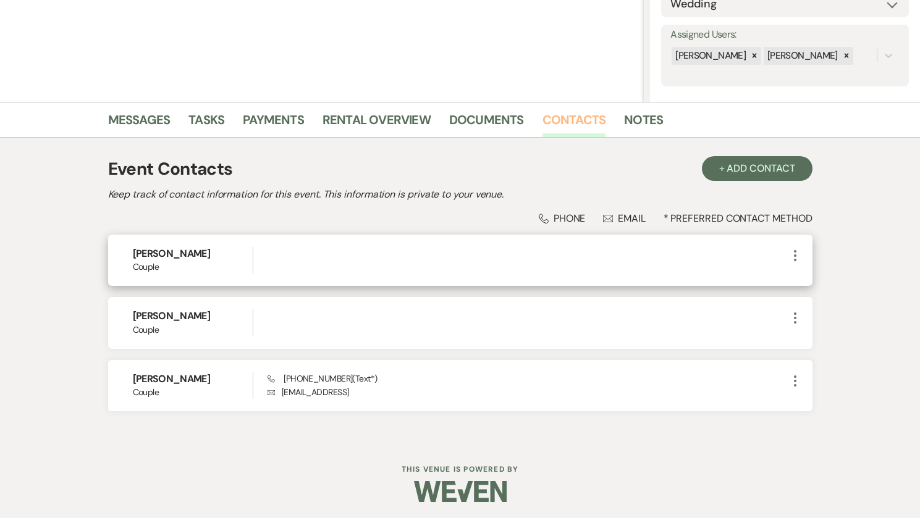
scroll to position [211, 0]
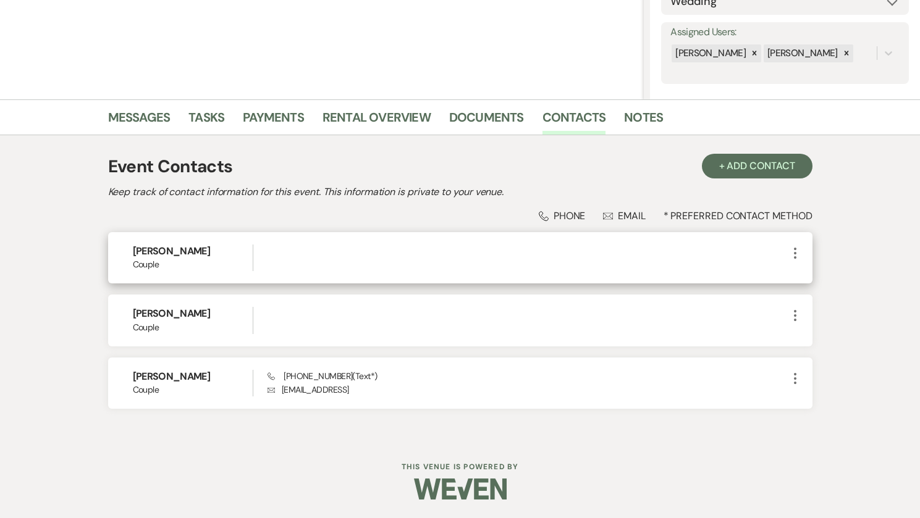
click at [793, 255] on icon "More" at bounding box center [795, 253] width 15 height 15
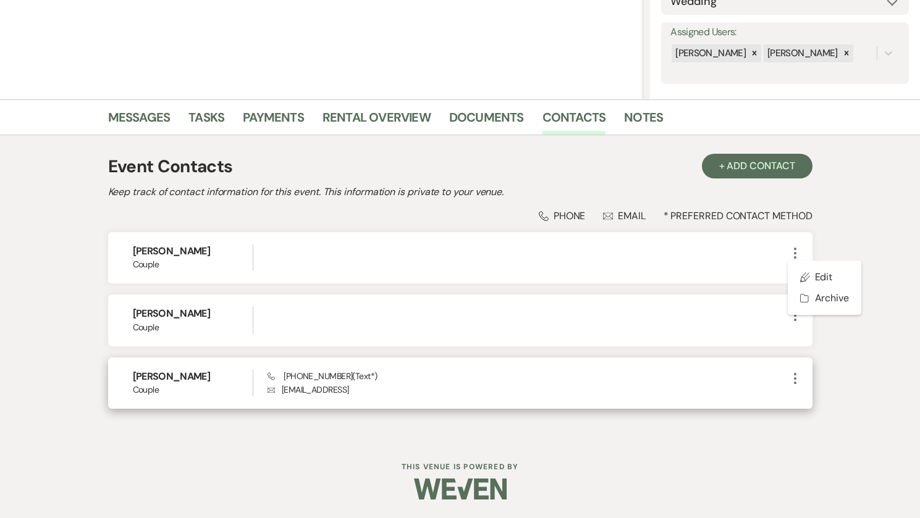
click at [796, 379] on use "button" at bounding box center [795, 378] width 2 height 11
click at [809, 400] on use "button" at bounding box center [806, 402] width 9 height 9
select select "1"
select select "text"
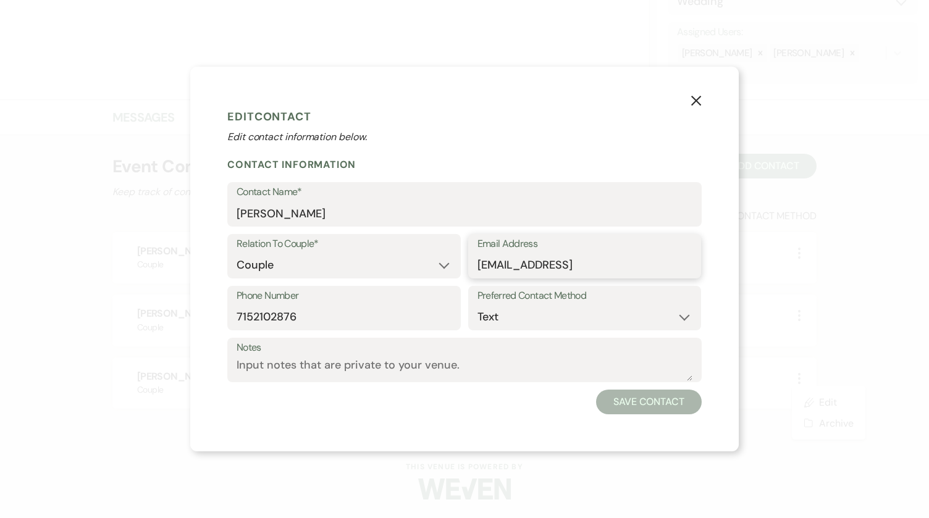
click at [615, 271] on input "beccabeaudrie@gmail.c0m" at bounding box center [585, 265] width 215 height 24
type input "beccabeaudrie@gmail.com"
click at [659, 405] on button "Save Contact" at bounding box center [649, 402] width 106 height 25
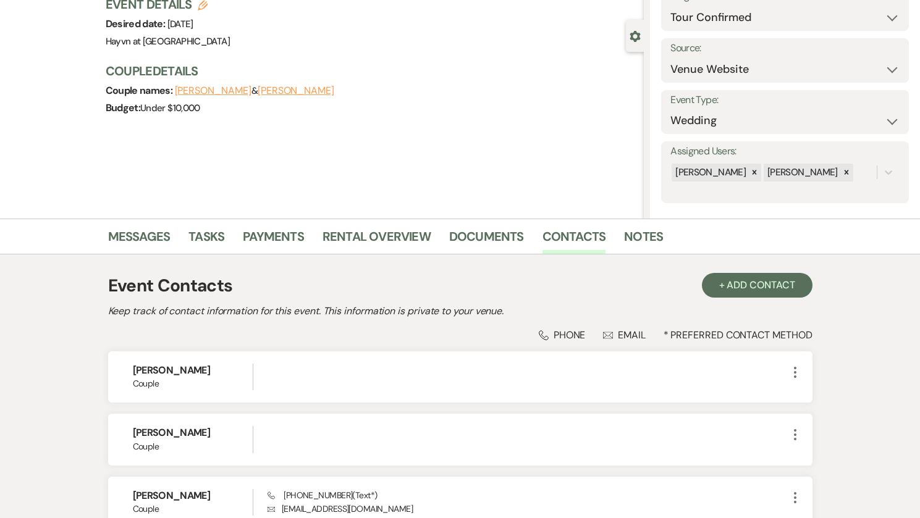
scroll to position [0, 0]
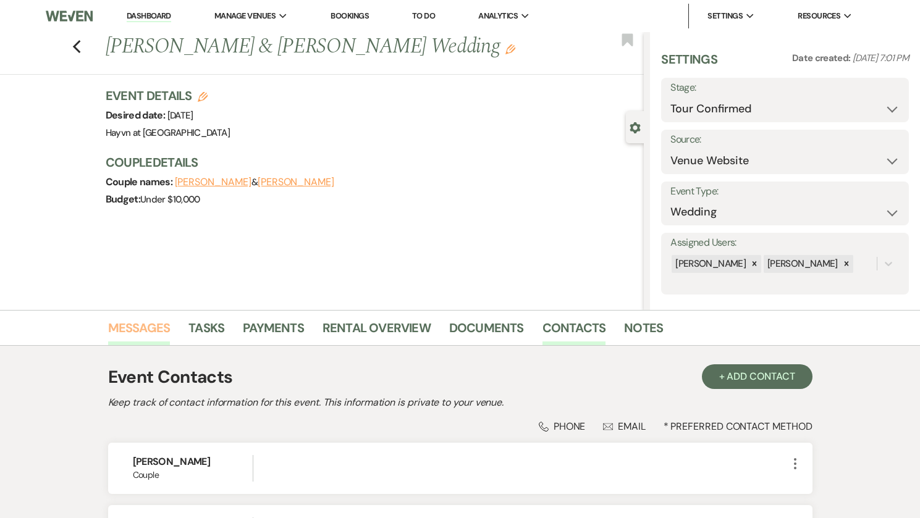
click at [148, 322] on link "Messages" at bounding box center [139, 331] width 62 height 27
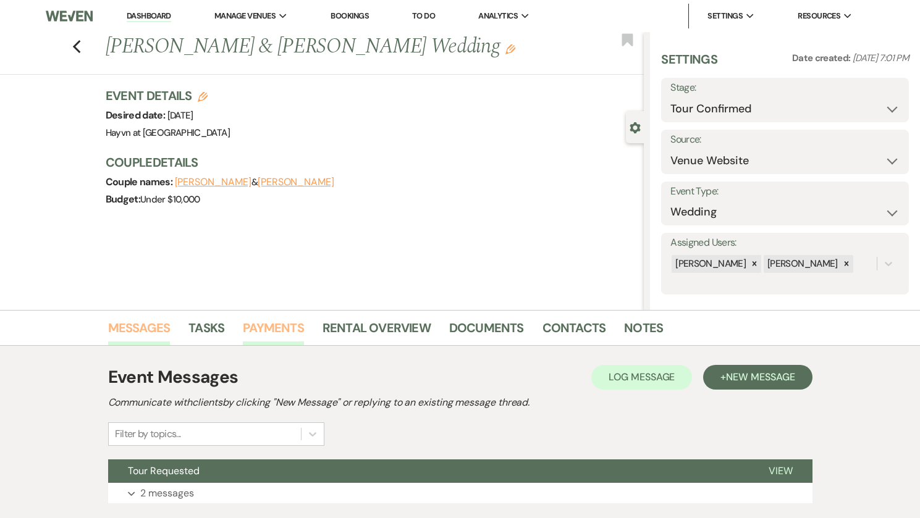
scroll to position [83, 0]
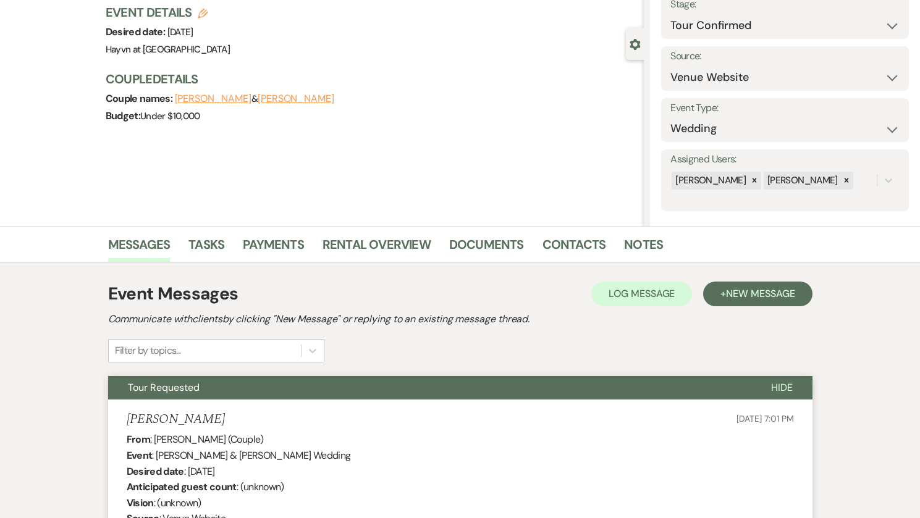
click at [133, 408] on li "Becca Beaudrie Oct 14, 2025, 7:01 PM From : Becca Beaudrie (Couple) Event : Reb…" at bounding box center [460, 517] width 704 height 235
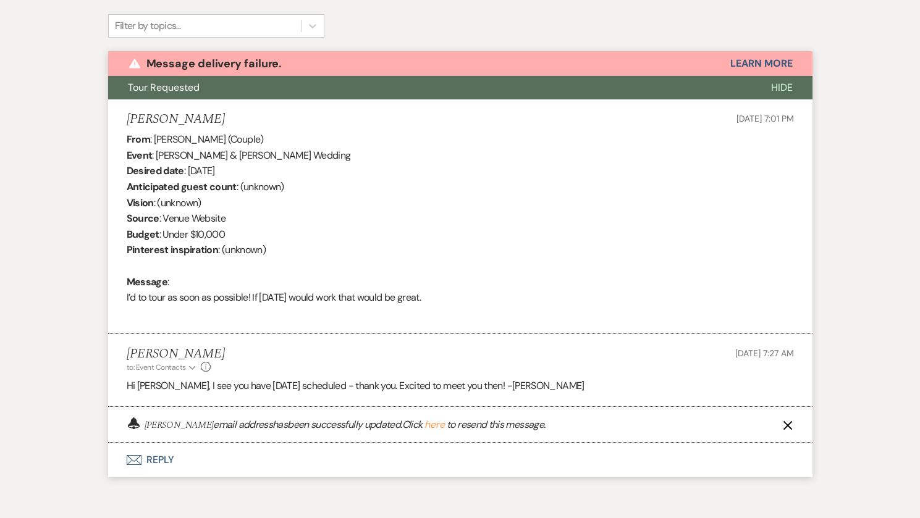
scroll to position [430, 0]
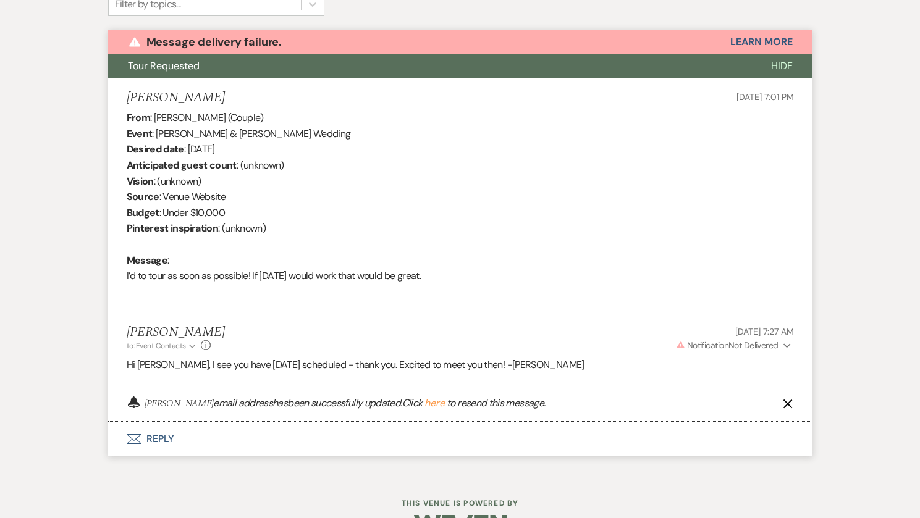
click at [438, 405] on button "here" at bounding box center [434, 403] width 20 height 10
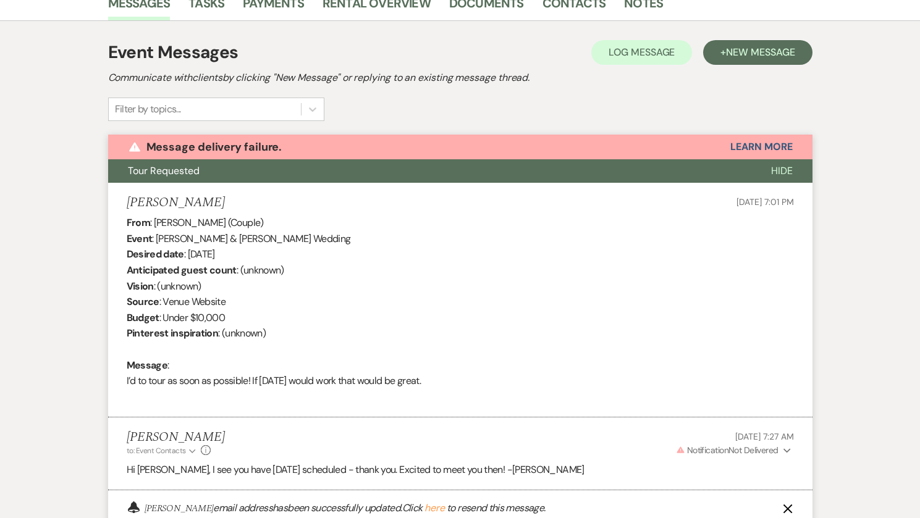
scroll to position [430, 0]
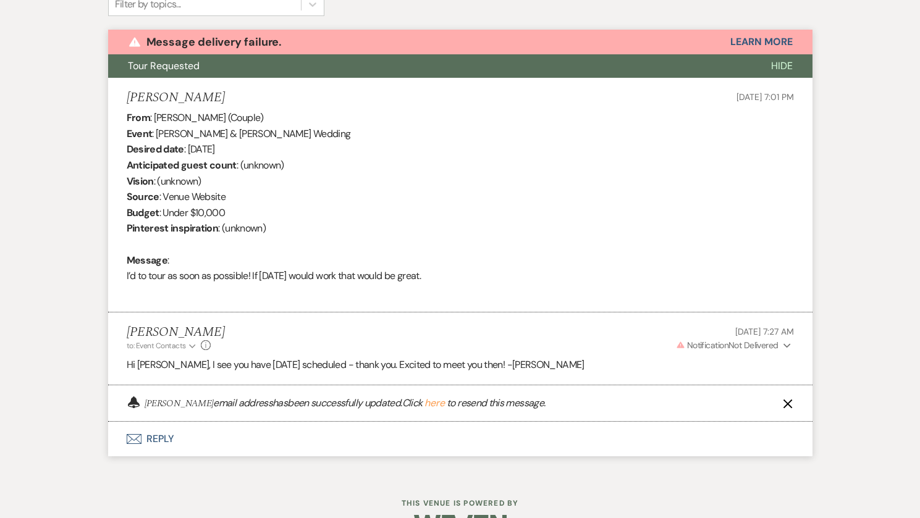
click at [783, 406] on icon "X" at bounding box center [788, 404] width 10 height 10
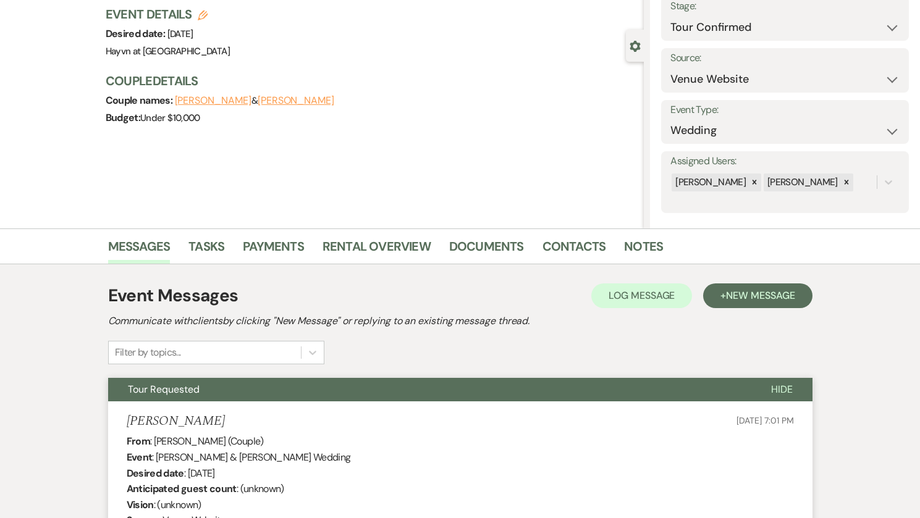
scroll to position [0, 0]
